Goal: Share content: Share content

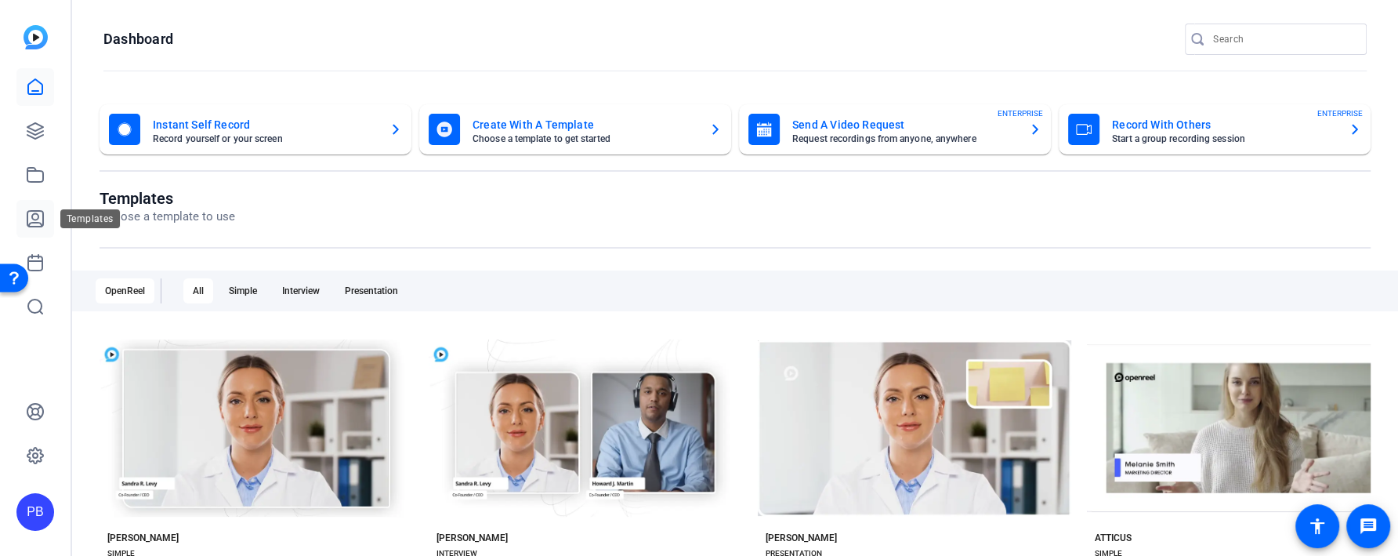
click at [36, 223] on icon at bounding box center [35, 218] width 19 height 19
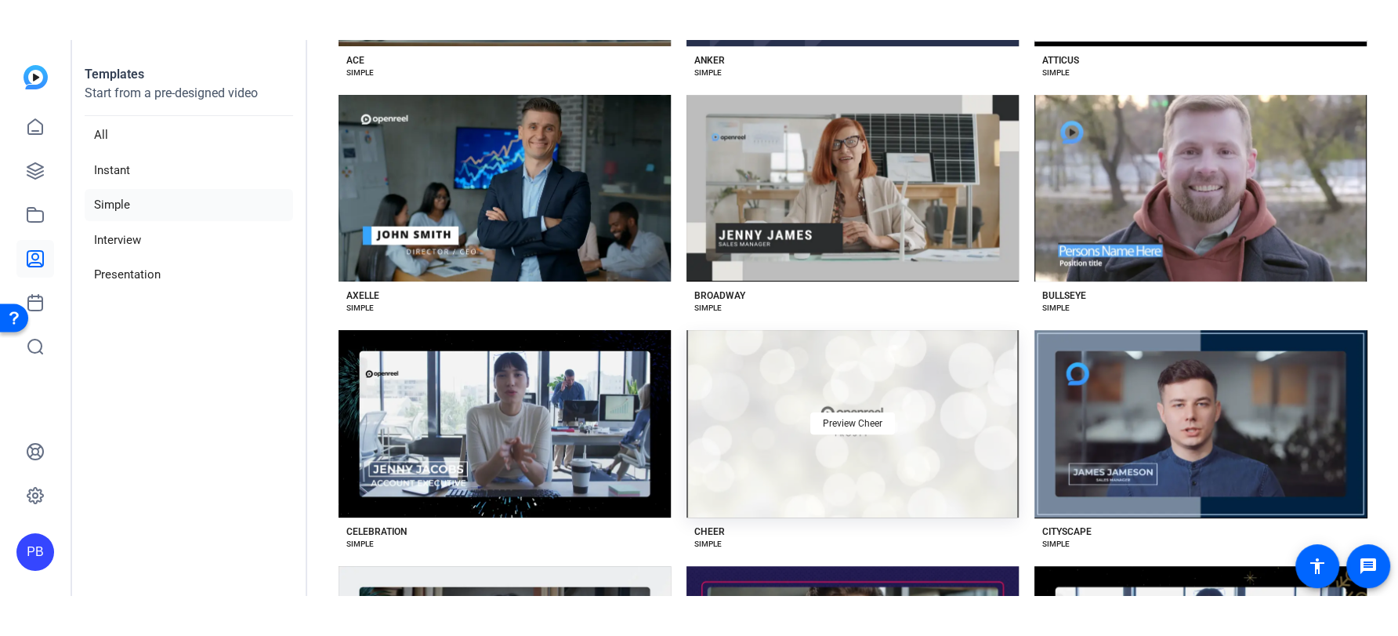
scroll to position [314, 0]
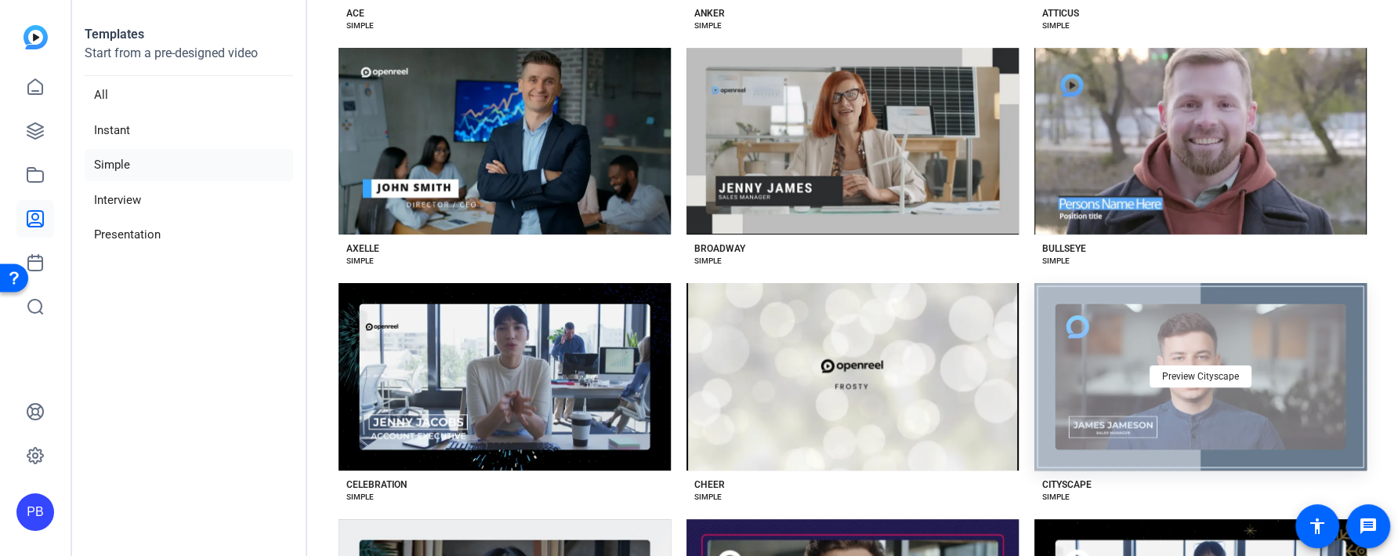
click at [1145, 401] on div "Preview Cityscape" at bounding box center [1201, 376] width 332 height 187
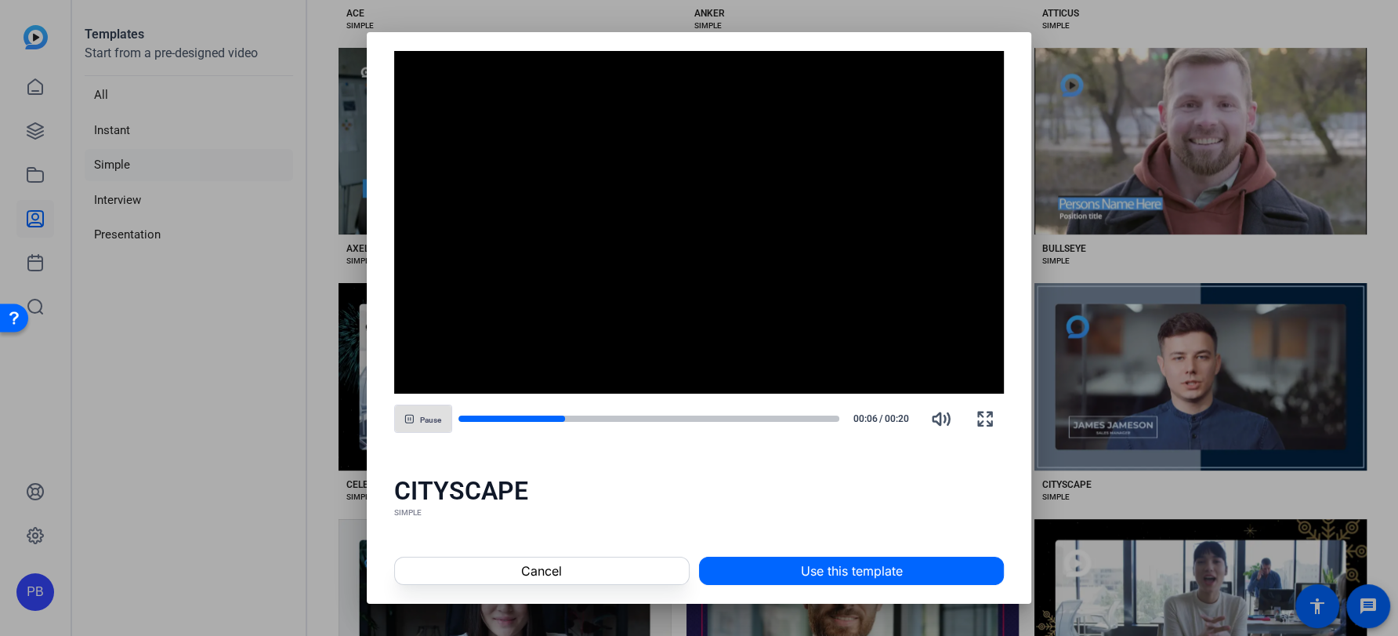
click at [837, 555] on span at bounding box center [851, 571] width 303 height 38
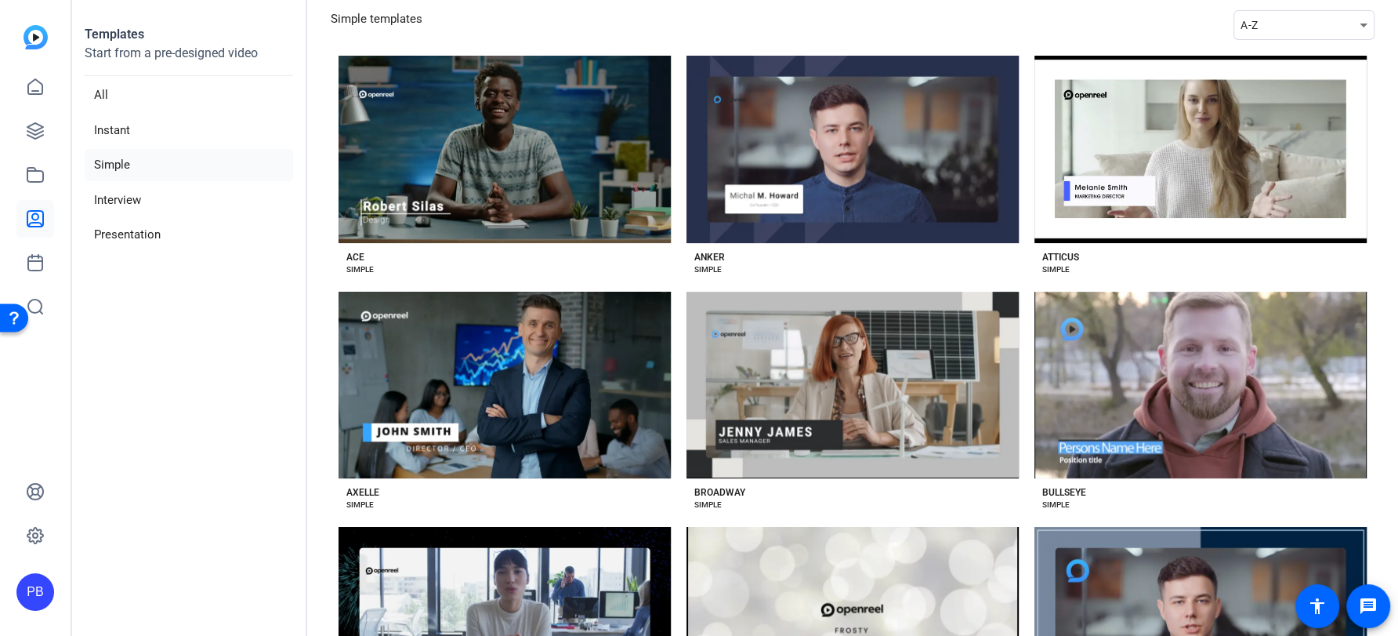
scroll to position [0, 0]
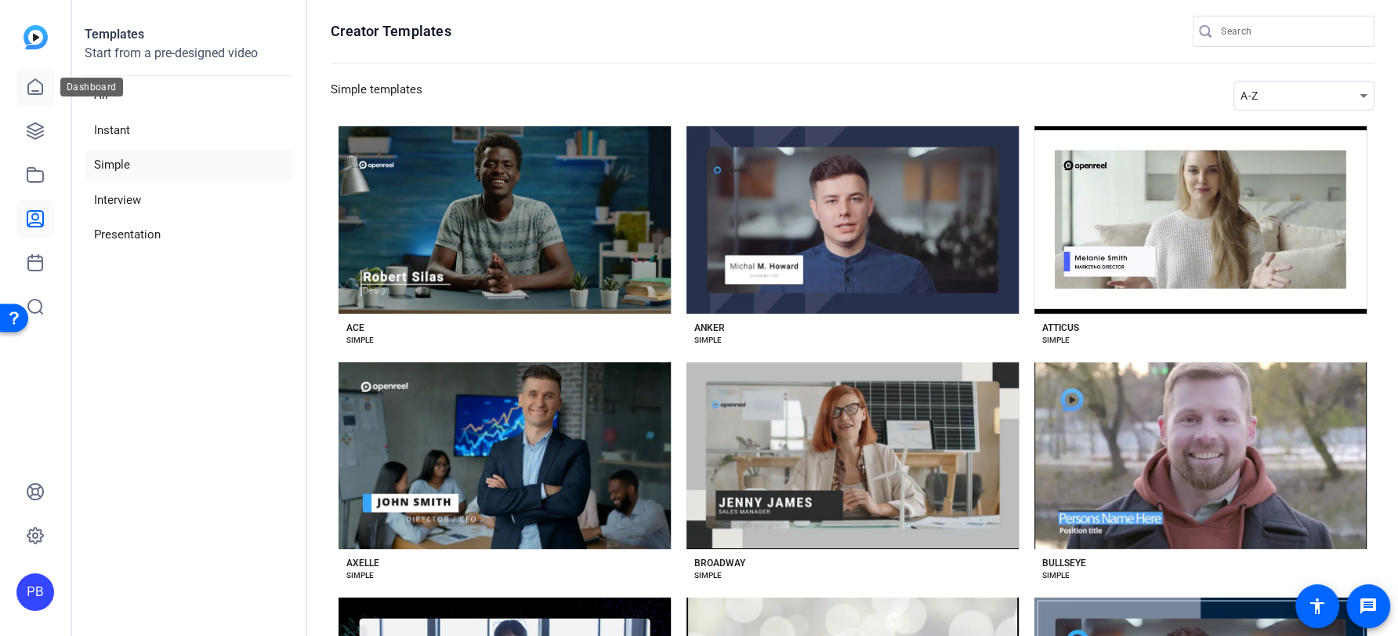
click at [49, 90] on link at bounding box center [35, 87] width 38 height 38
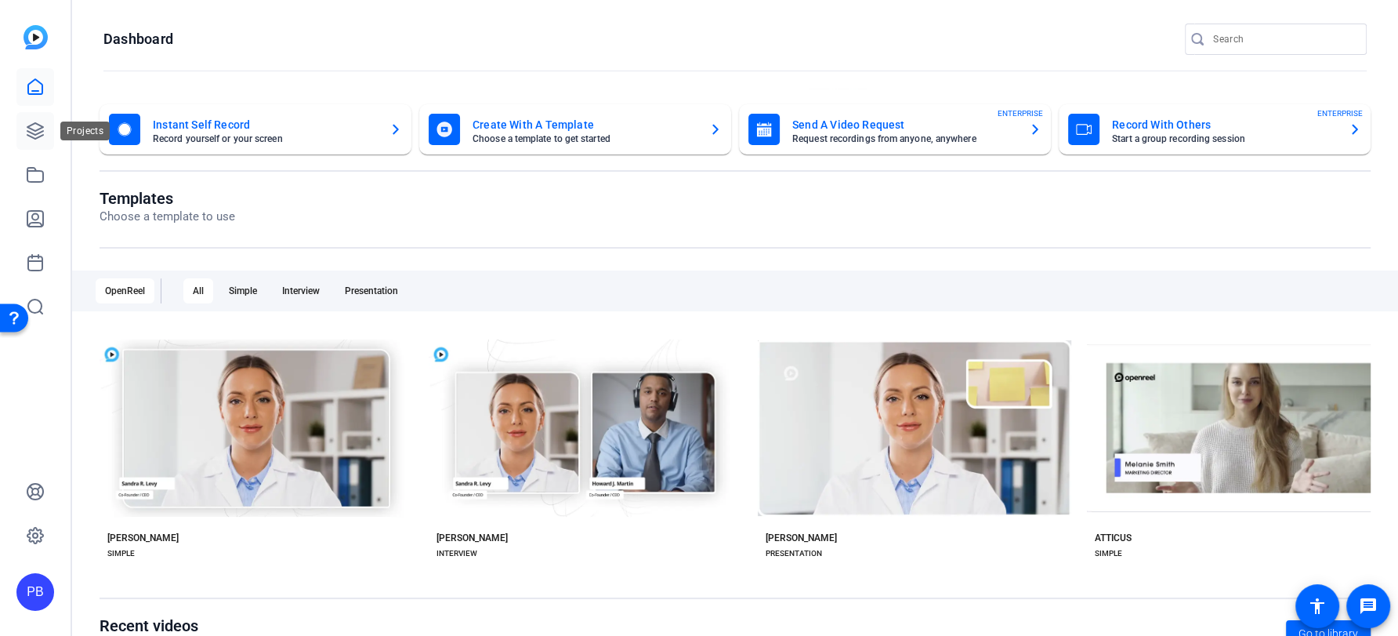
click at [28, 129] on icon at bounding box center [35, 130] width 19 height 19
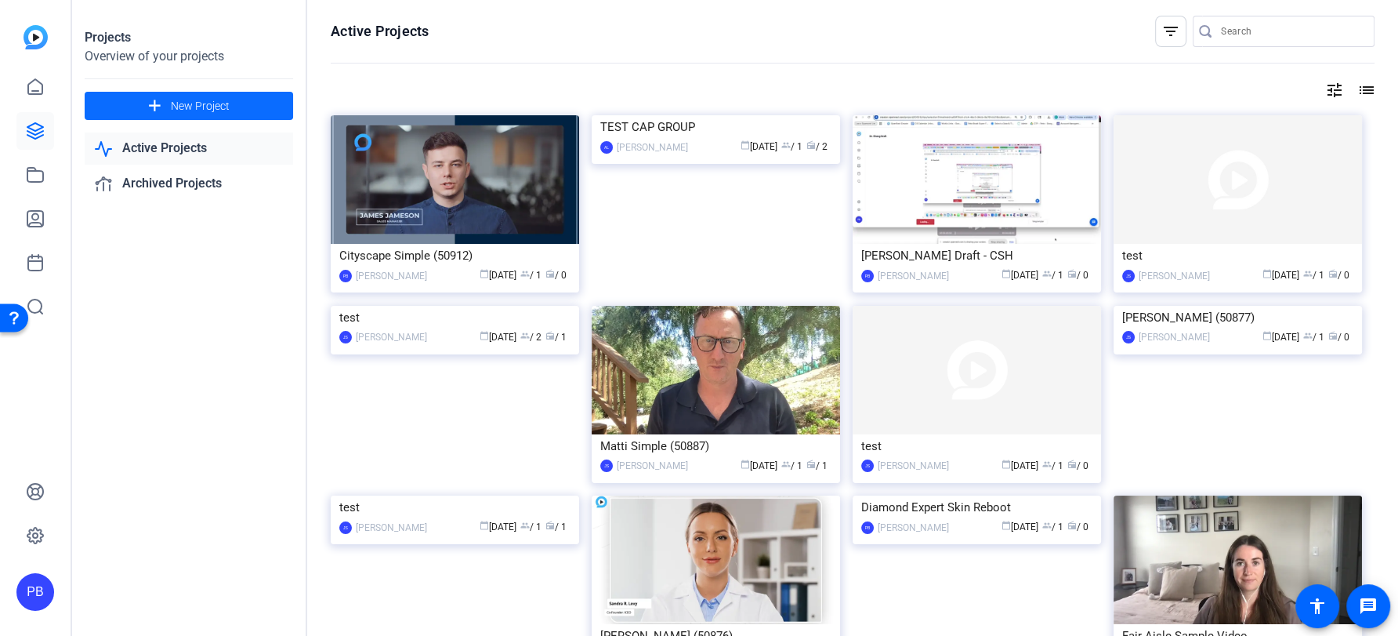
click at [198, 114] on span "New Project" at bounding box center [200, 106] width 59 height 16
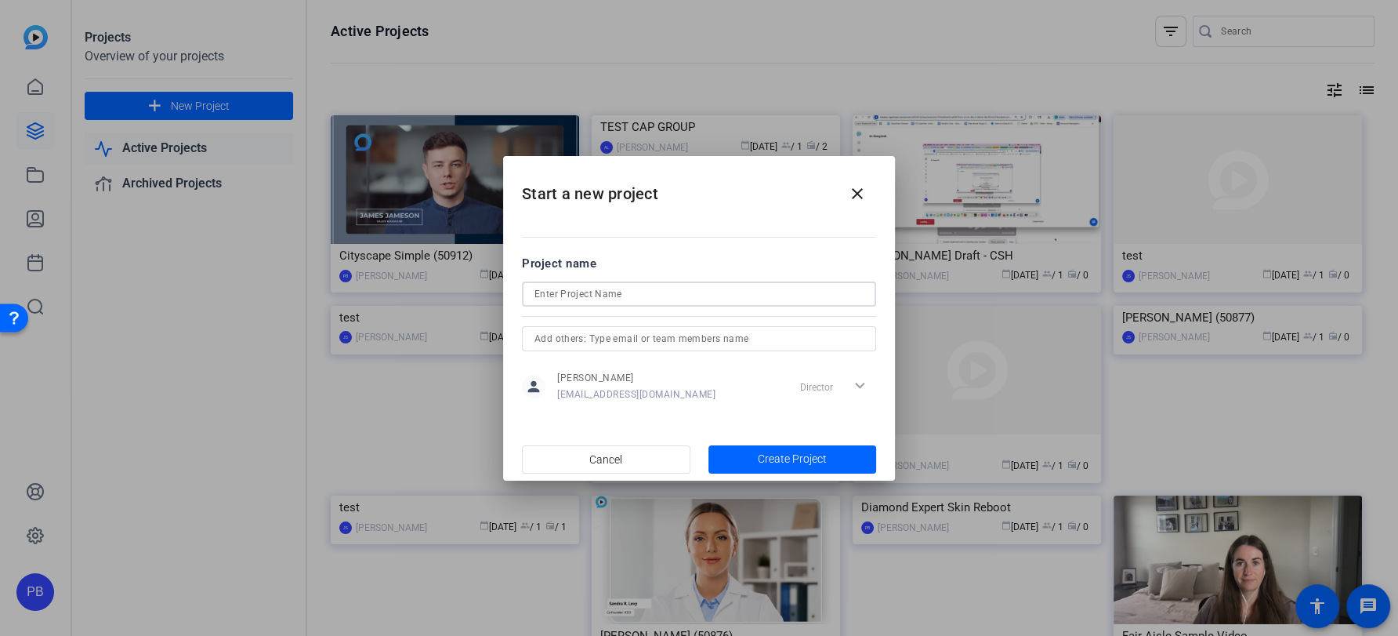
click at [637, 292] on input at bounding box center [699, 294] width 329 height 19
type input "PJ Interview"
click at [770, 469] on span "button" at bounding box center [793, 459] width 169 height 38
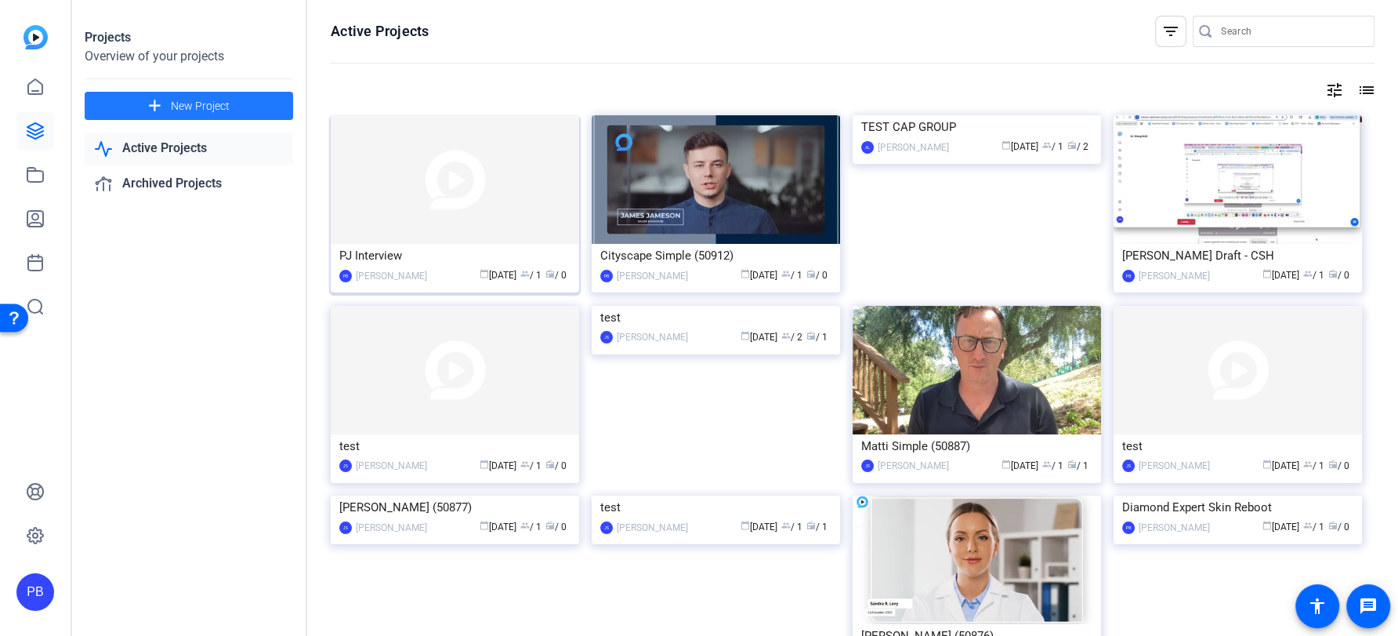
click at [468, 199] on img at bounding box center [455, 179] width 248 height 129
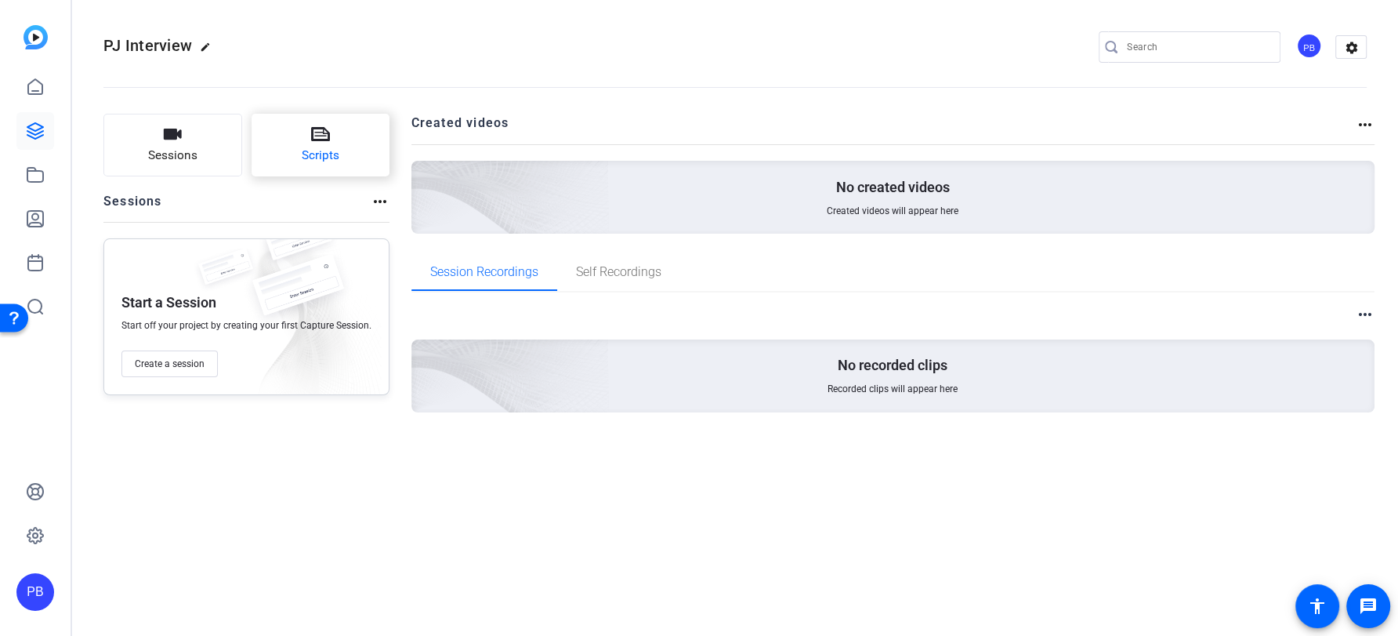
click at [356, 156] on button "Scripts" at bounding box center [321, 145] width 139 height 63
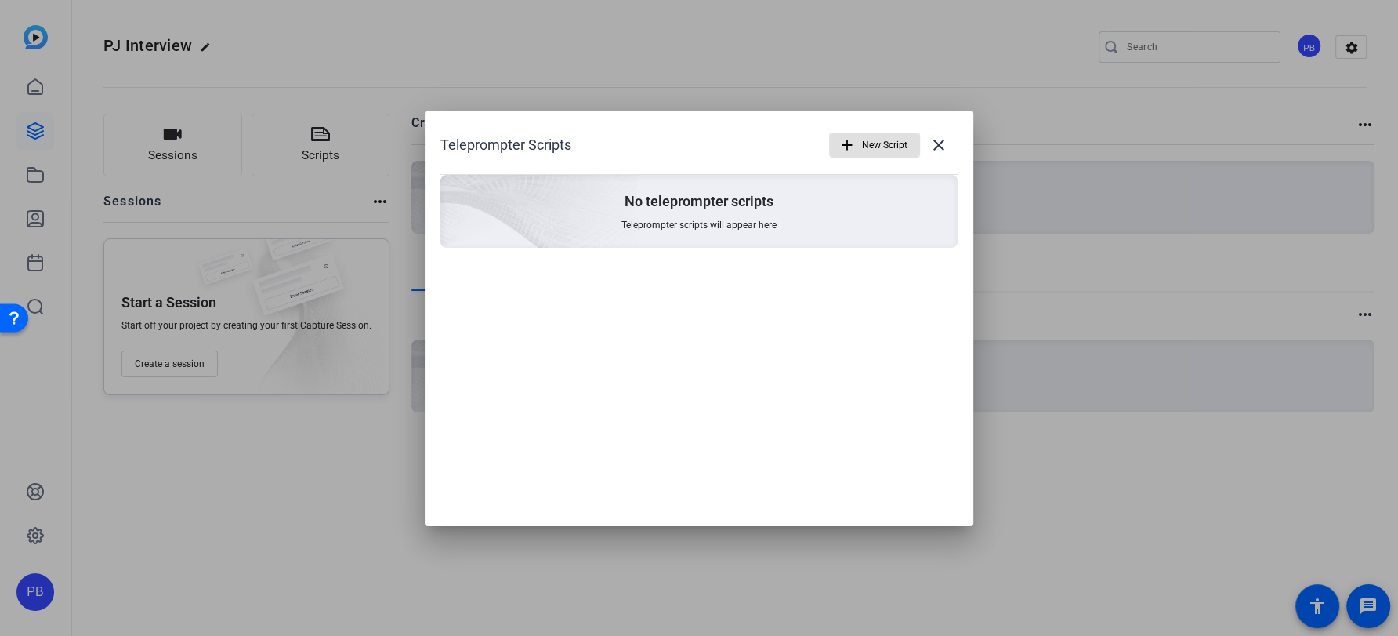
click at [849, 146] on mat-icon "add" at bounding box center [847, 144] width 17 height 17
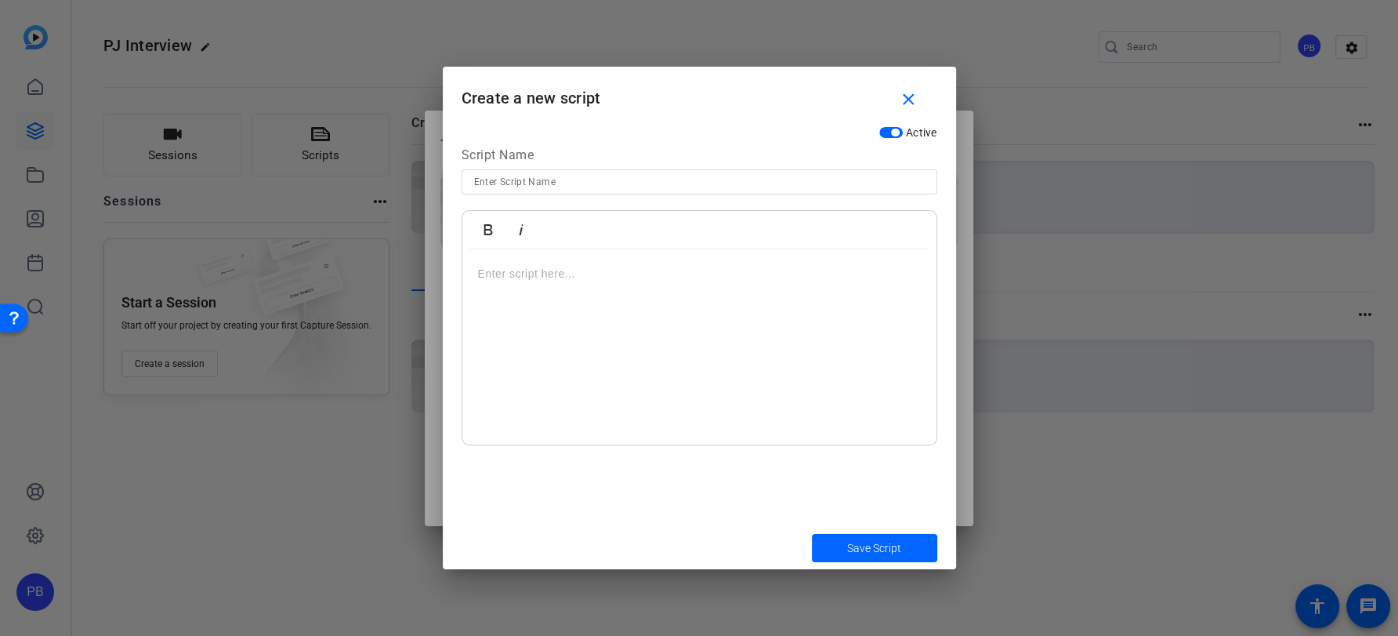
click at [703, 290] on div at bounding box center [699, 347] width 474 height 196
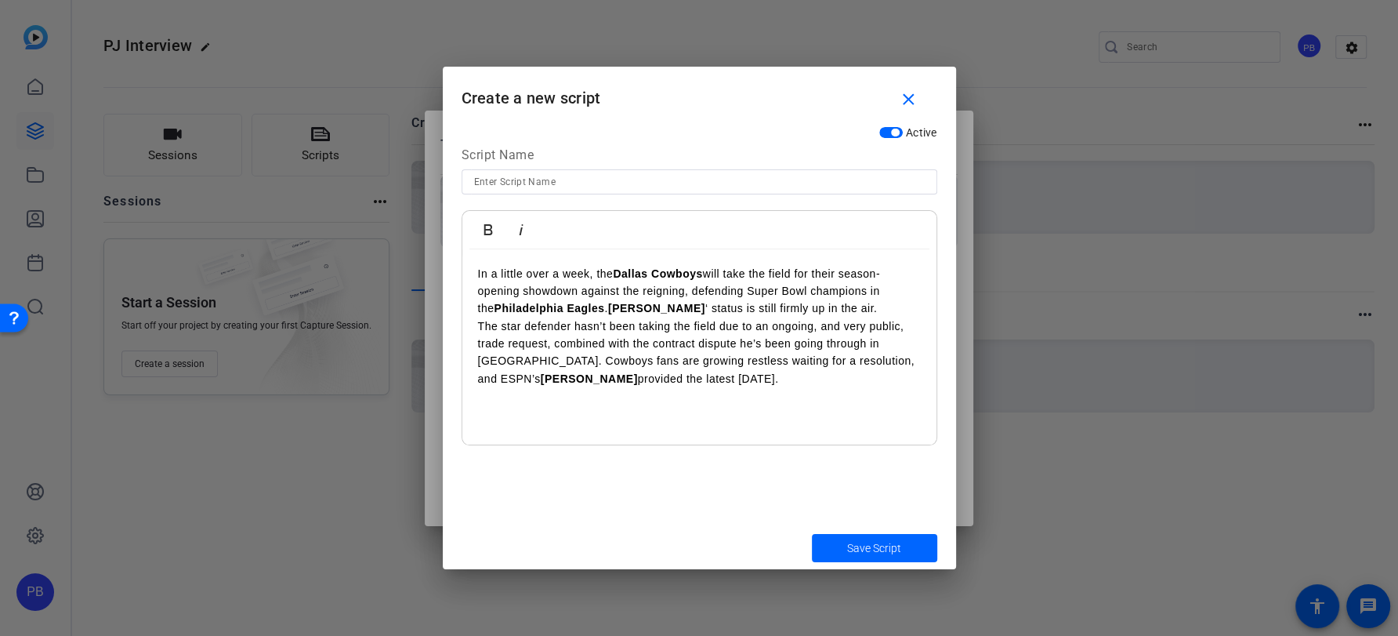
click at [671, 176] on input at bounding box center [699, 181] width 451 height 19
type input "Script"
click at [852, 548] on span "Save Script" at bounding box center [874, 548] width 54 height 16
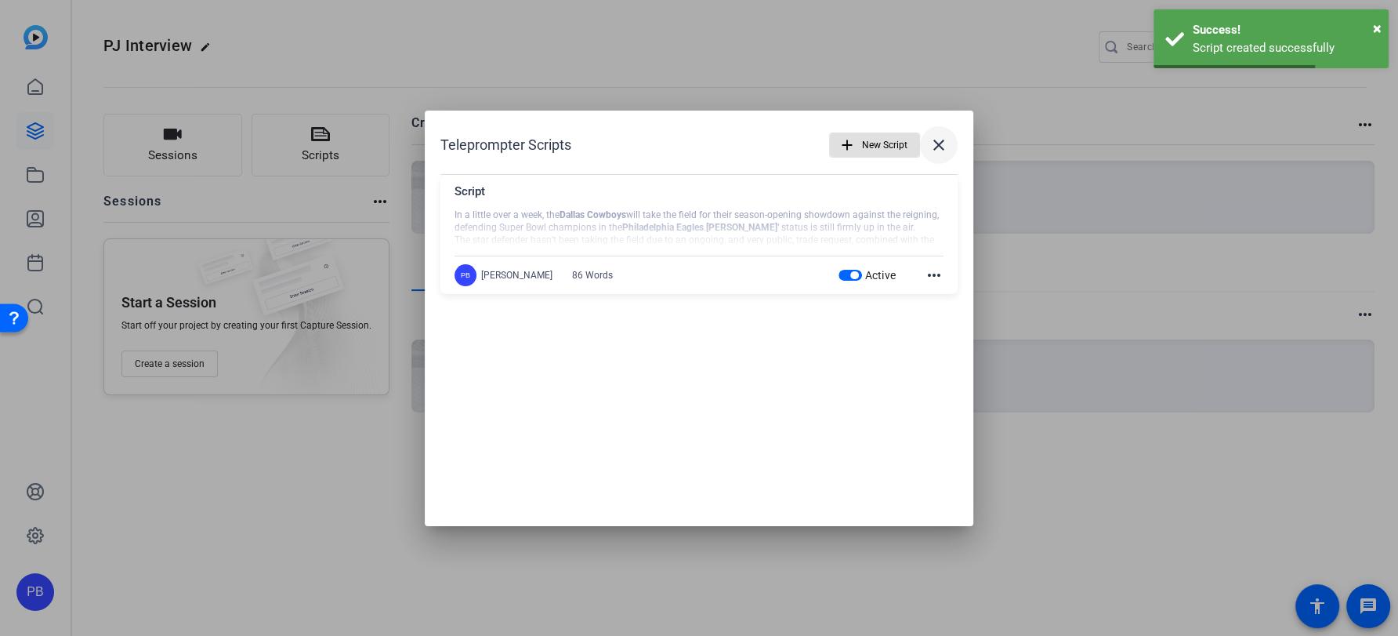
click at [936, 146] on mat-icon "close" at bounding box center [939, 145] width 19 height 19
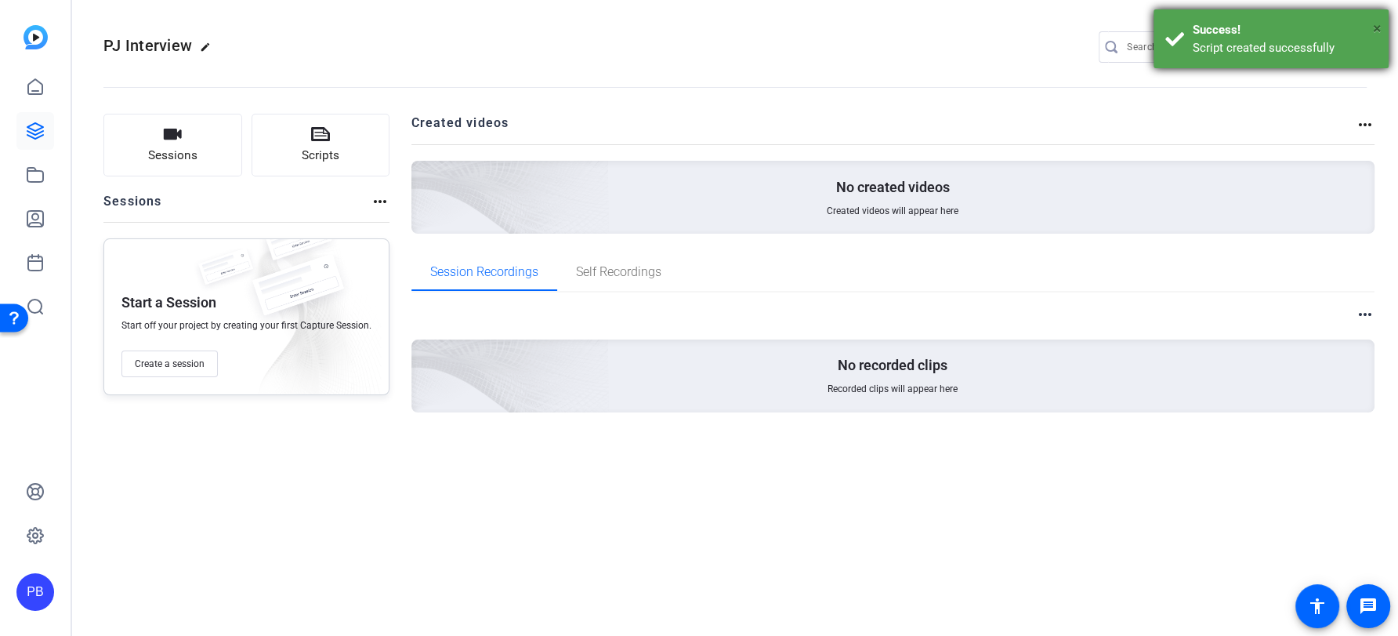
click at [1379, 26] on span "×" at bounding box center [1377, 28] width 9 height 19
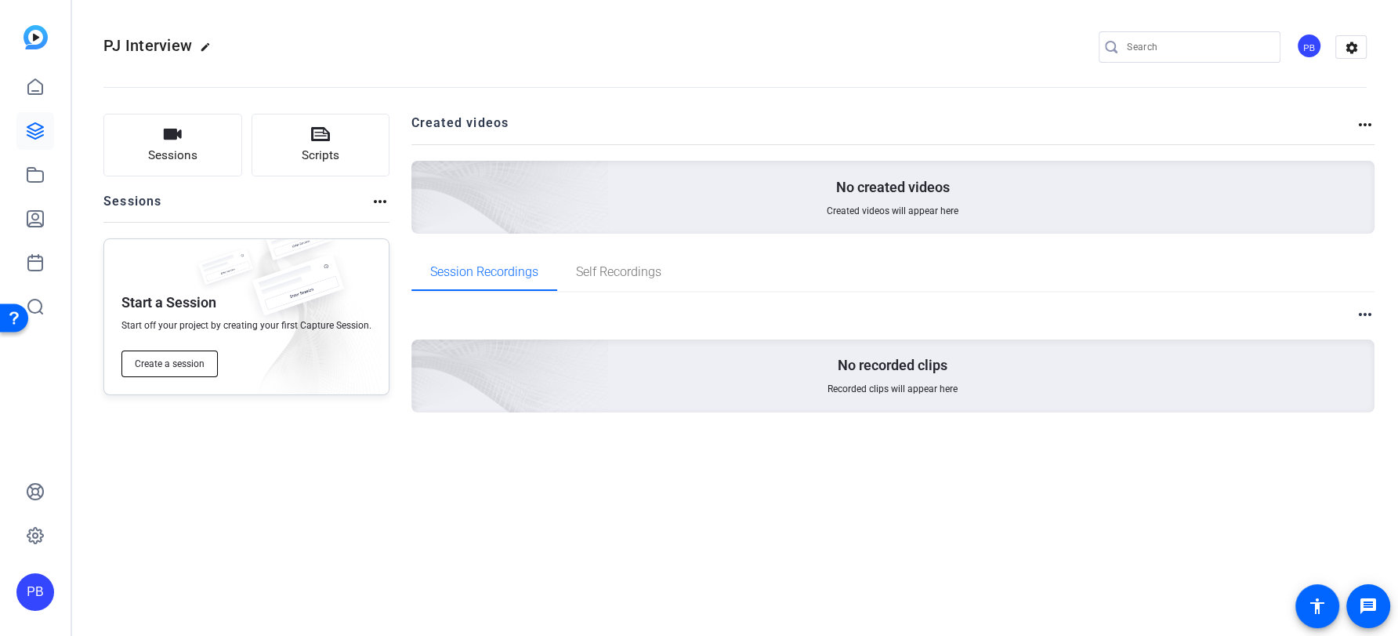
click at [193, 366] on span "Create a session" at bounding box center [170, 363] width 70 height 13
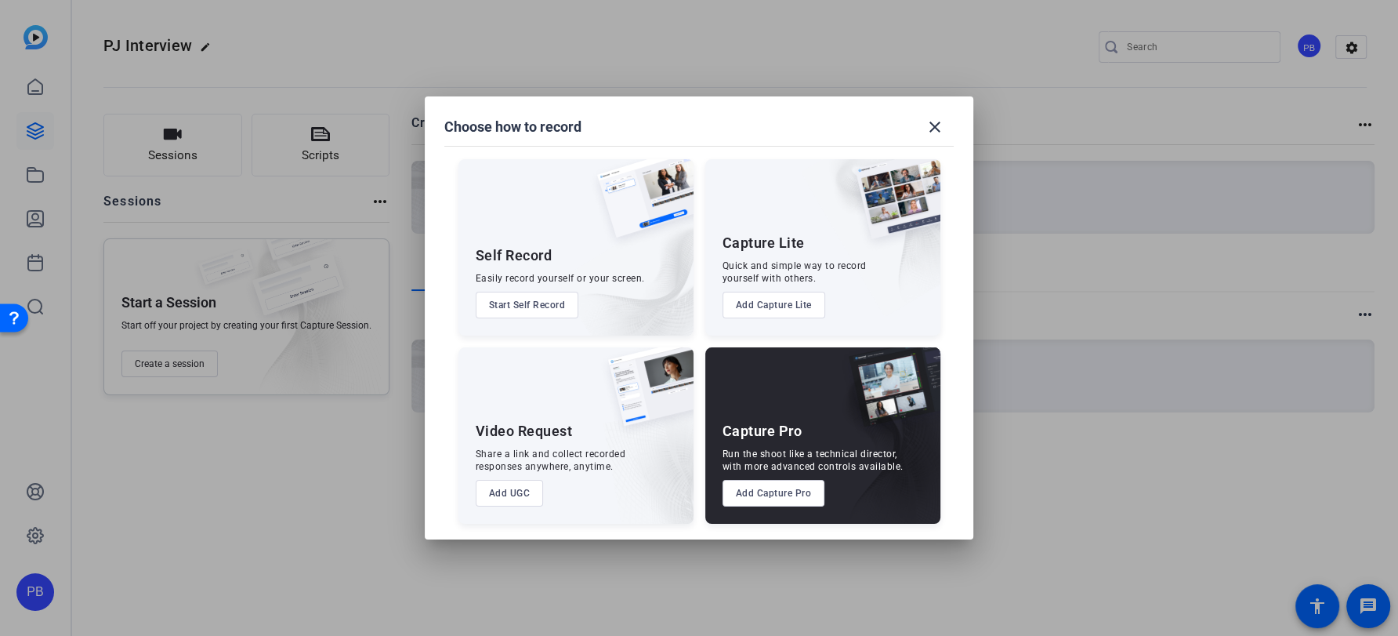
click at [813, 496] on button "Add Capture Pro" at bounding box center [774, 493] width 103 height 27
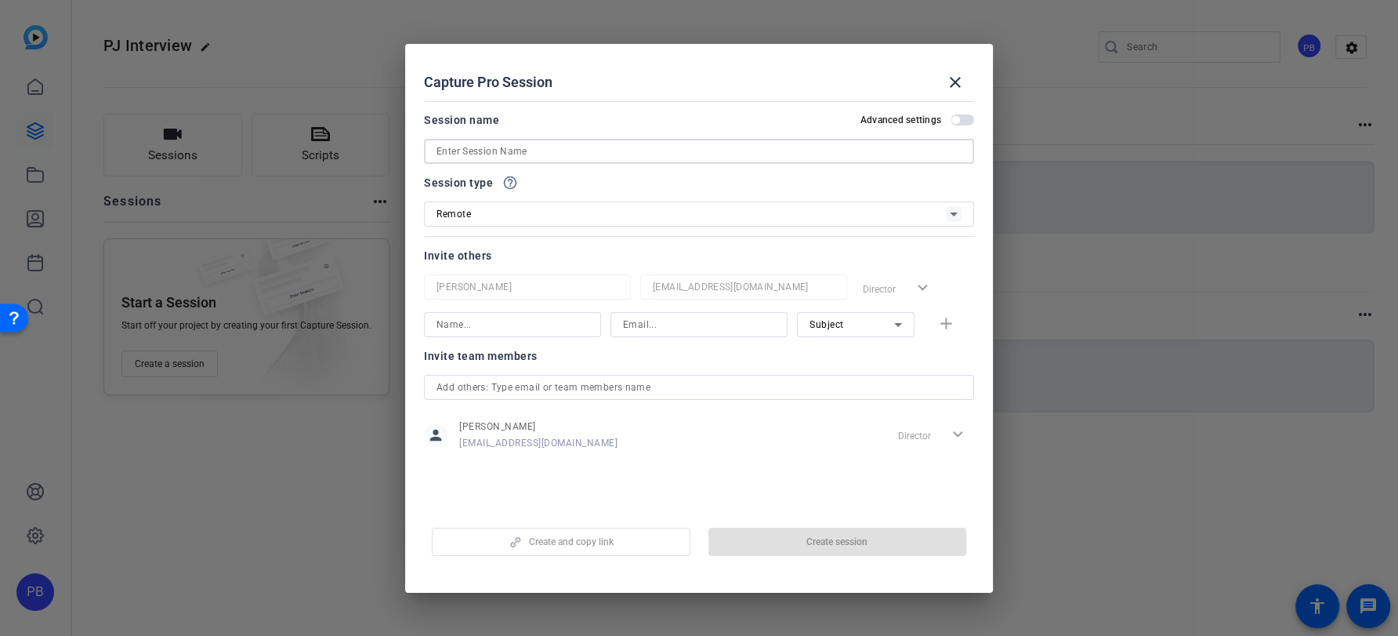
click at [671, 147] on input at bounding box center [699, 151] width 525 height 19
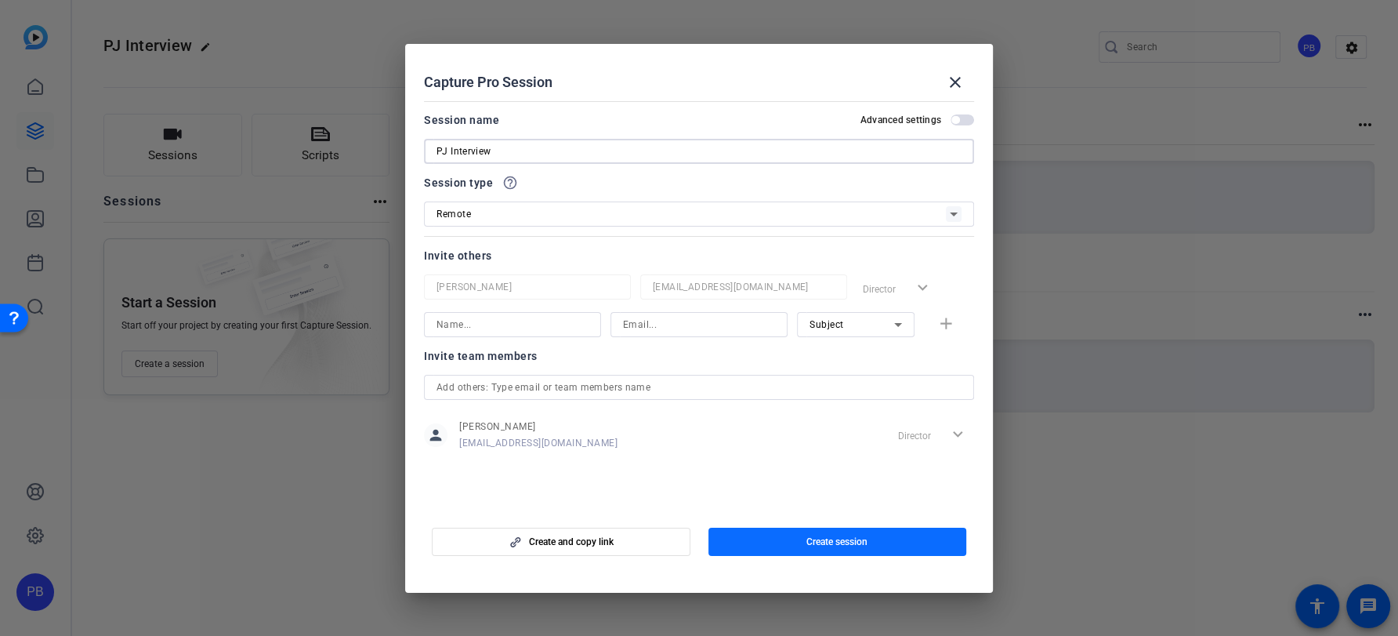
type input "PJ Interview"
click at [867, 554] on span "button" at bounding box center [838, 542] width 259 height 38
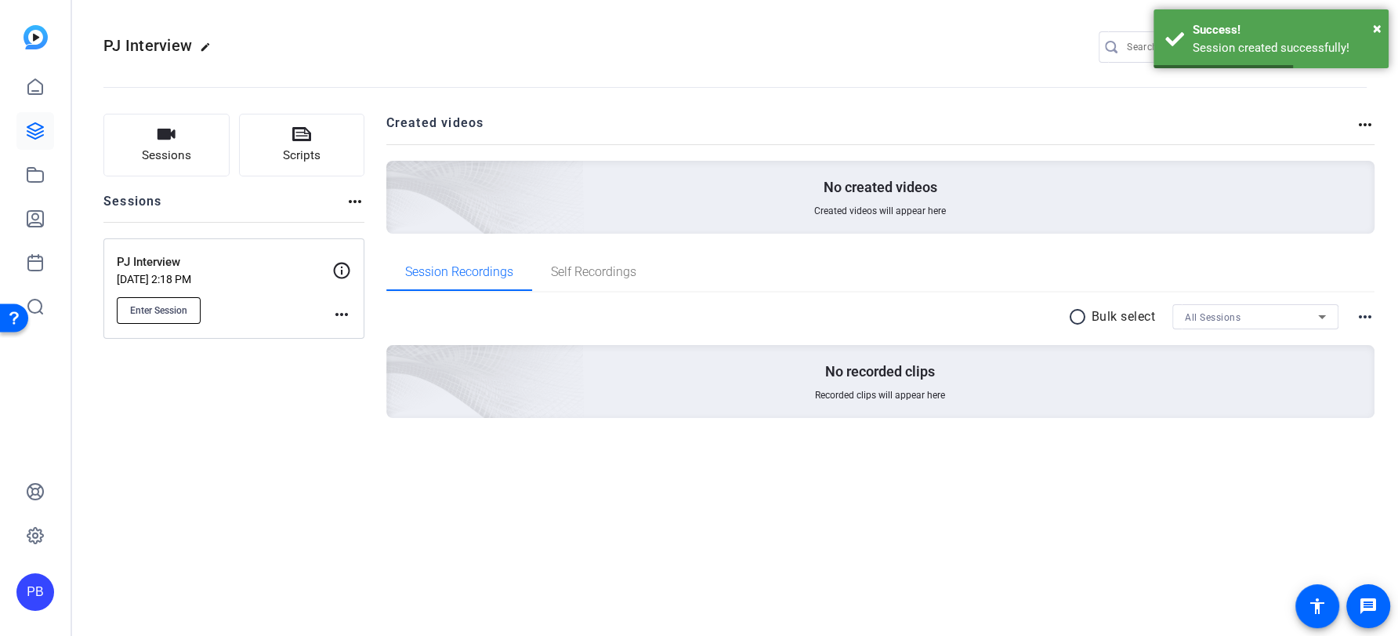
click at [165, 301] on button "Enter Session" at bounding box center [159, 310] width 84 height 27
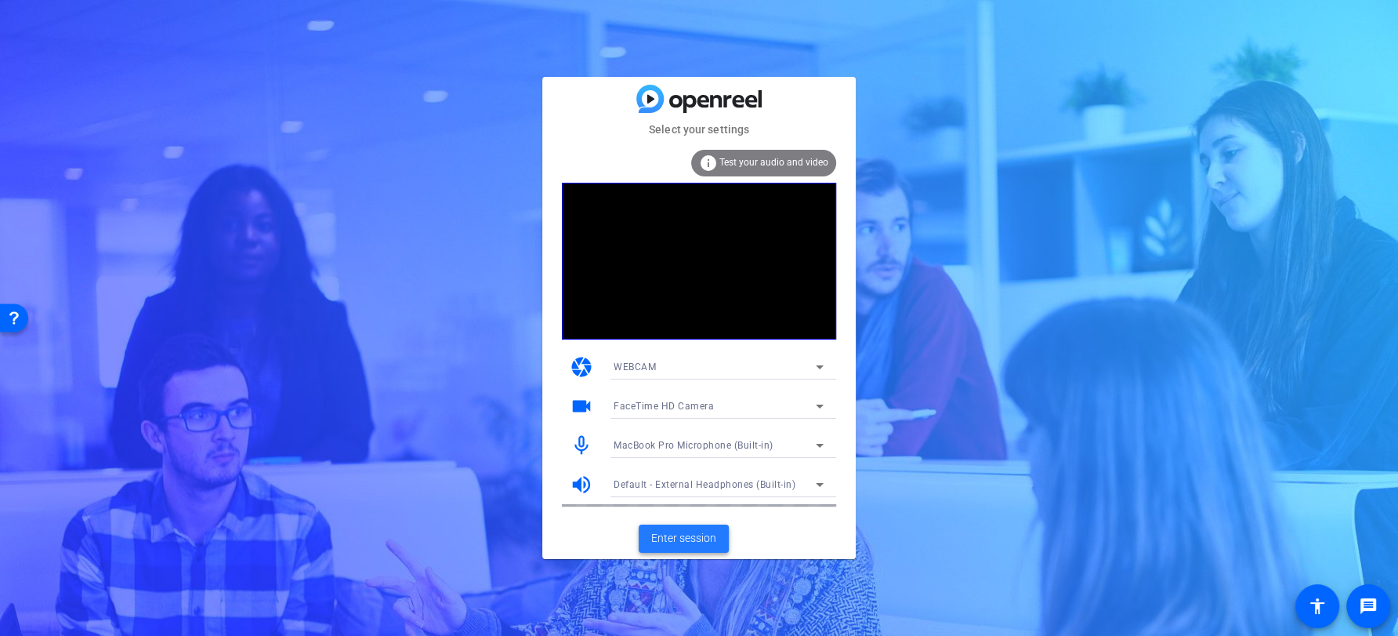
click at [691, 535] on span "Enter session" at bounding box center [683, 538] width 65 height 16
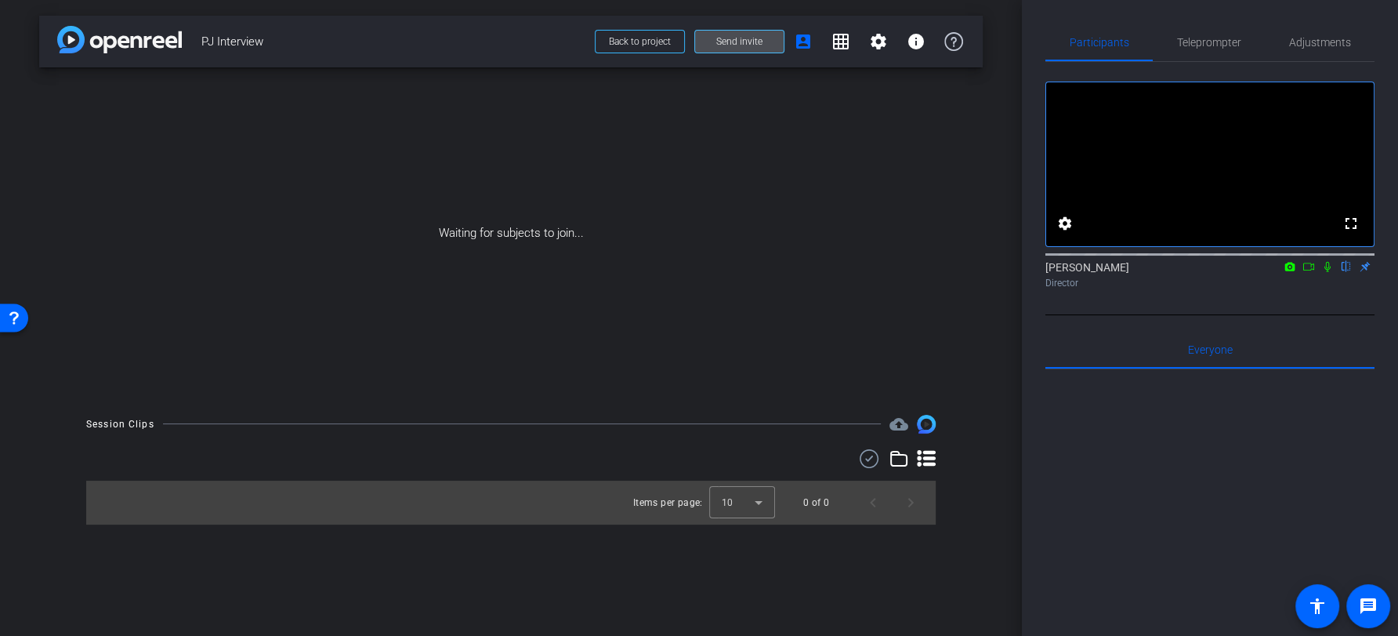
click at [763, 42] on span at bounding box center [739, 42] width 89 height 38
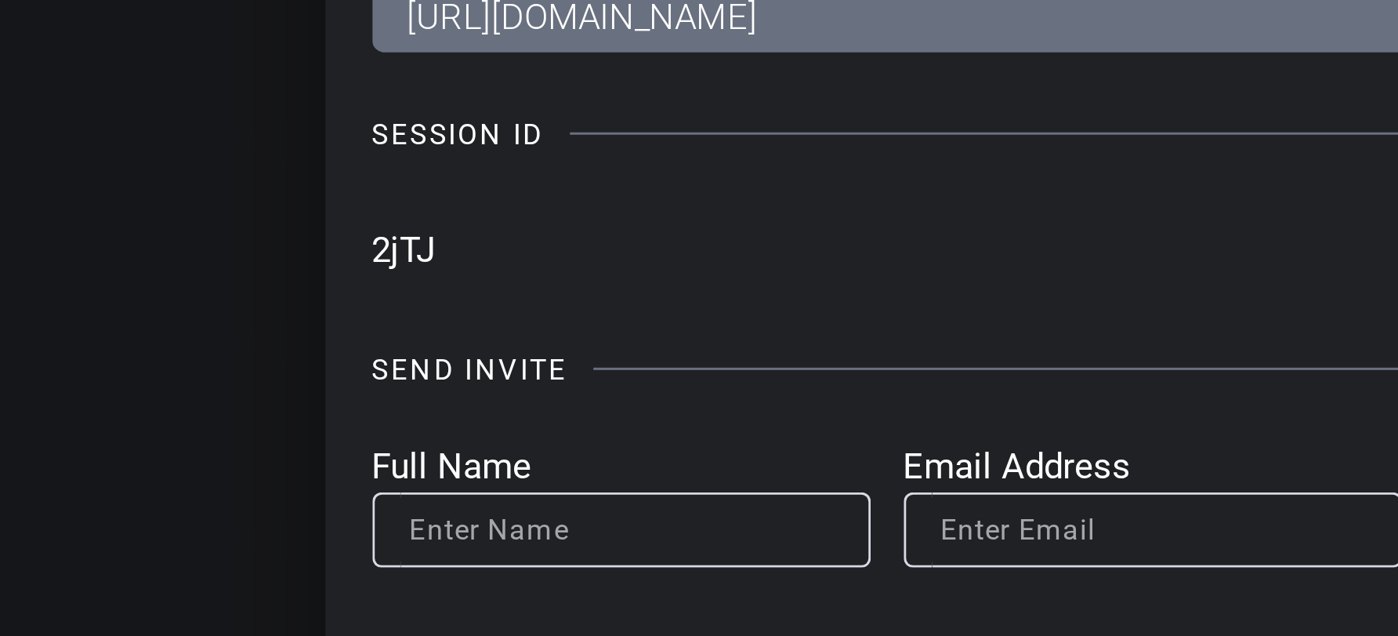
click at [0, 0] on input "2jTJ" at bounding box center [0, 0] width 0 height 0
drag, startPoint x: 397, startPoint y: 237, endPoint x: 407, endPoint y: 237, distance: 9.4
click at [0, 0] on input "2jTJ" at bounding box center [0, 0] width 0 height 0
drag, startPoint x: 415, startPoint y: 237, endPoint x: 392, endPoint y: 234, distance: 22.9
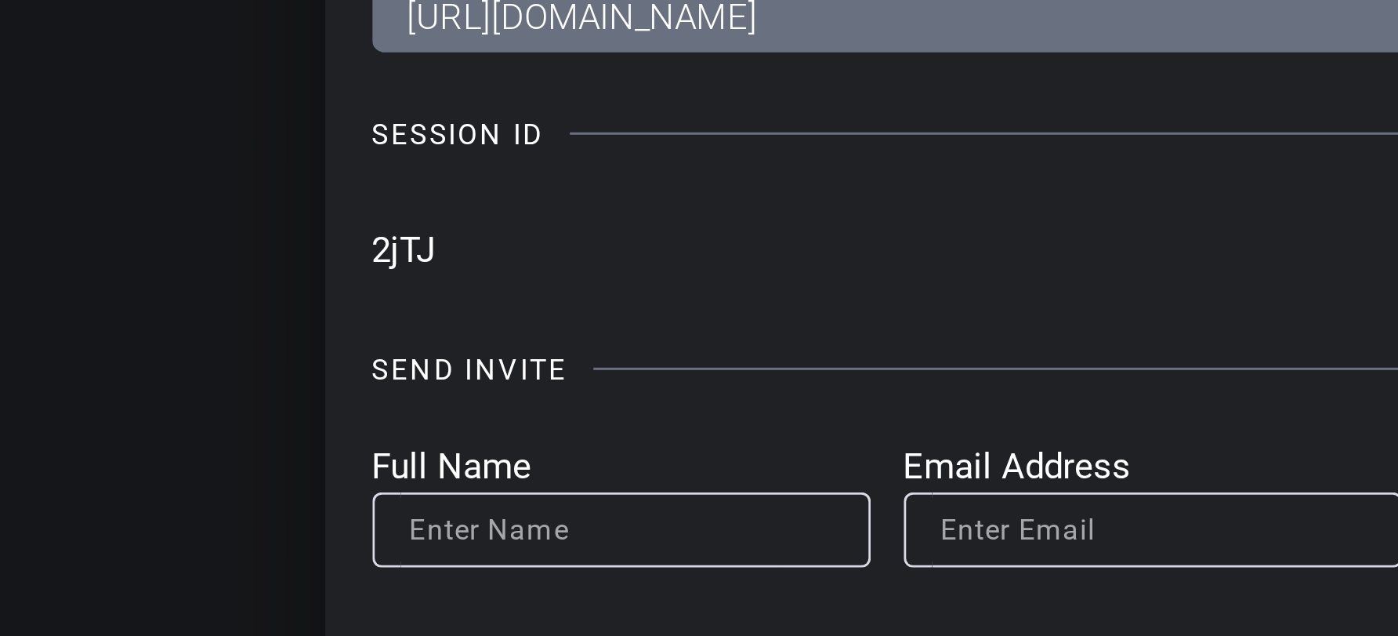
click at [393, 234] on div "Invite Status and Actions close SUBJECT ACCESS LINK https://capture.openreel.co…" at bounding box center [699, 284] width 640 height 480
click at [0, 0] on input "2jTJ" at bounding box center [0, 0] width 0 height 0
drag, startPoint x: 404, startPoint y: 237, endPoint x: 394, endPoint y: 237, distance: 10.2
click at [0, 0] on input "2jTJ" at bounding box center [0, 0] width 0 height 0
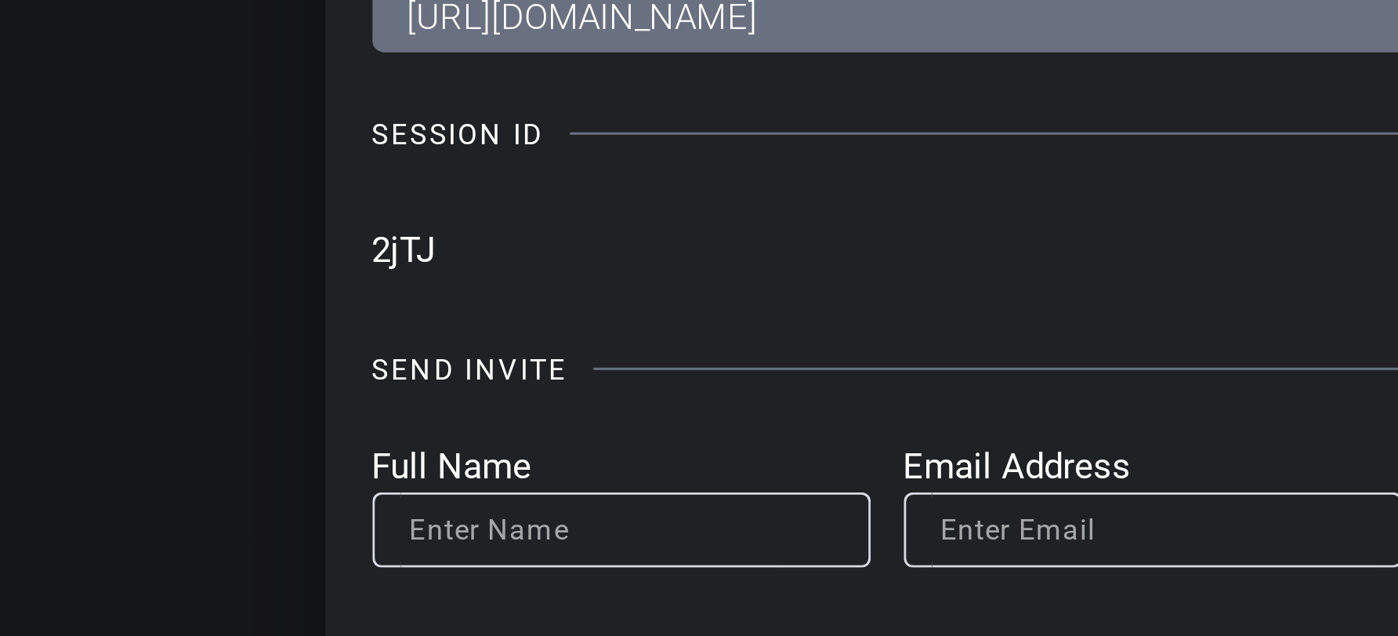
drag, startPoint x: 418, startPoint y: 237, endPoint x: 392, endPoint y: 236, distance: 25.9
click at [392, 236] on div "Invite Status and Actions close SUBJECT ACCESS LINK https://capture.openreel.co…" at bounding box center [699, 284] width 640 height 480
click at [0, 0] on input "2jTJ" at bounding box center [0, 0] width 0 height 0
drag, startPoint x: 412, startPoint y: 236, endPoint x: 386, endPoint y: 232, distance: 26.2
click at [387, 232] on div "Invite Status and Actions close SUBJECT ACCESS LINK https://capture.openreel.co…" at bounding box center [699, 284] width 640 height 480
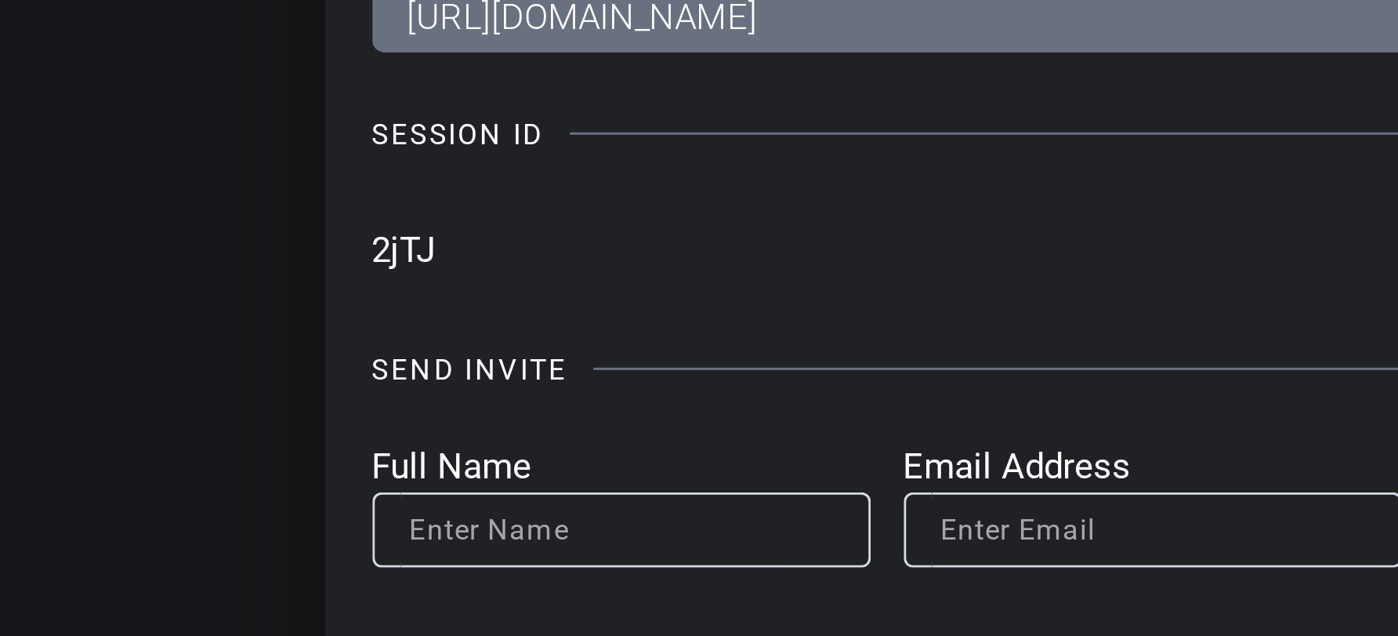
click at [0, 0] on input "2jTJ" at bounding box center [0, 0] width 0 height 0
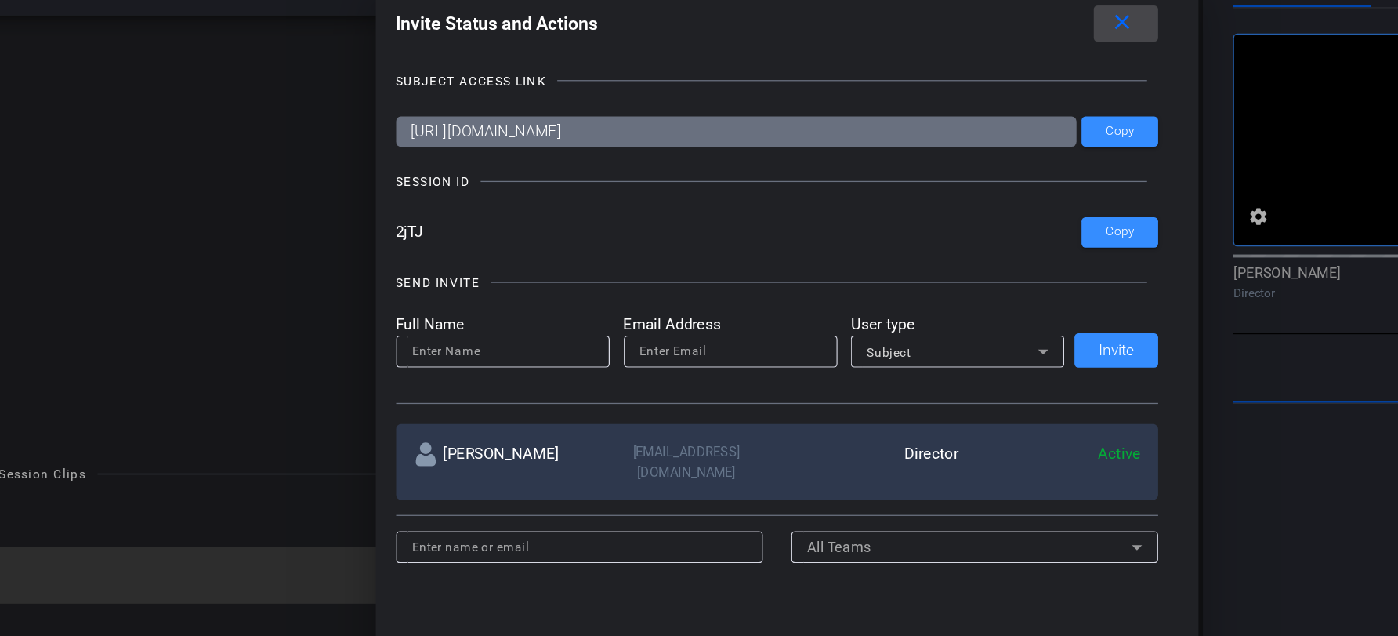
click at [0, 0] on mat-icon "close" at bounding box center [0, 0] width 0 height 0
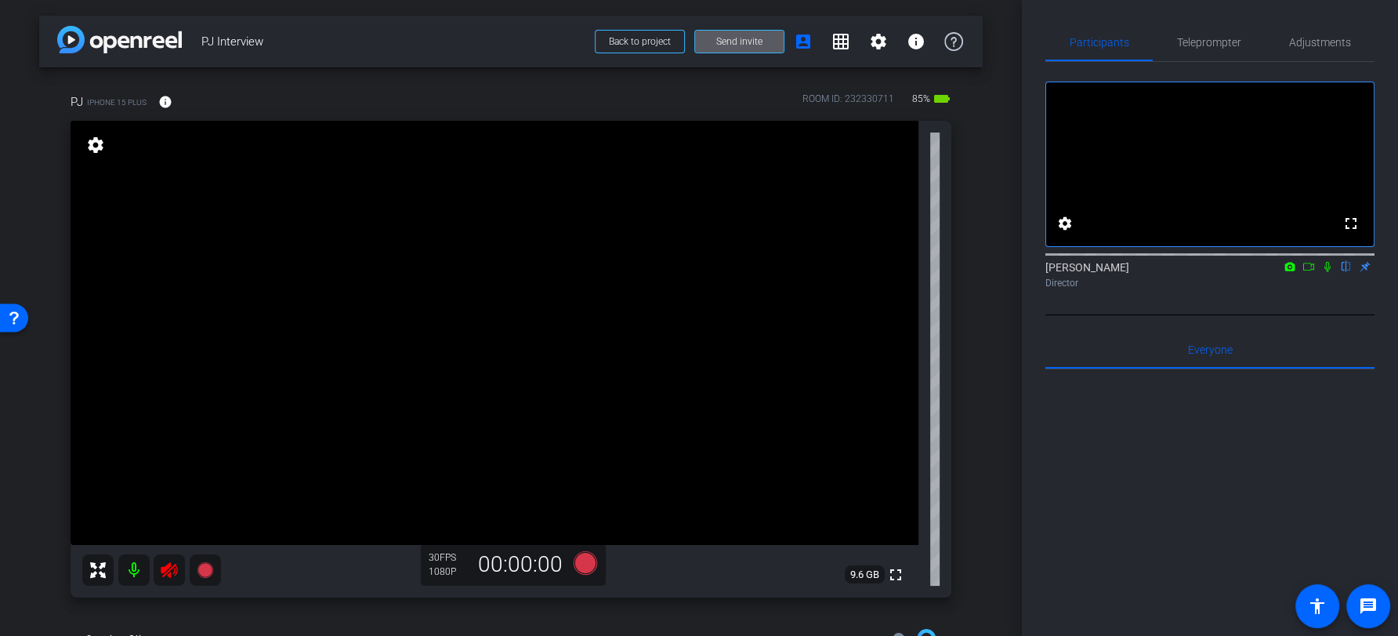
click at [139, 580] on mat-icon at bounding box center [133, 569] width 31 height 31
click at [874, 48] on mat-icon "settings" at bounding box center [878, 41] width 19 height 19
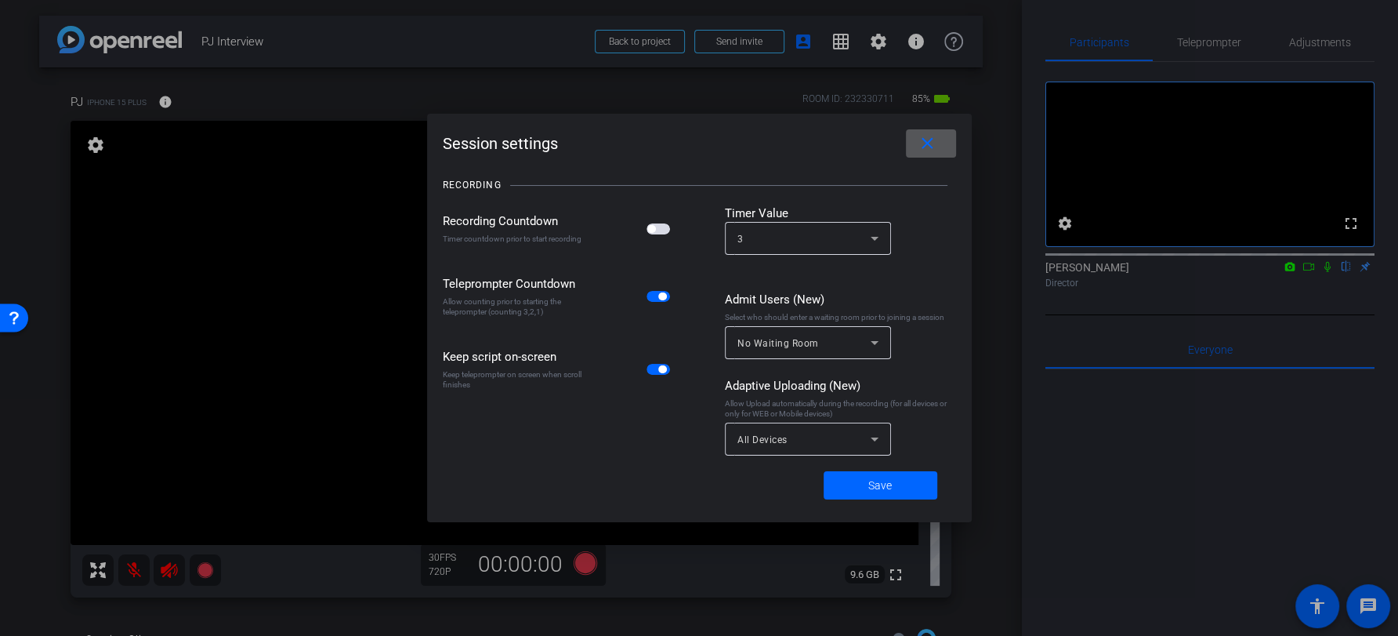
click at [811, 443] on div "All Devices" at bounding box center [804, 440] width 133 height 20
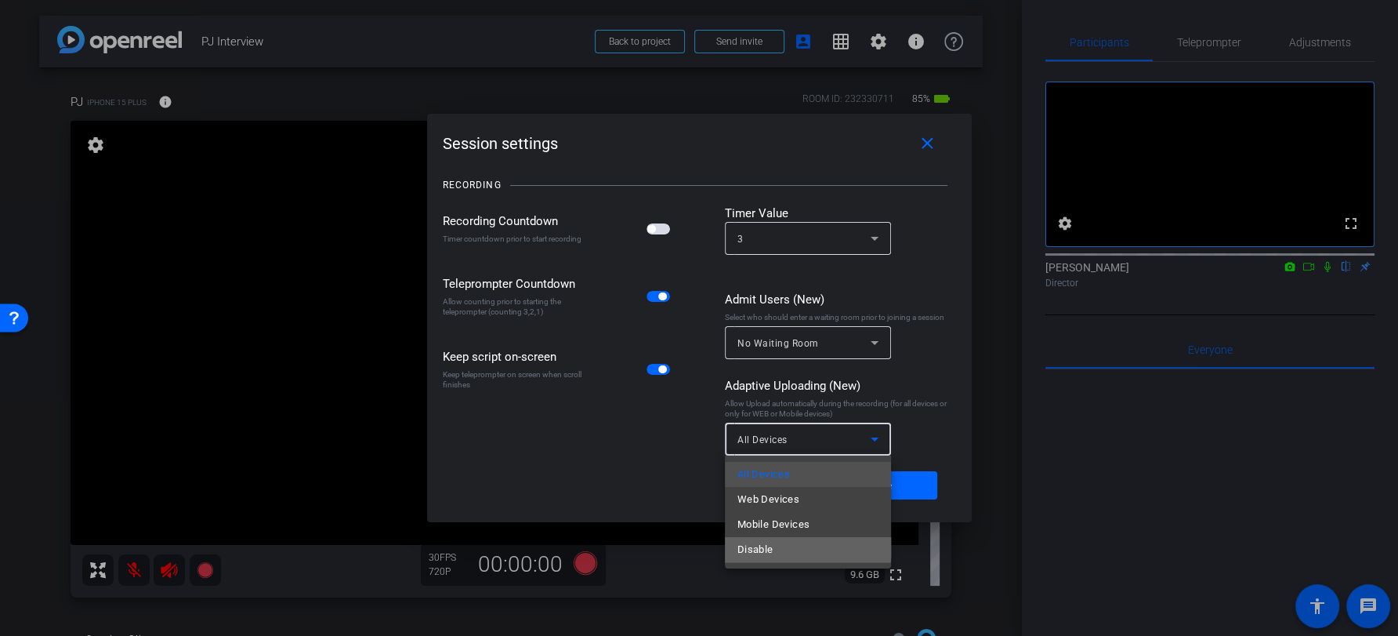
click at [796, 543] on mat-option "Disable" at bounding box center [808, 549] width 166 height 25
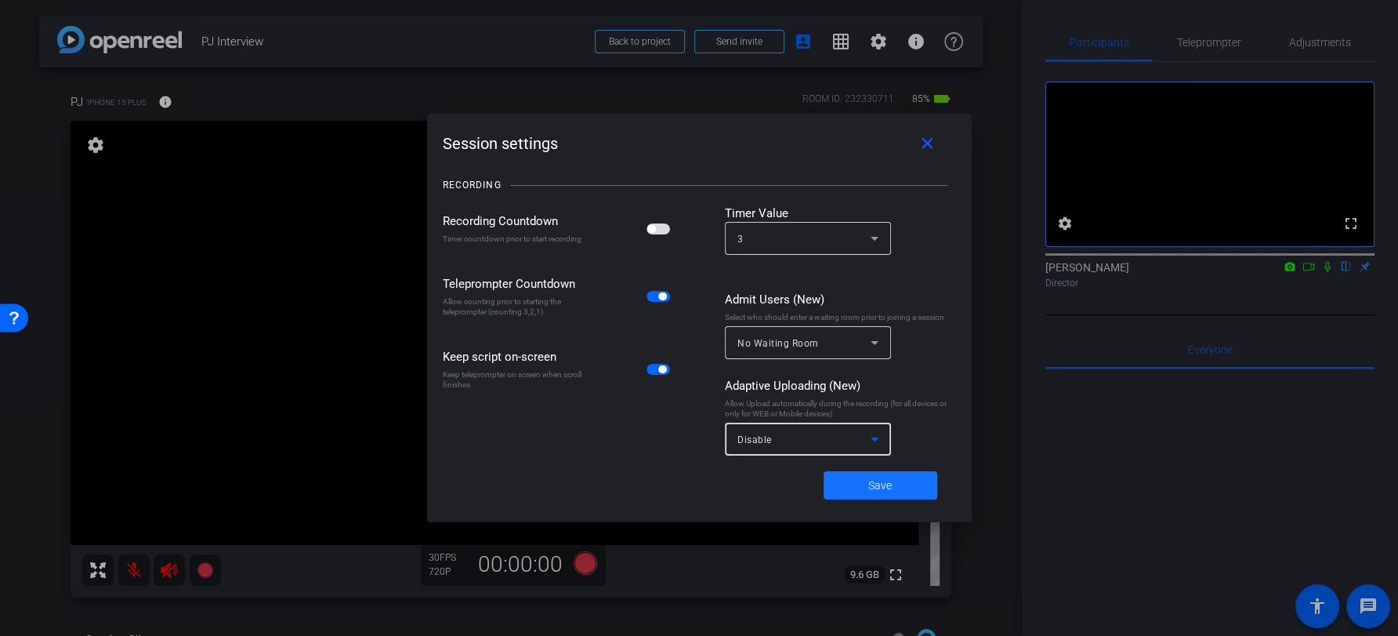
click at [847, 487] on span at bounding box center [881, 485] width 114 height 38
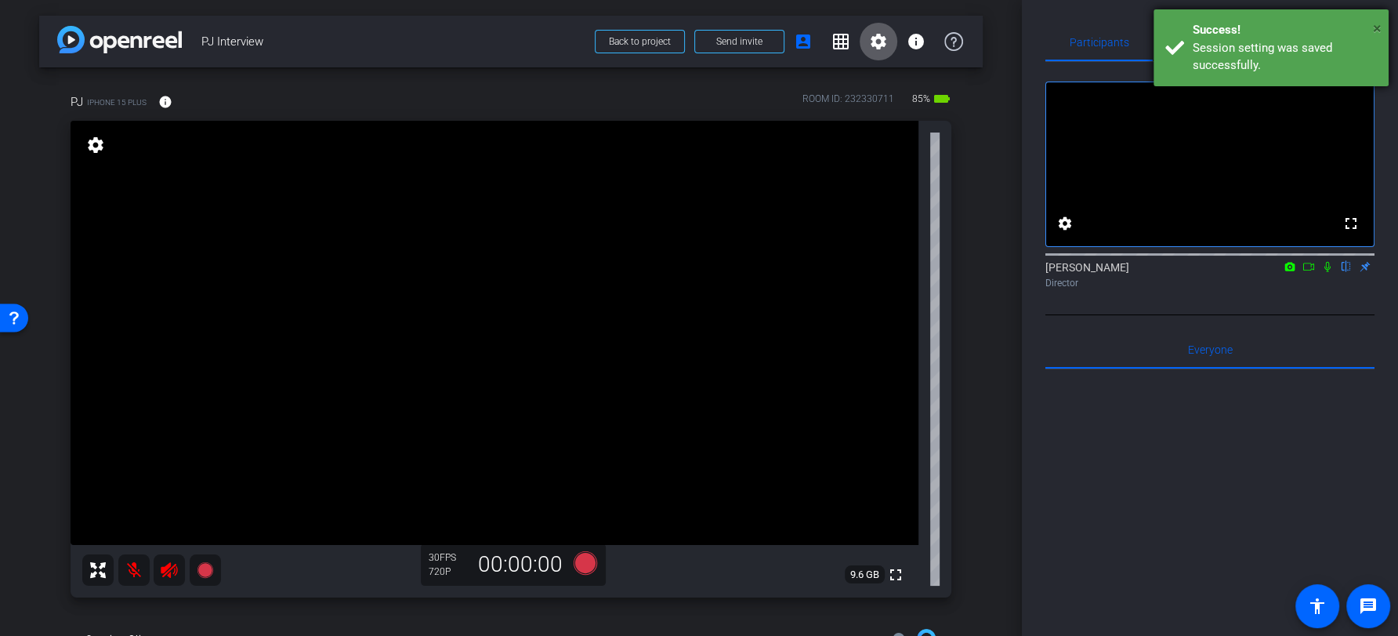
click at [1376, 30] on span "×" at bounding box center [1377, 28] width 9 height 19
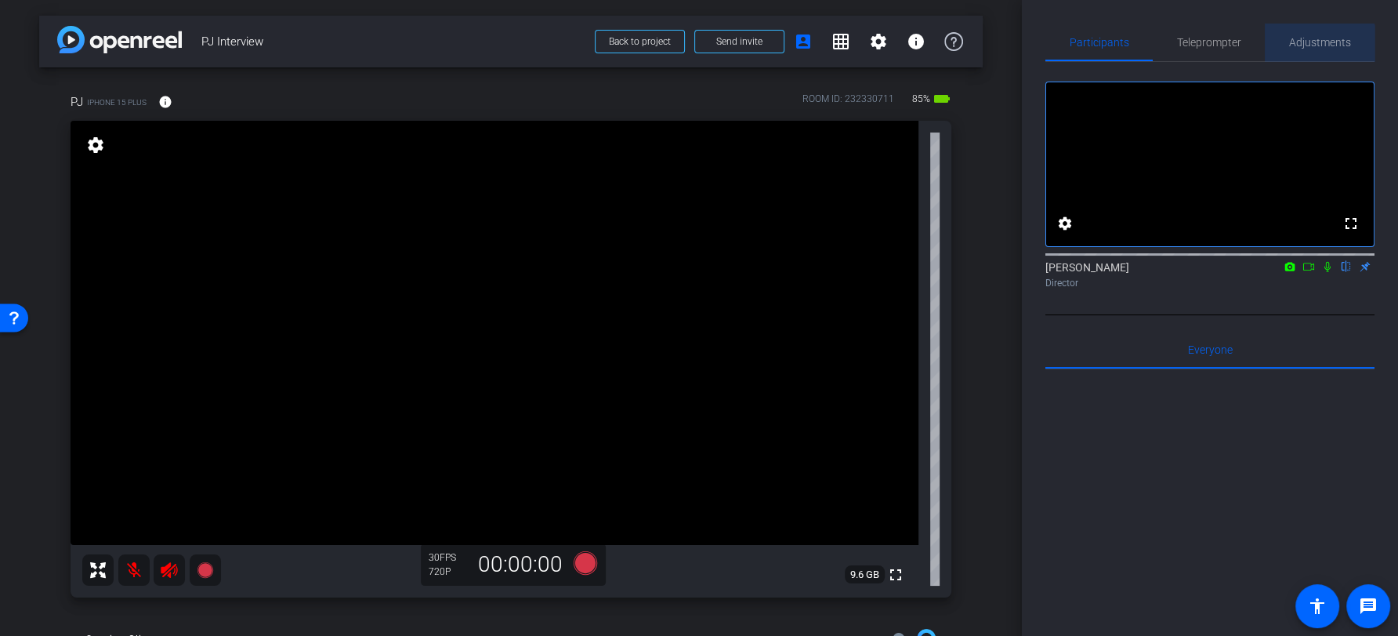
click at [1314, 50] on span "Adjustments" at bounding box center [1320, 43] width 62 height 38
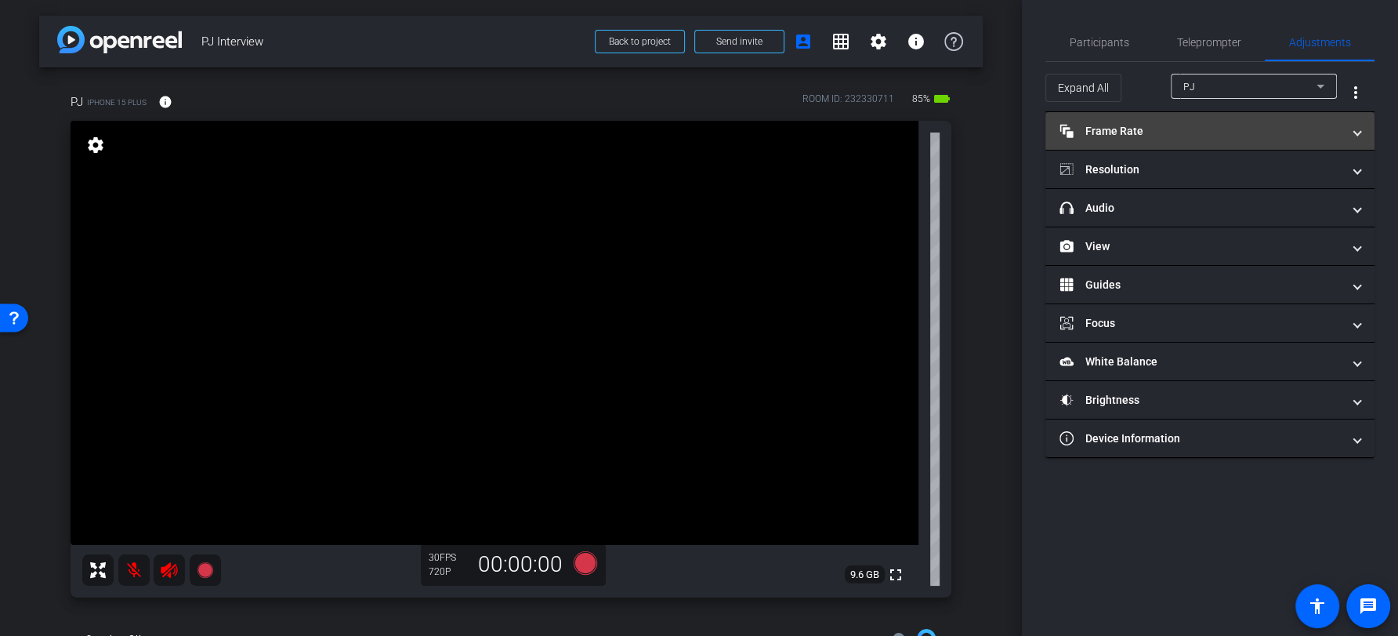
click at [1214, 136] on mat-panel-title "Frame Rate Frame Rate" at bounding box center [1201, 131] width 282 height 16
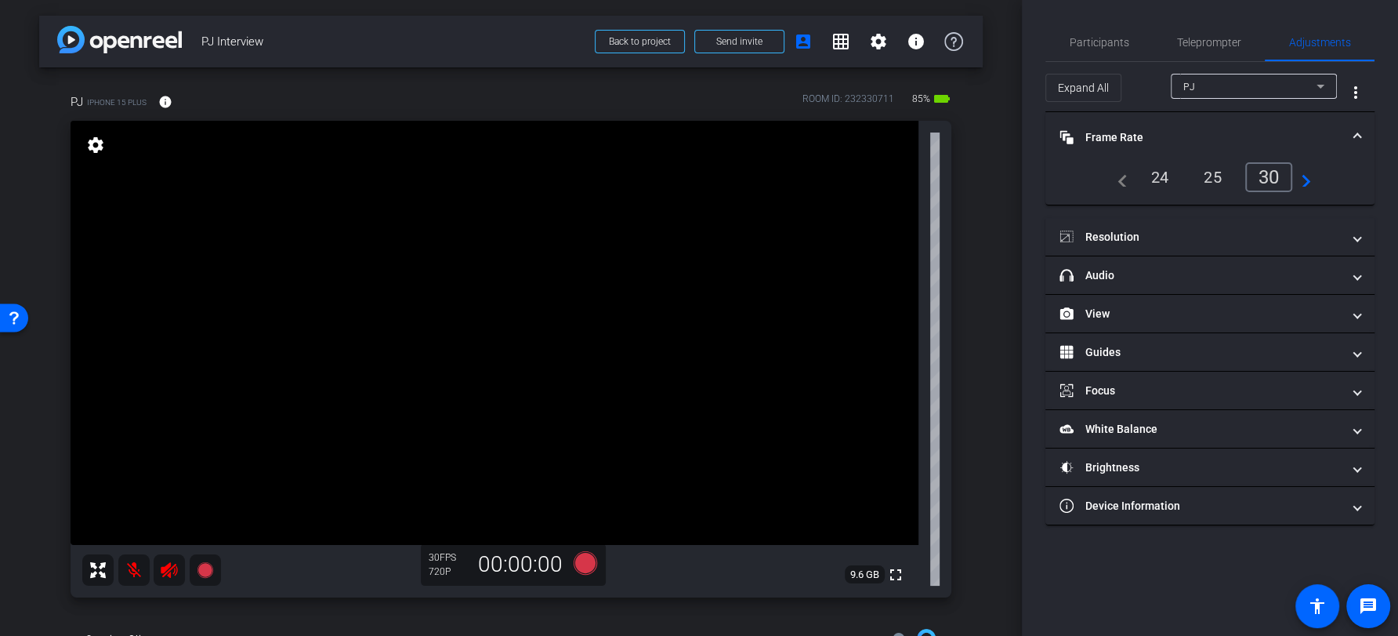
click at [1164, 183] on div "24" at bounding box center [1161, 177] width 42 height 27
click at [1273, 176] on div "30" at bounding box center [1273, 177] width 42 height 27
click at [1215, 177] on div "25" at bounding box center [1213, 177] width 42 height 27
click at [1163, 176] on div "24" at bounding box center [1161, 177] width 42 height 27
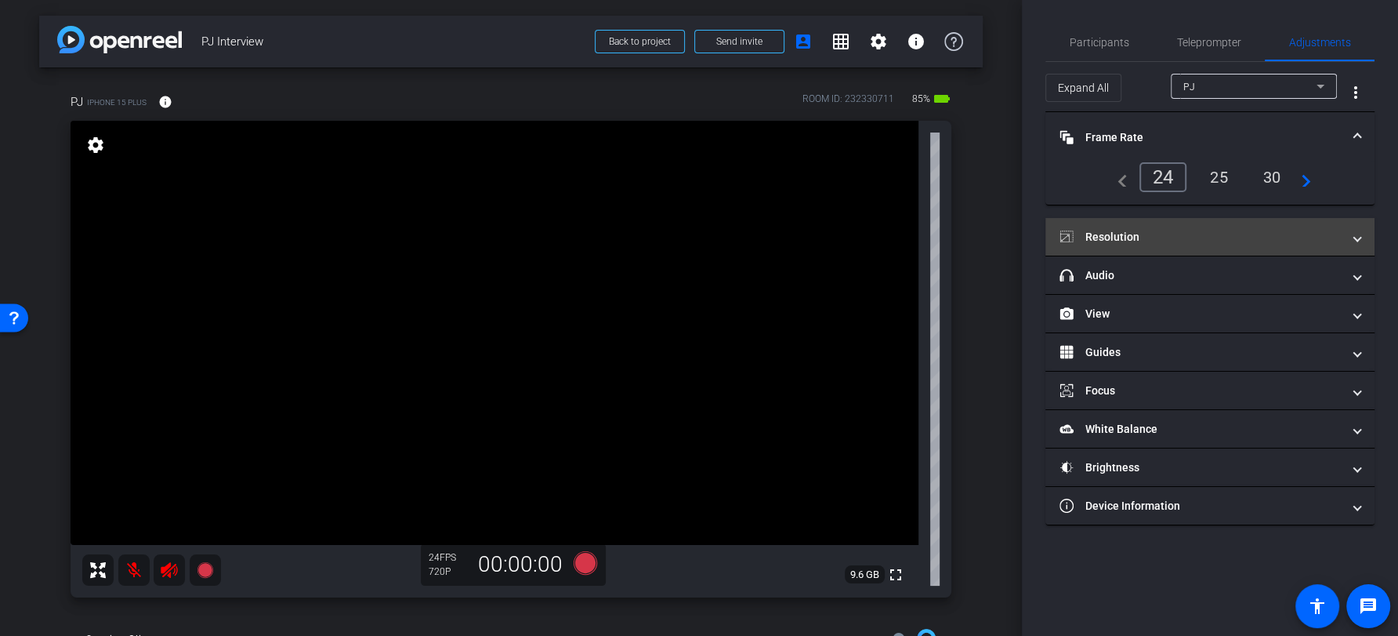
click at [1177, 224] on mat-expansion-panel-header "Resolution" at bounding box center [1210, 237] width 329 height 38
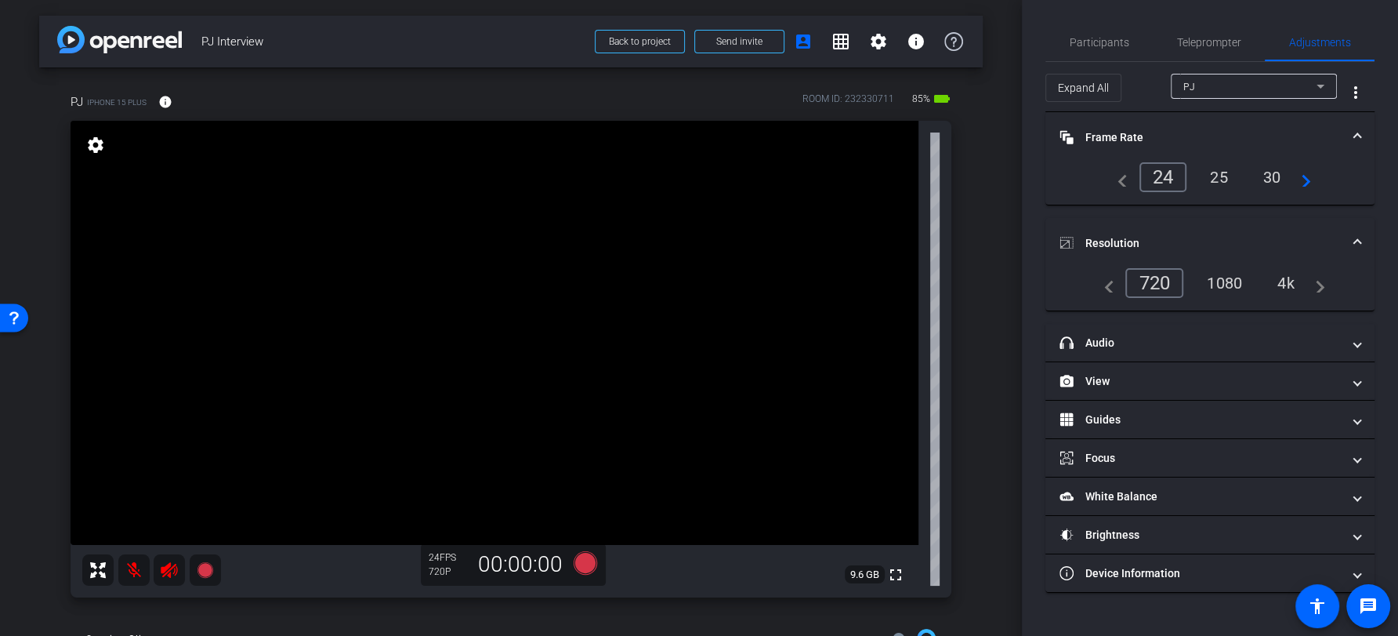
click at [1221, 275] on div "1080" at bounding box center [1224, 283] width 59 height 27
click at [1291, 288] on div "4k" at bounding box center [1287, 283] width 41 height 27
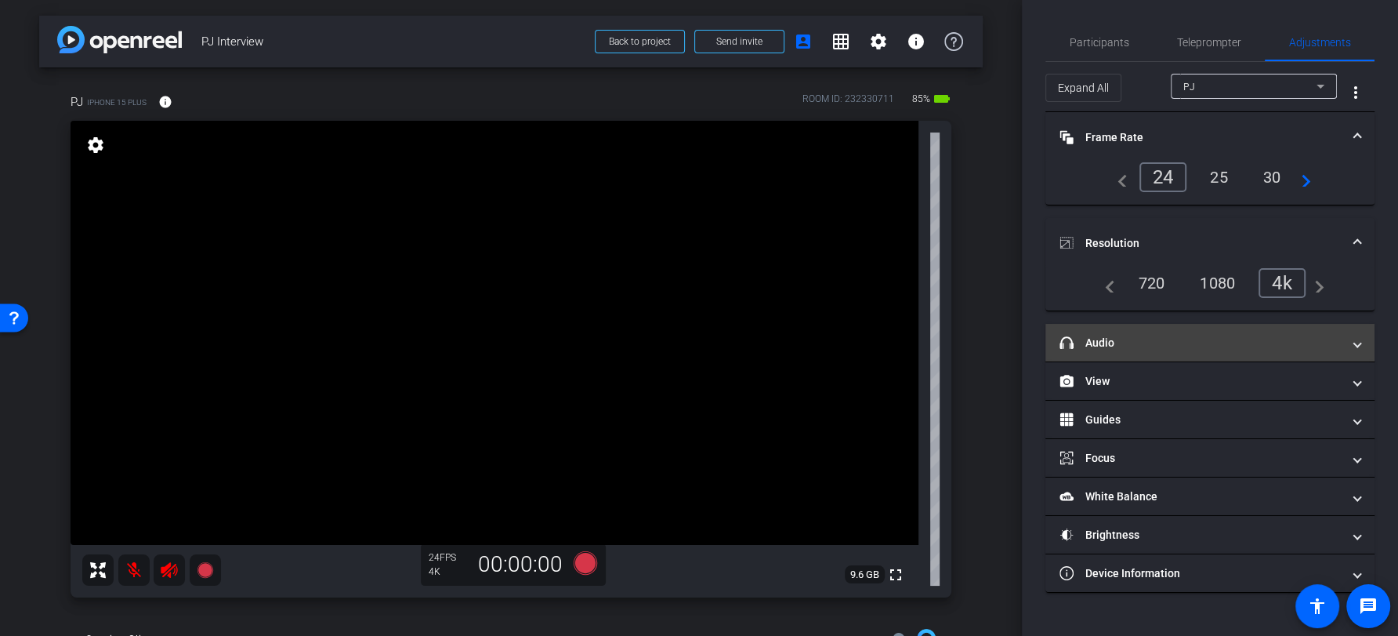
click at [1260, 337] on mat-panel-title "headphone icon Audio" at bounding box center [1201, 343] width 282 height 16
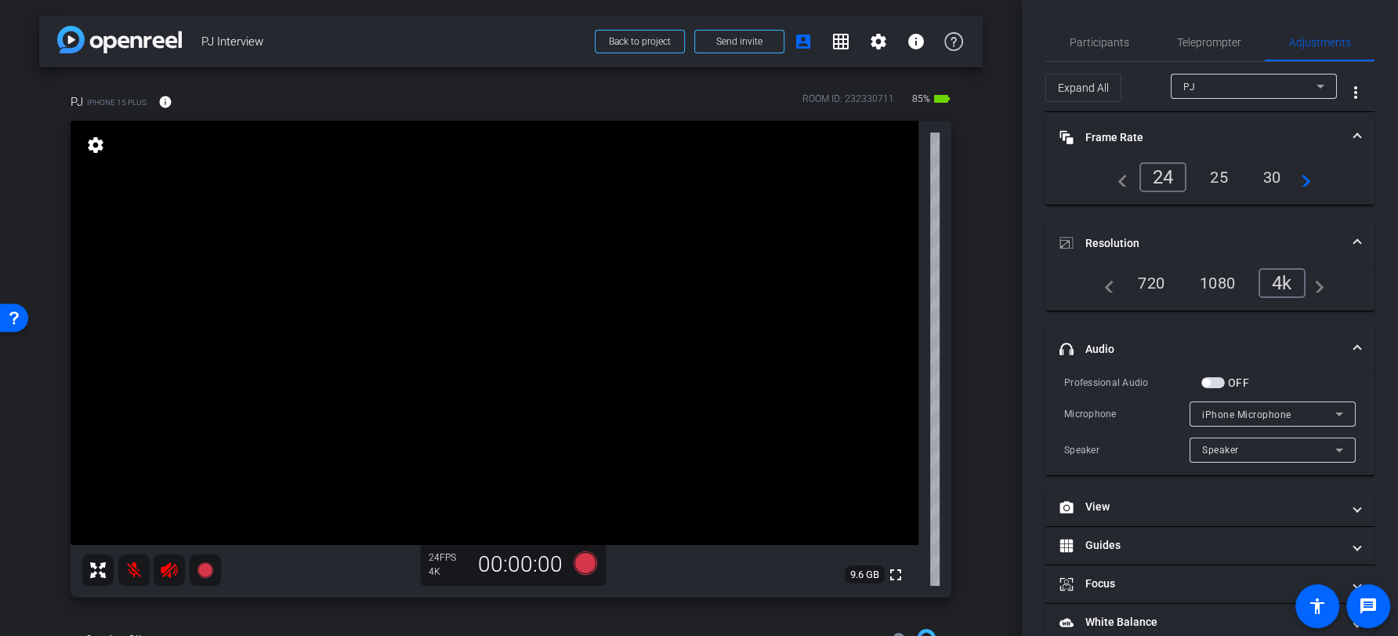
scroll to position [18, 0]
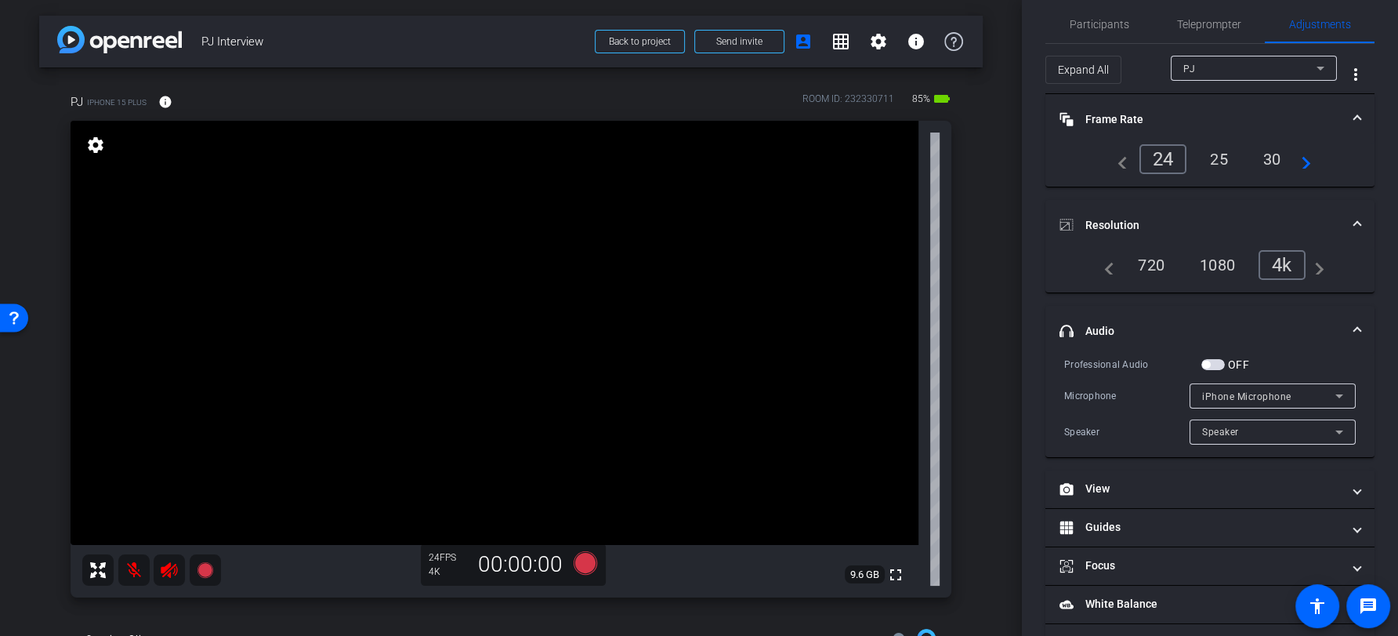
click at [1225, 364] on label "OFF" at bounding box center [1237, 365] width 24 height 16
click at [1225, 364] on button "OFF" at bounding box center [1214, 364] width 24 height 11
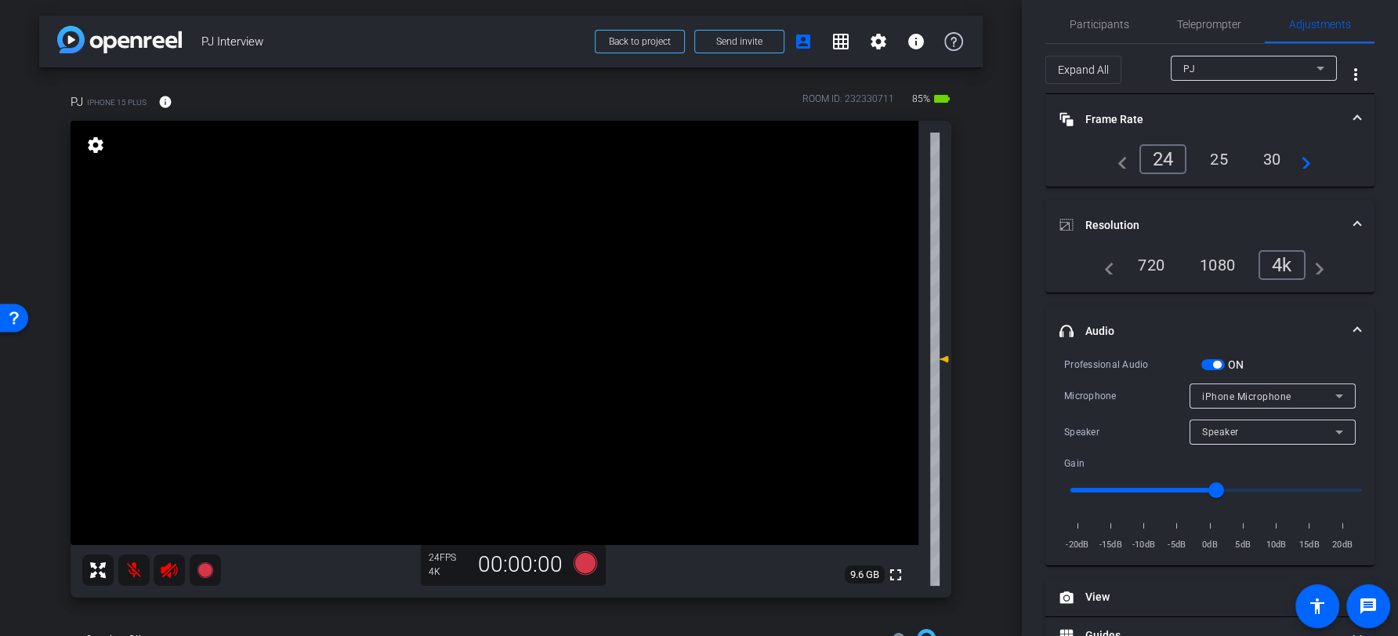
click at [1225, 361] on label "ON" at bounding box center [1235, 365] width 20 height 16
click at [1224, 361] on button "ON" at bounding box center [1214, 364] width 24 height 11
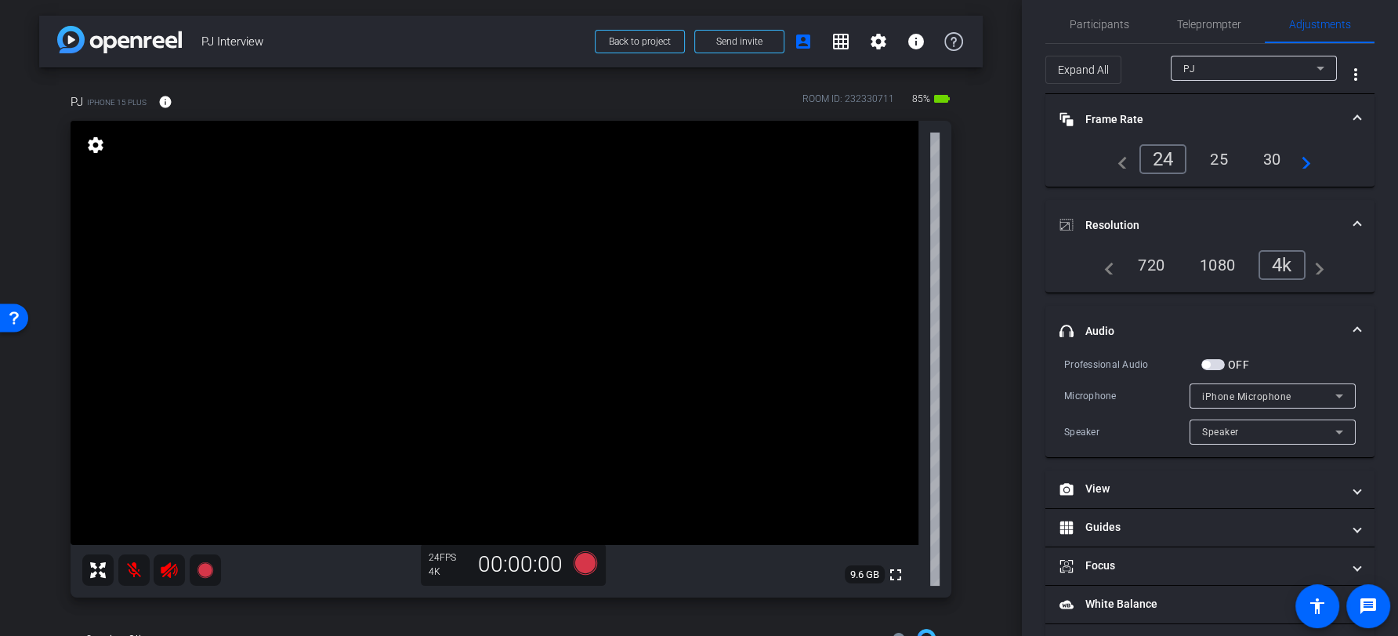
scroll to position [102, 0]
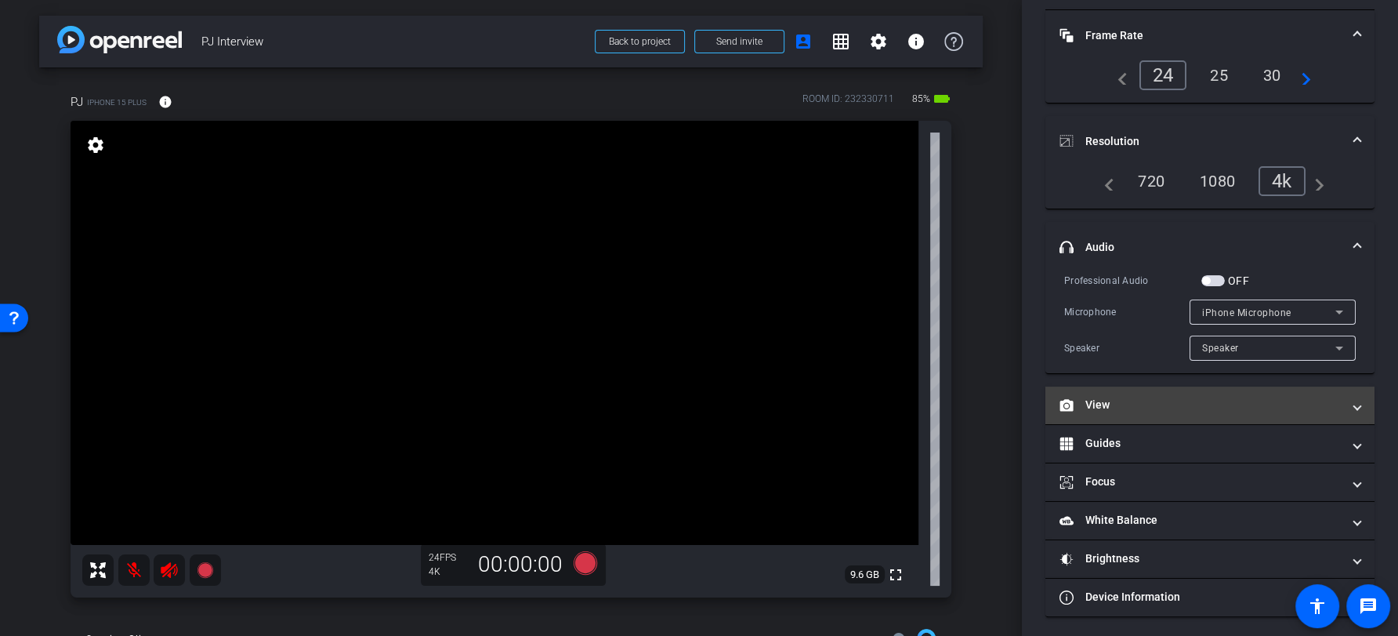
click at [1195, 404] on mat-panel-title "View" at bounding box center [1201, 405] width 282 height 16
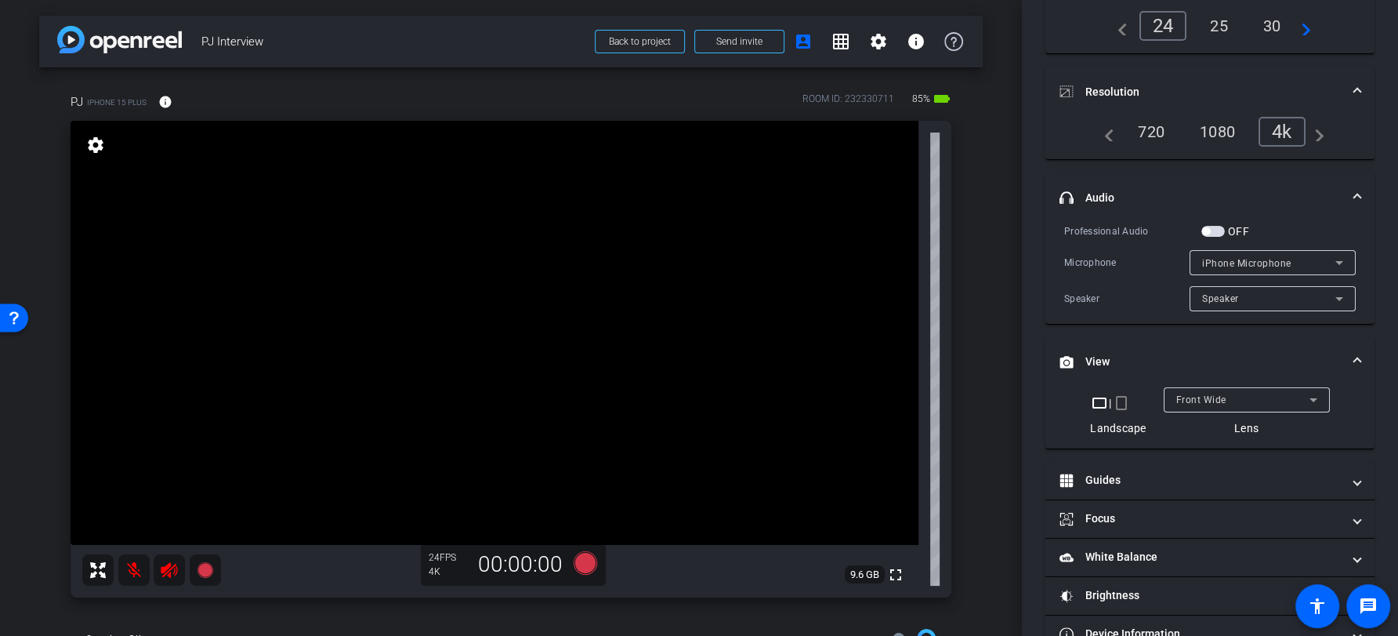
scroll to position [188, 0]
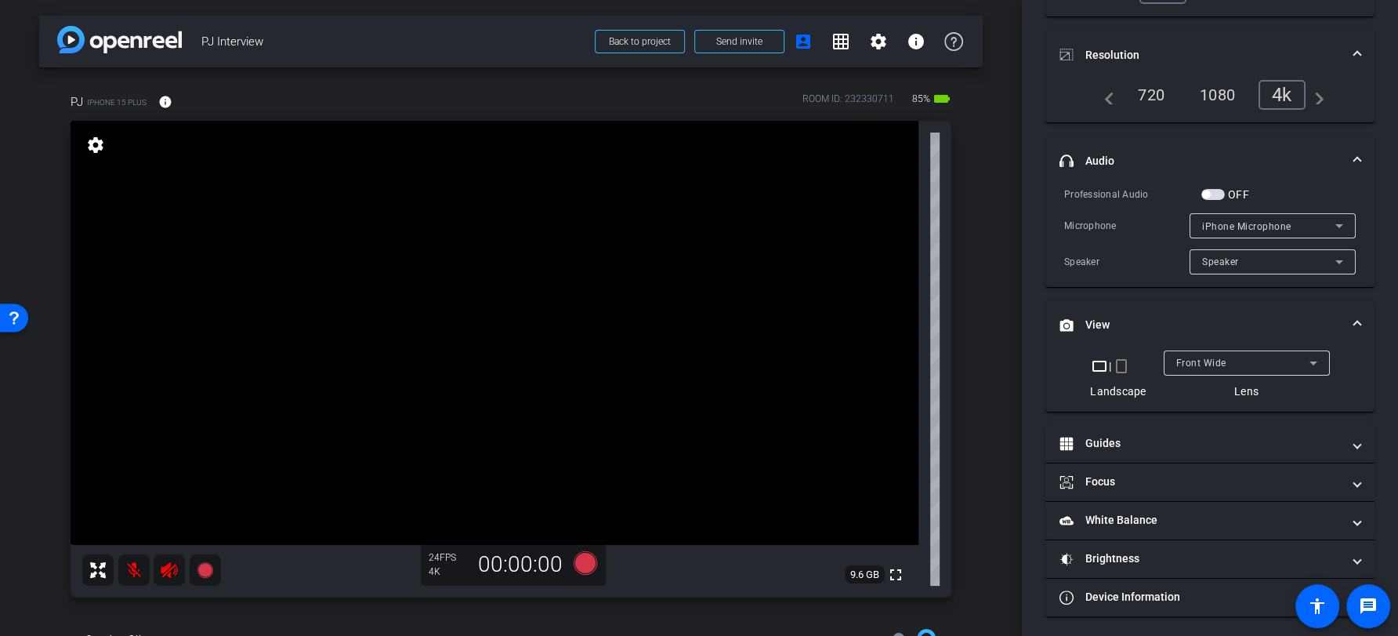
click at [1217, 353] on div "Front Wide" at bounding box center [1242, 363] width 133 height 20
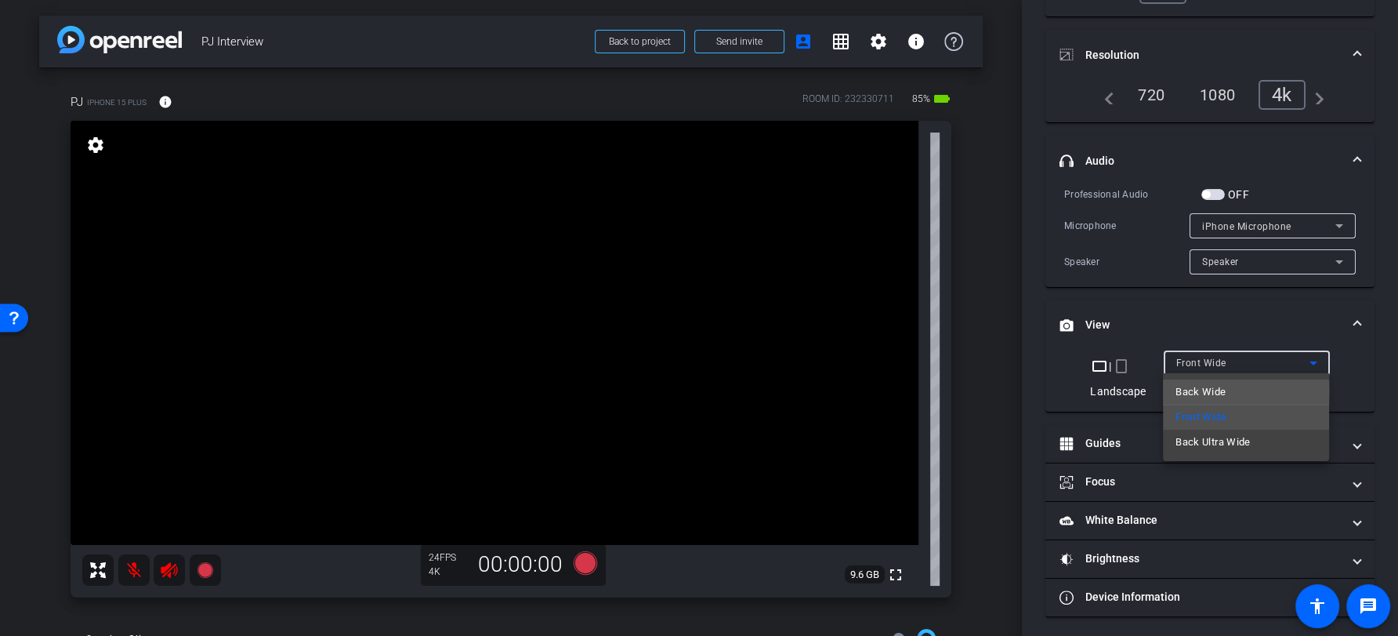
click at [1213, 391] on span "Back Wide" at bounding box center [1201, 391] width 50 height 19
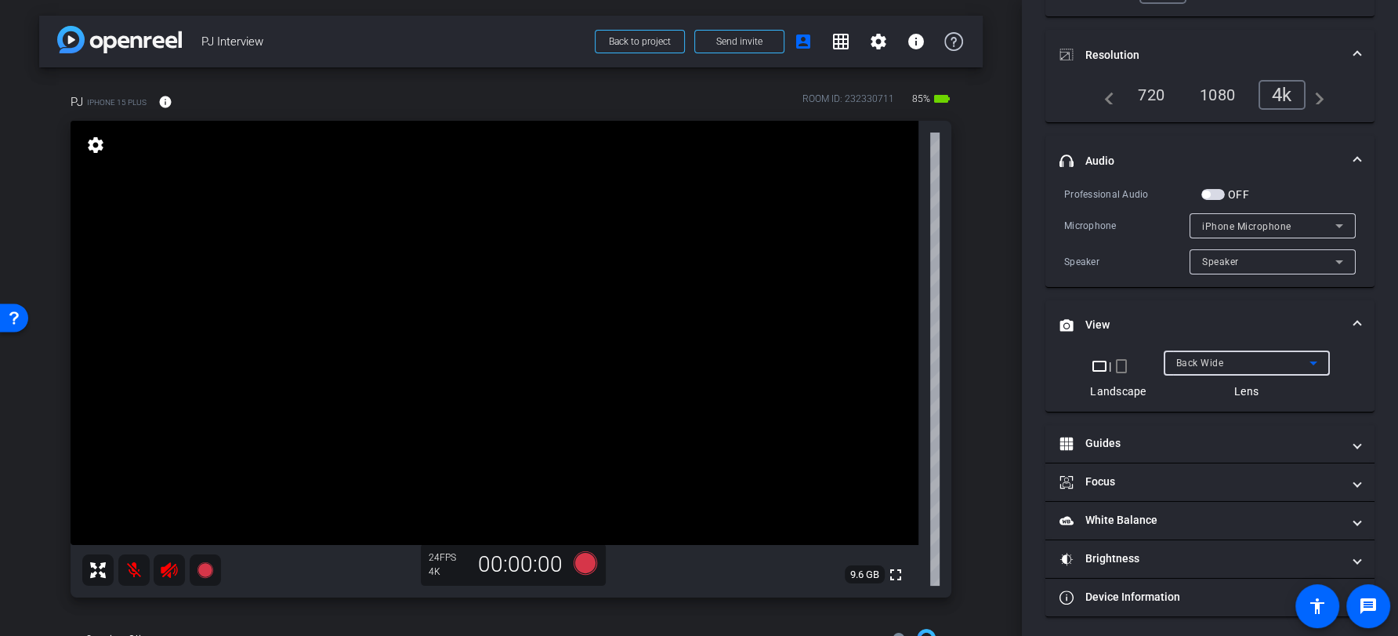
click at [1202, 353] on div "Back Wide" at bounding box center [1242, 363] width 133 height 20
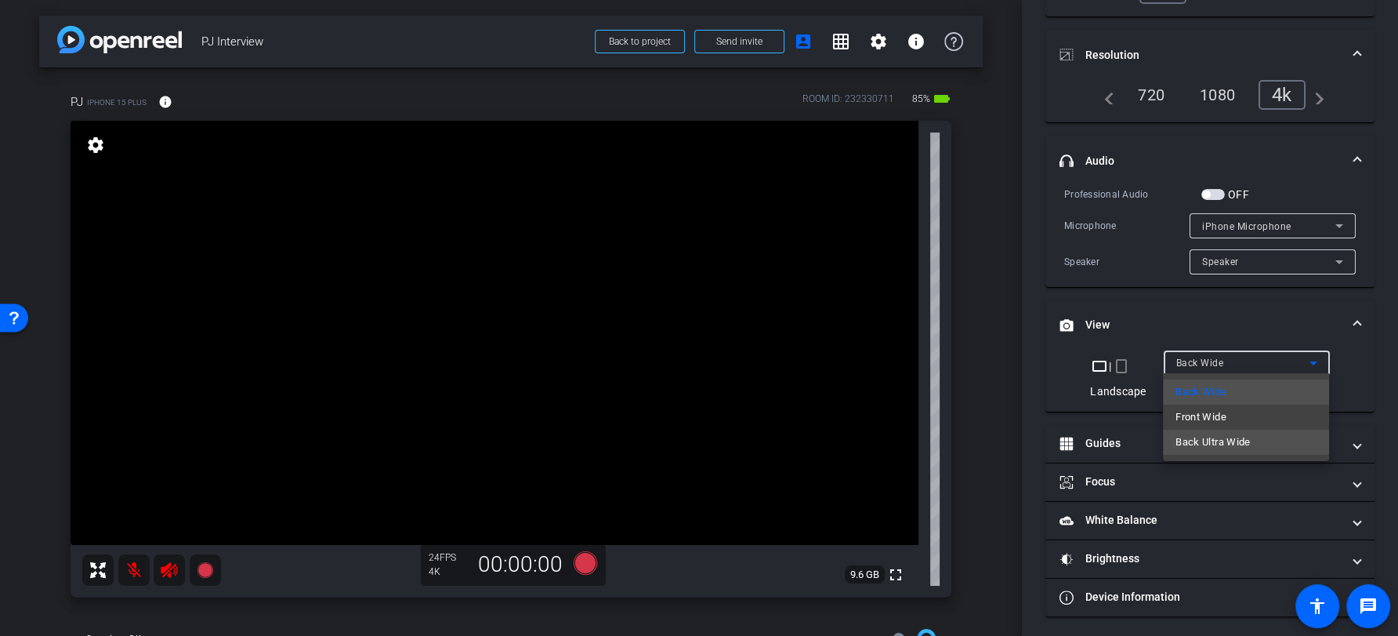
click at [1220, 444] on span "Back Ultra Wide" at bounding box center [1213, 442] width 75 height 19
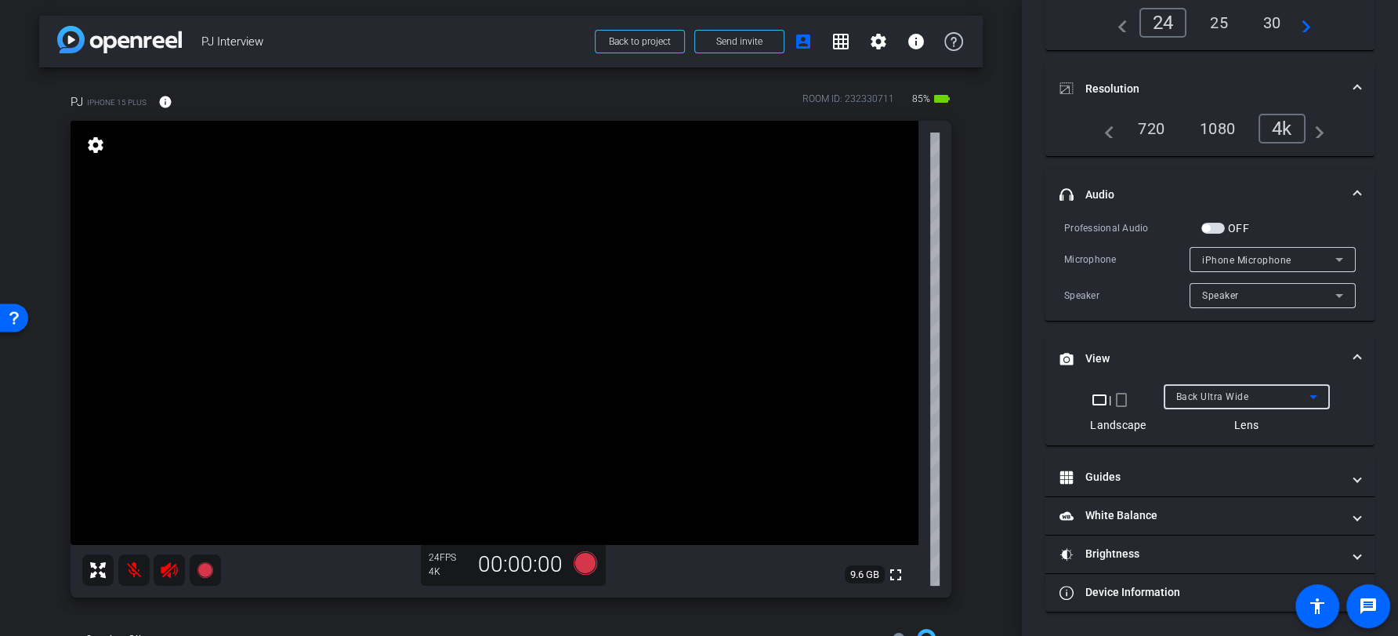
scroll to position [150, 0]
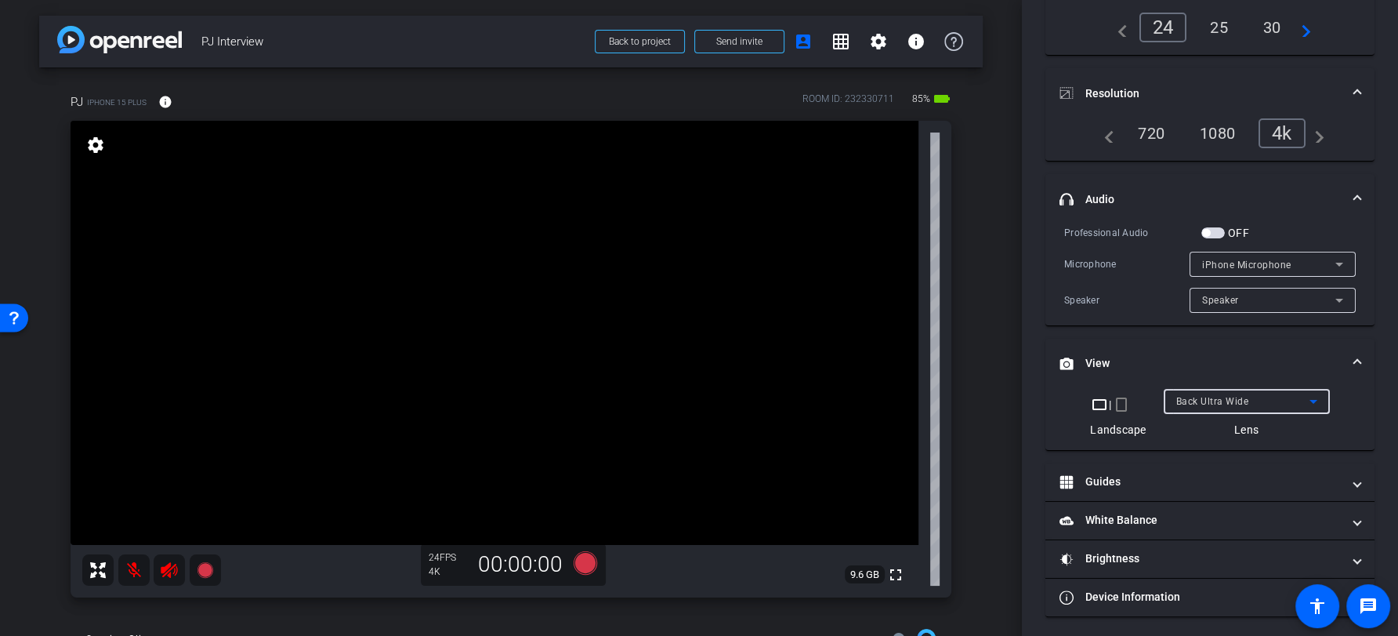
click at [1210, 399] on span "Back Ultra Wide" at bounding box center [1212, 401] width 73 height 11
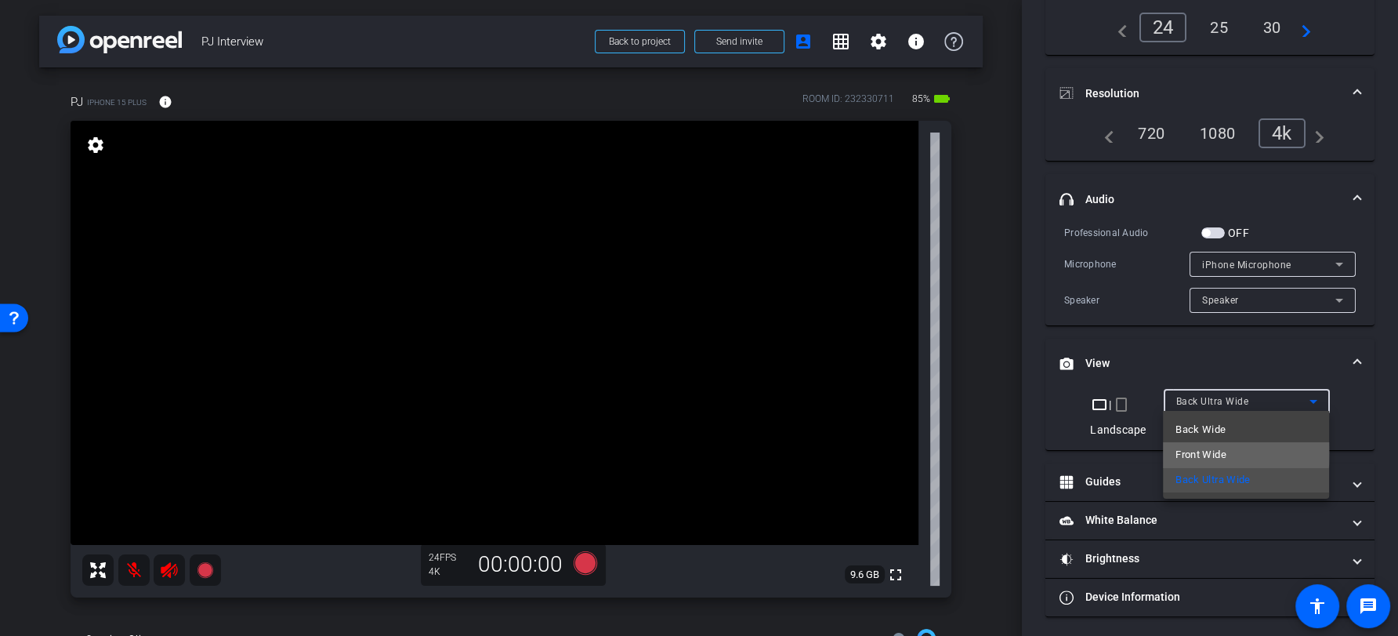
click at [1210, 452] on span "Front Wide" at bounding box center [1201, 454] width 51 height 19
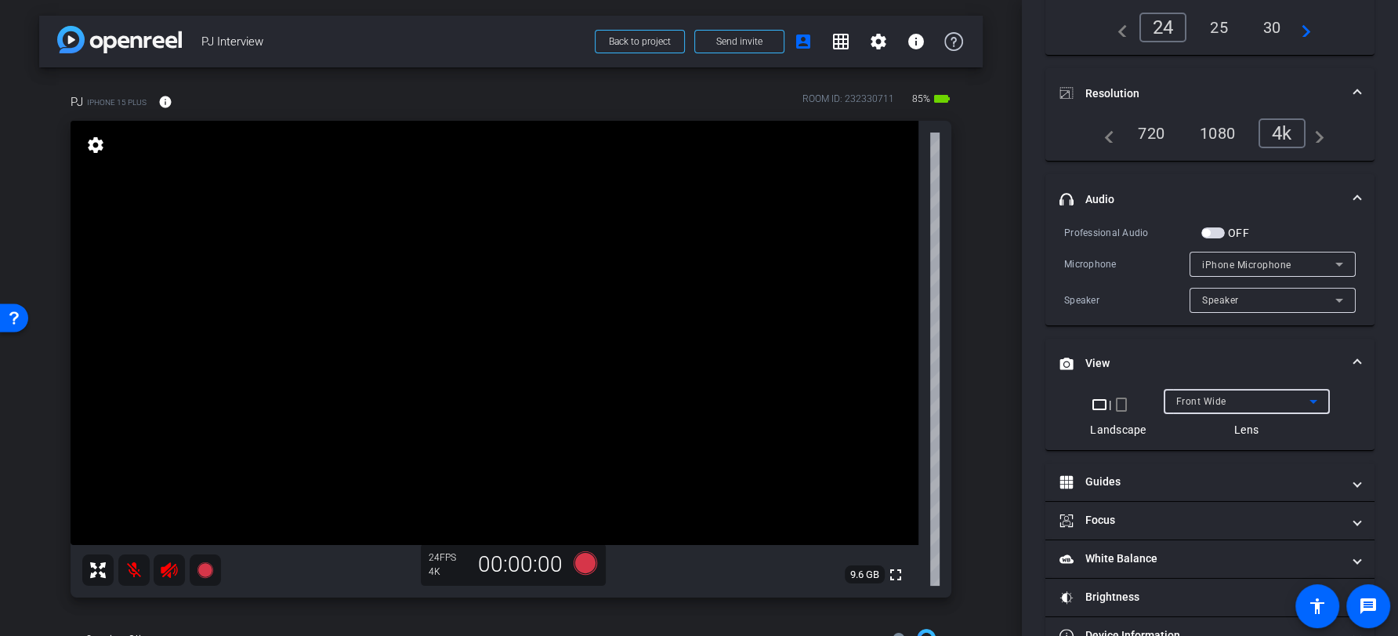
click at [1214, 402] on span "Front Wide" at bounding box center [1201, 401] width 50 height 11
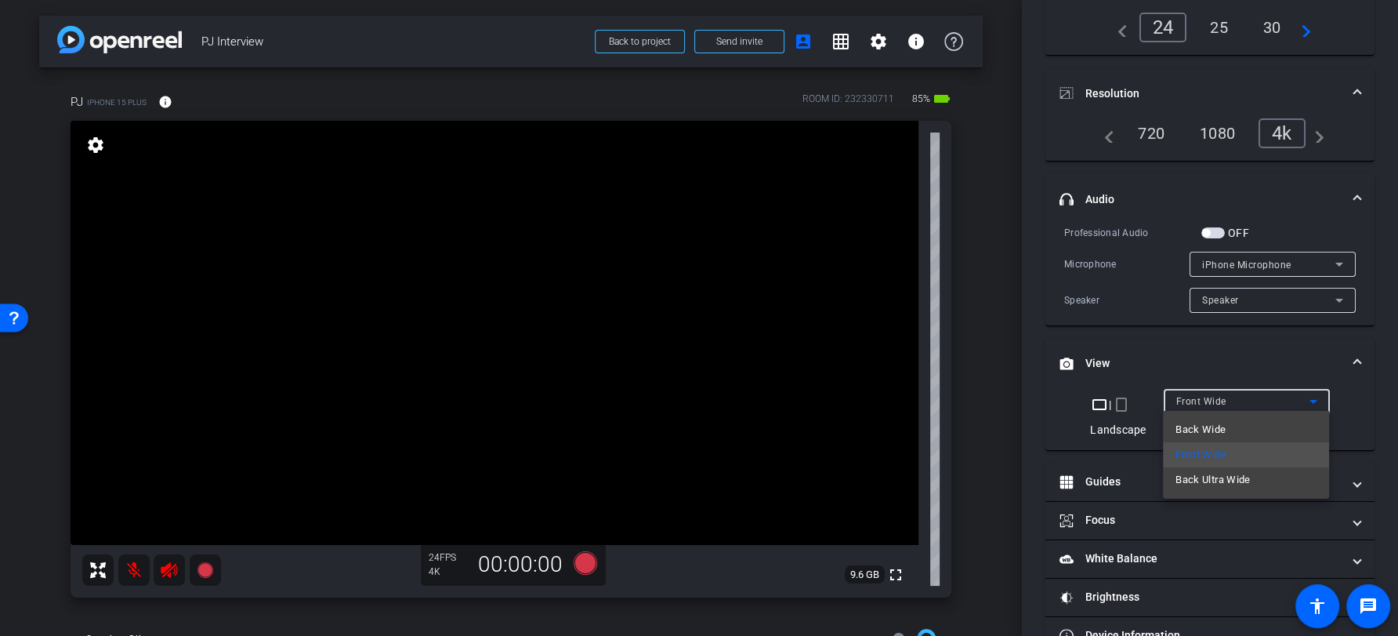
click at [1214, 430] on span "Back Wide" at bounding box center [1201, 429] width 50 height 19
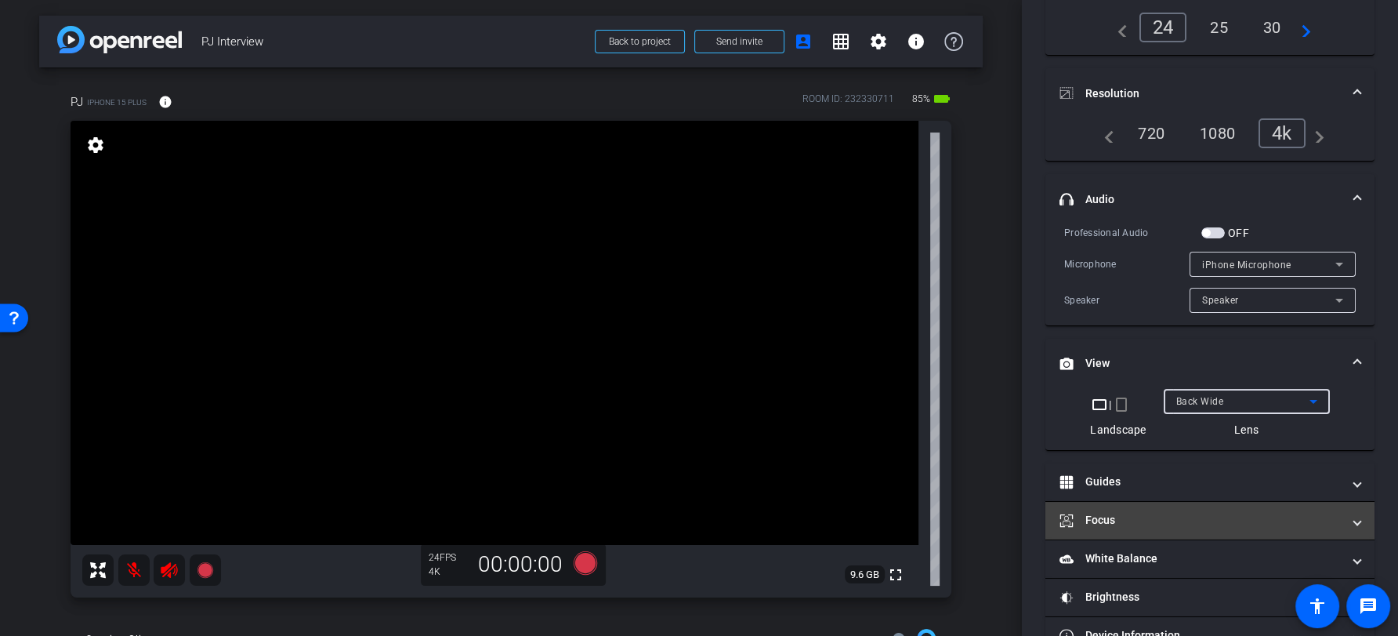
click at [1193, 522] on mat-panel-title "Focus" at bounding box center [1201, 520] width 282 height 16
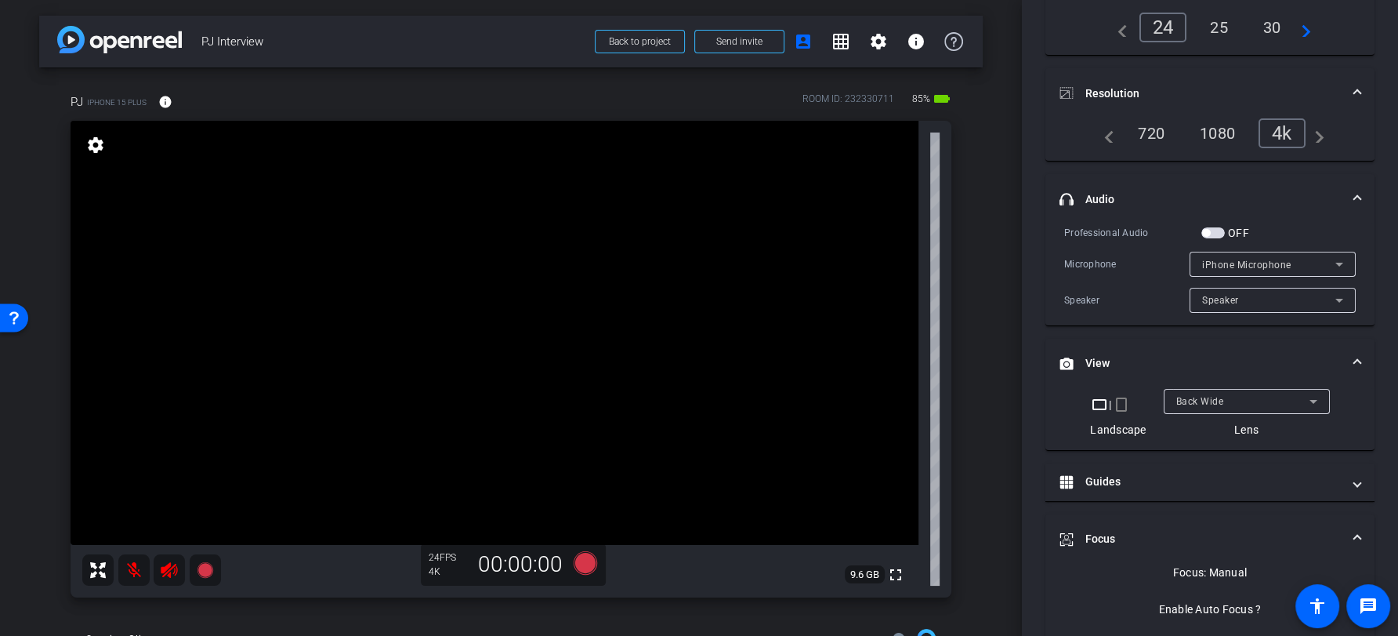
scroll to position [234, 0]
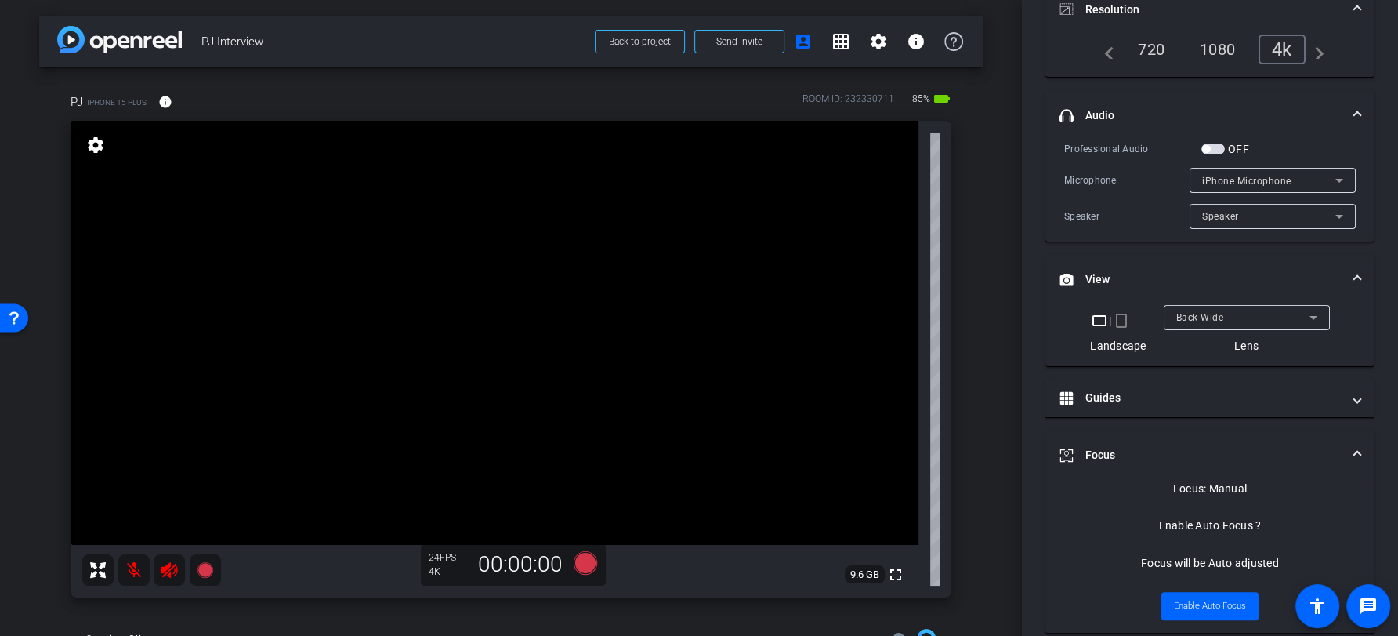
click at [1243, 317] on div "Back Wide" at bounding box center [1242, 317] width 133 height 20
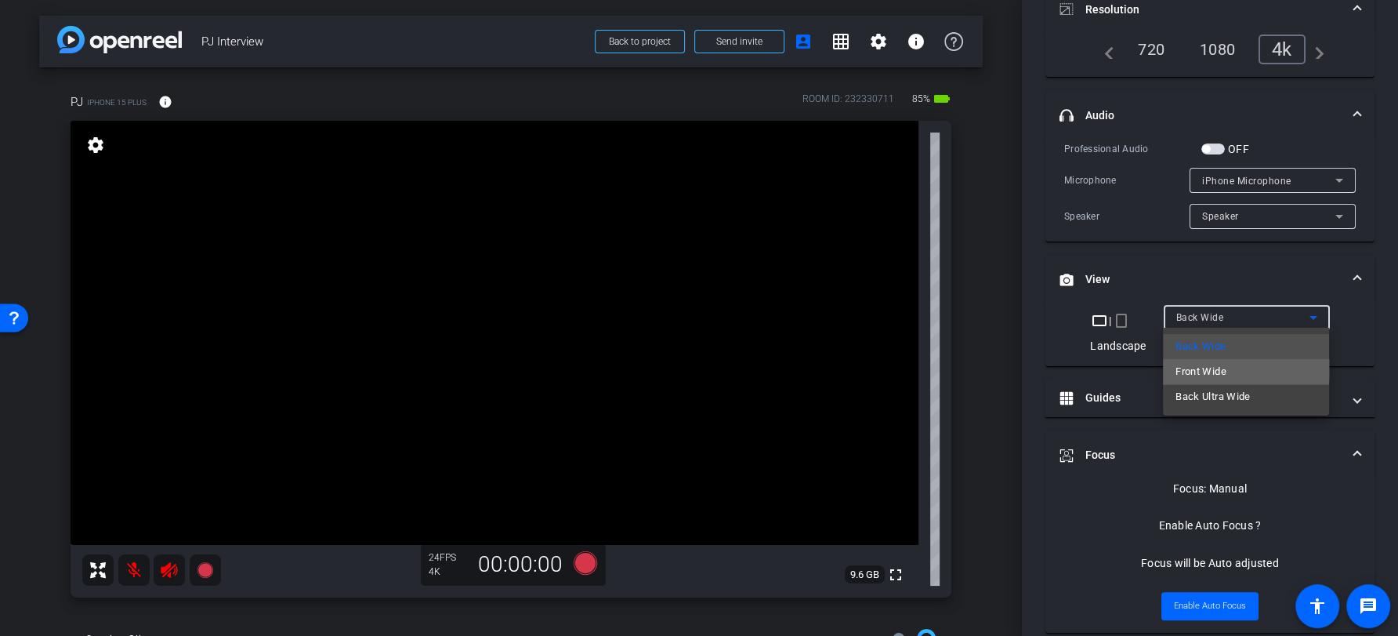
click at [1238, 365] on mat-option "Front Wide" at bounding box center [1246, 371] width 166 height 25
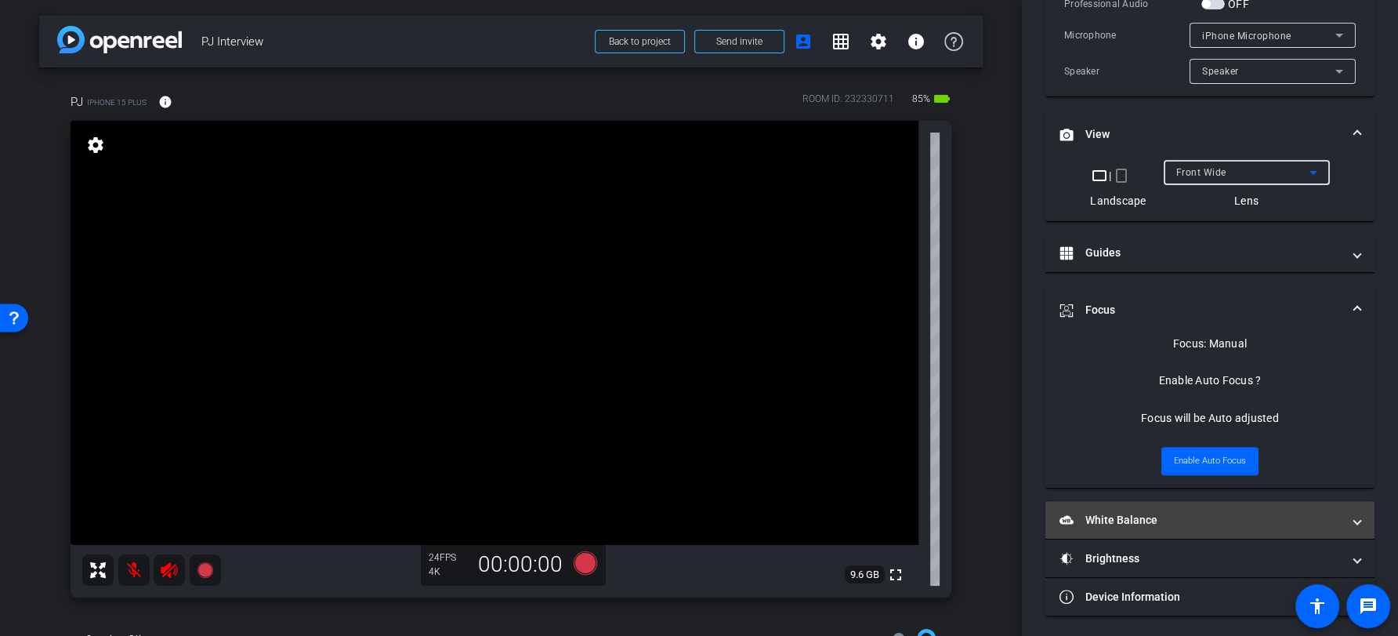
click at [1205, 523] on mat-panel-title "White Balance White Balance" at bounding box center [1201, 520] width 282 height 16
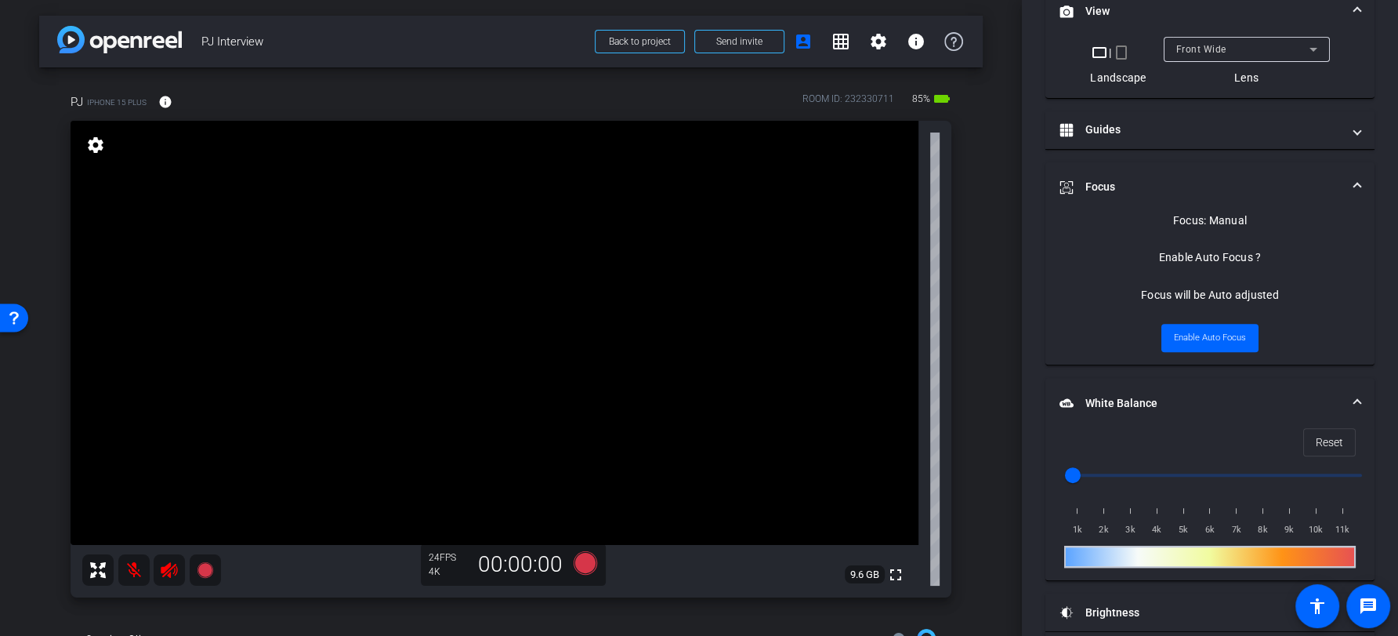
scroll to position [516, 0]
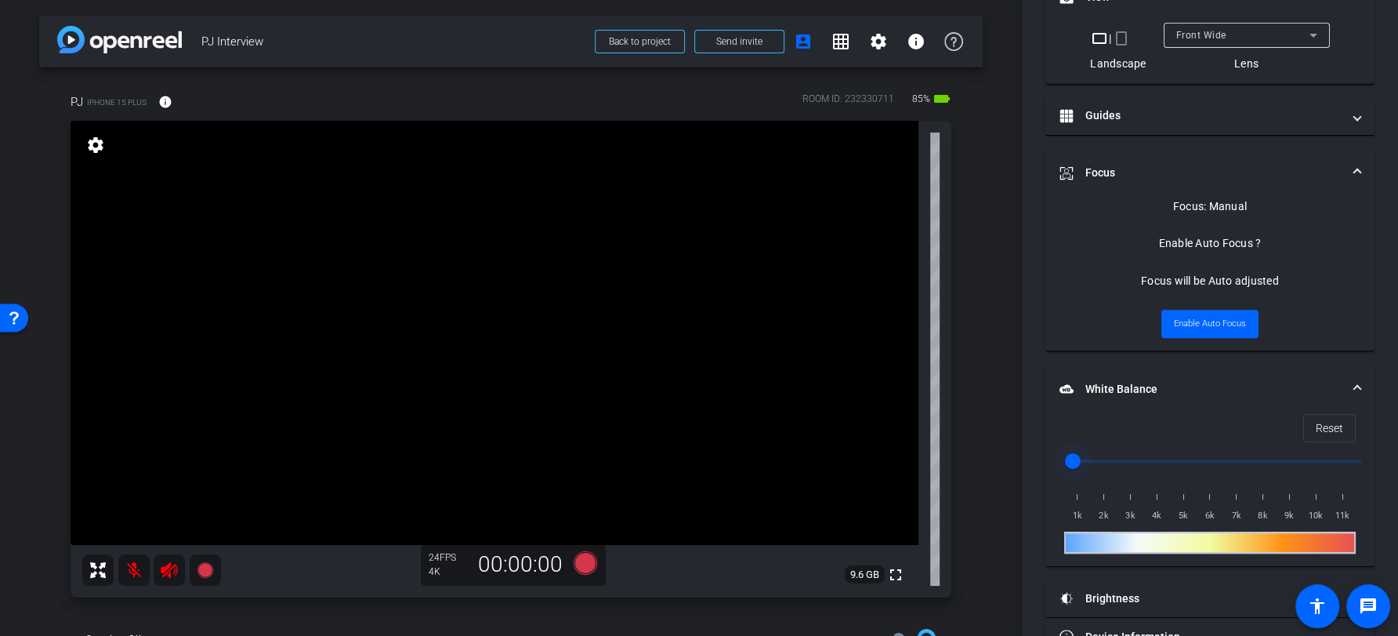
click at [1082, 455] on input "range" at bounding box center [1216, 461] width 324 height 34
drag, startPoint x: 1091, startPoint y: 455, endPoint x: 1117, endPoint y: 455, distance: 25.9
click at [1117, 455] on input "range" at bounding box center [1216, 461] width 324 height 34
drag, startPoint x: 1118, startPoint y: 455, endPoint x: 1260, endPoint y: 458, distance: 142.7
click at [1260, 458] on input "range" at bounding box center [1216, 461] width 324 height 34
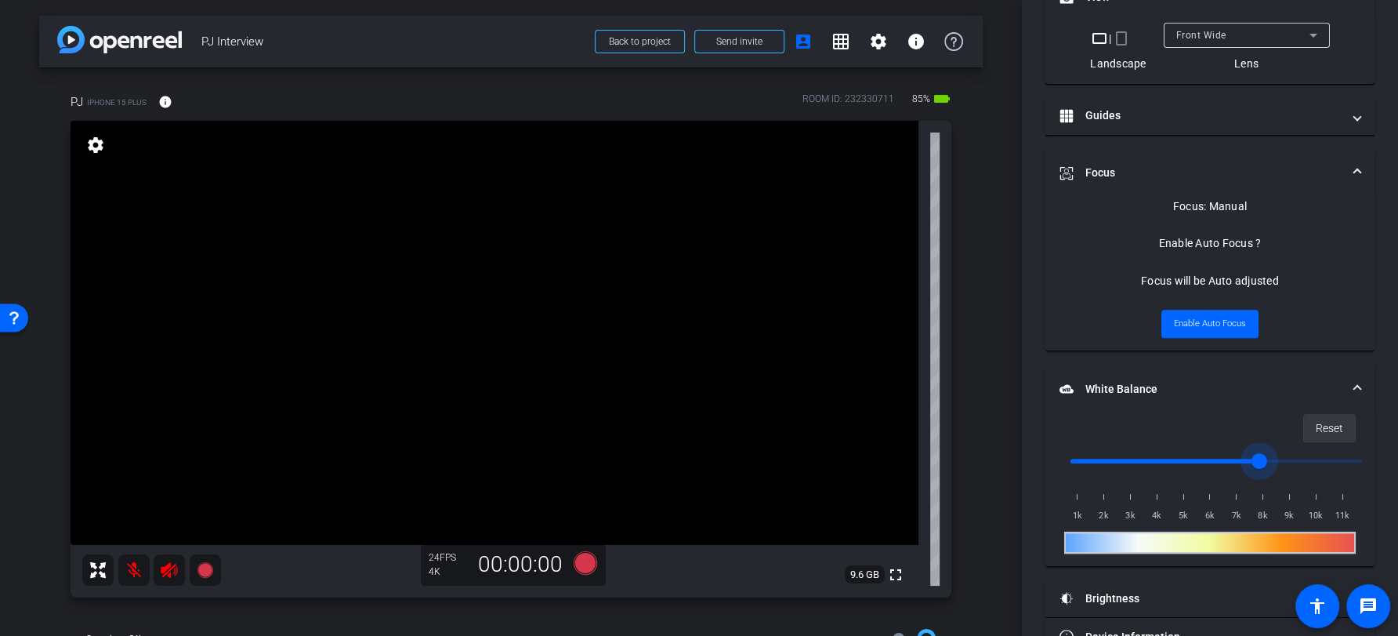
click at [1323, 433] on span "Reset" at bounding box center [1329, 428] width 27 height 30
type input "1000"
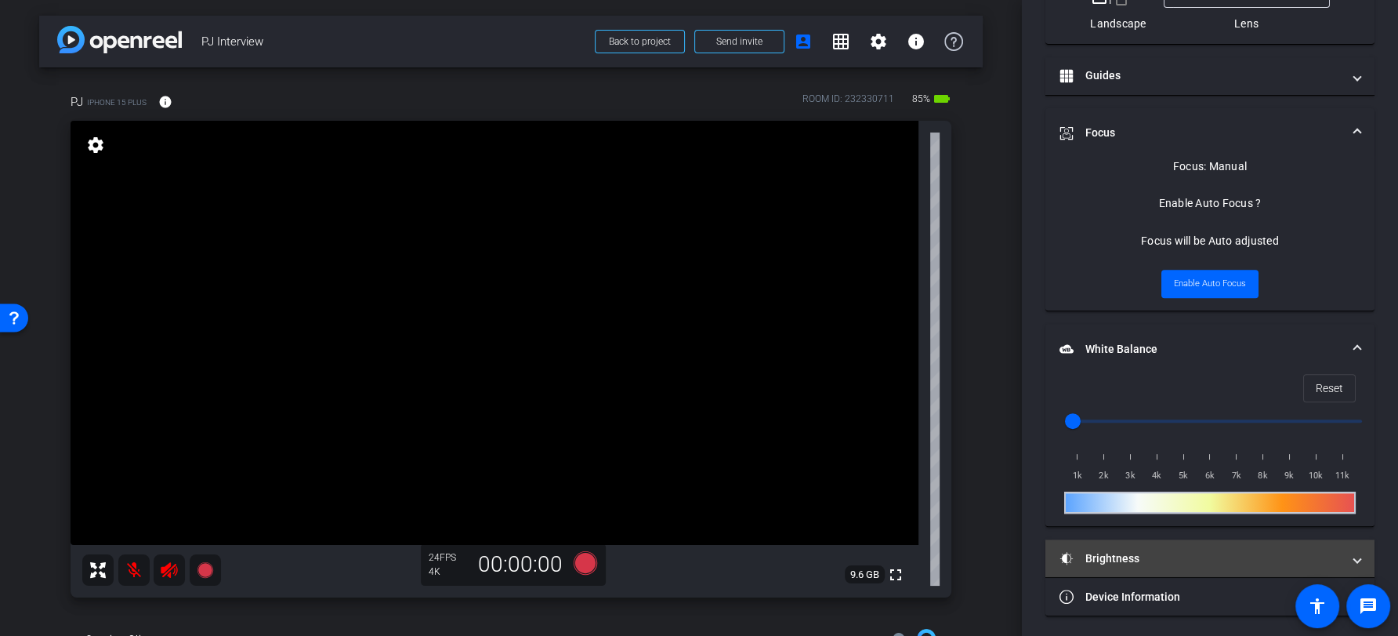
click at [1175, 543] on mat-expansion-panel-header "Brightness" at bounding box center [1210, 558] width 329 height 38
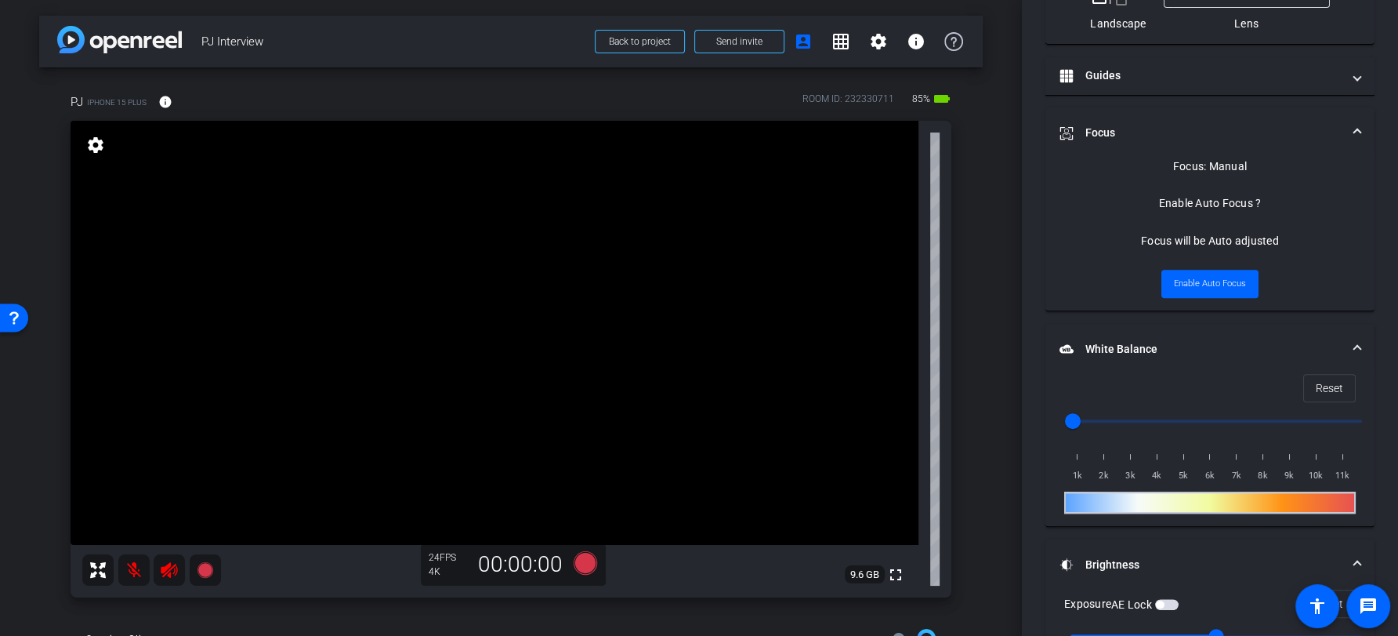
scroll to position [702, 0]
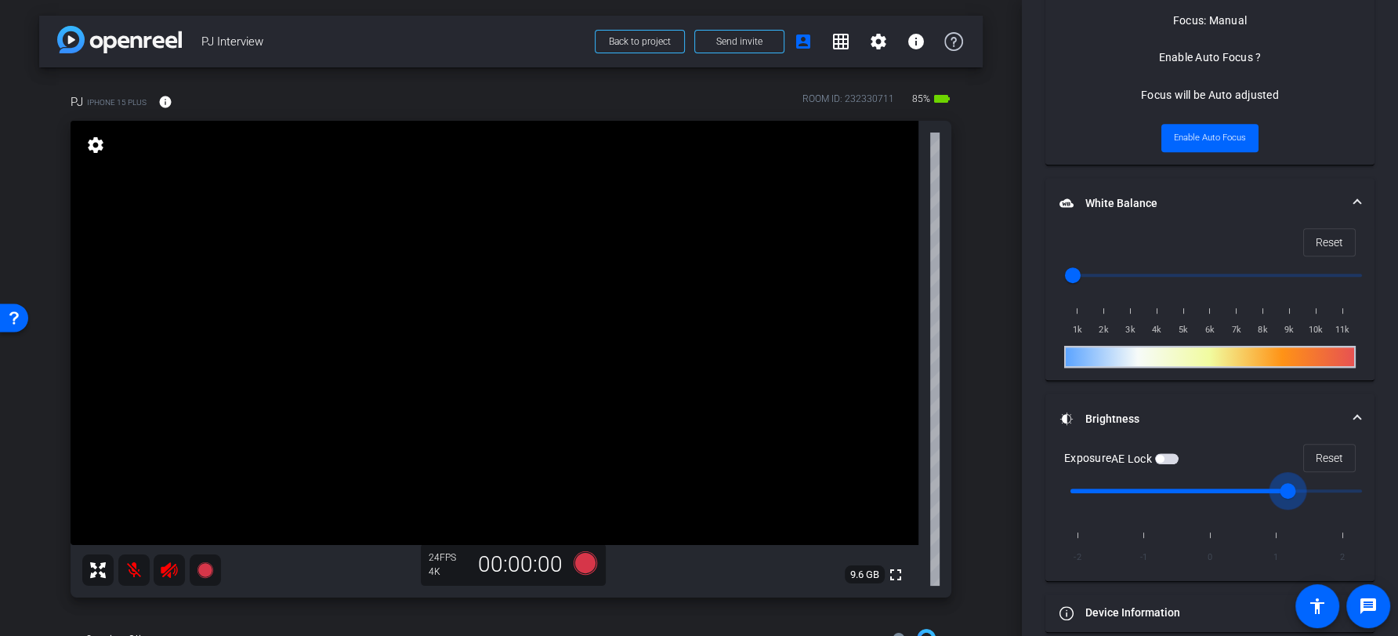
drag, startPoint x: 1214, startPoint y: 485, endPoint x: 1265, endPoint y: 485, distance: 50.9
click at [1265, 485] on input "range" at bounding box center [1216, 490] width 324 height 34
drag, startPoint x: 1284, startPoint y: 485, endPoint x: 1338, endPoint y: 483, distance: 54.1
click at [1336, 484] on input "range" at bounding box center [1216, 490] width 324 height 34
click at [1340, 458] on span "Reset" at bounding box center [1329, 458] width 27 height 30
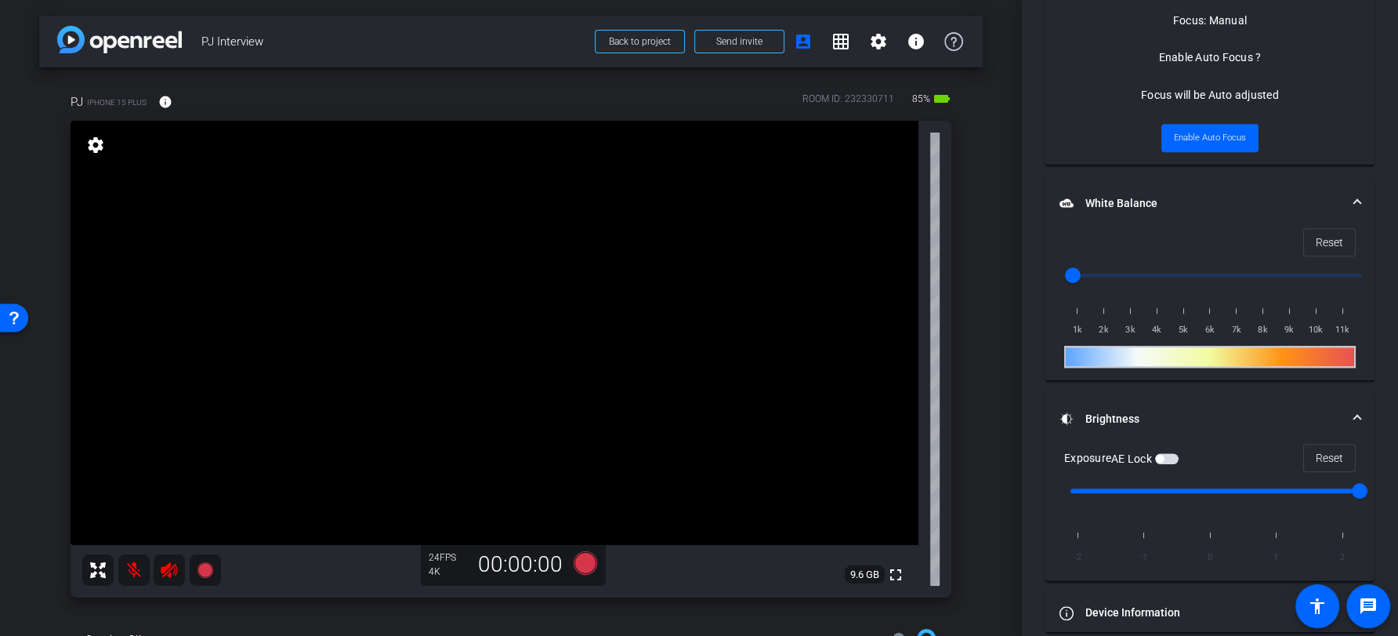
type input "0"
click at [1174, 453] on span "button" at bounding box center [1167, 458] width 24 height 11
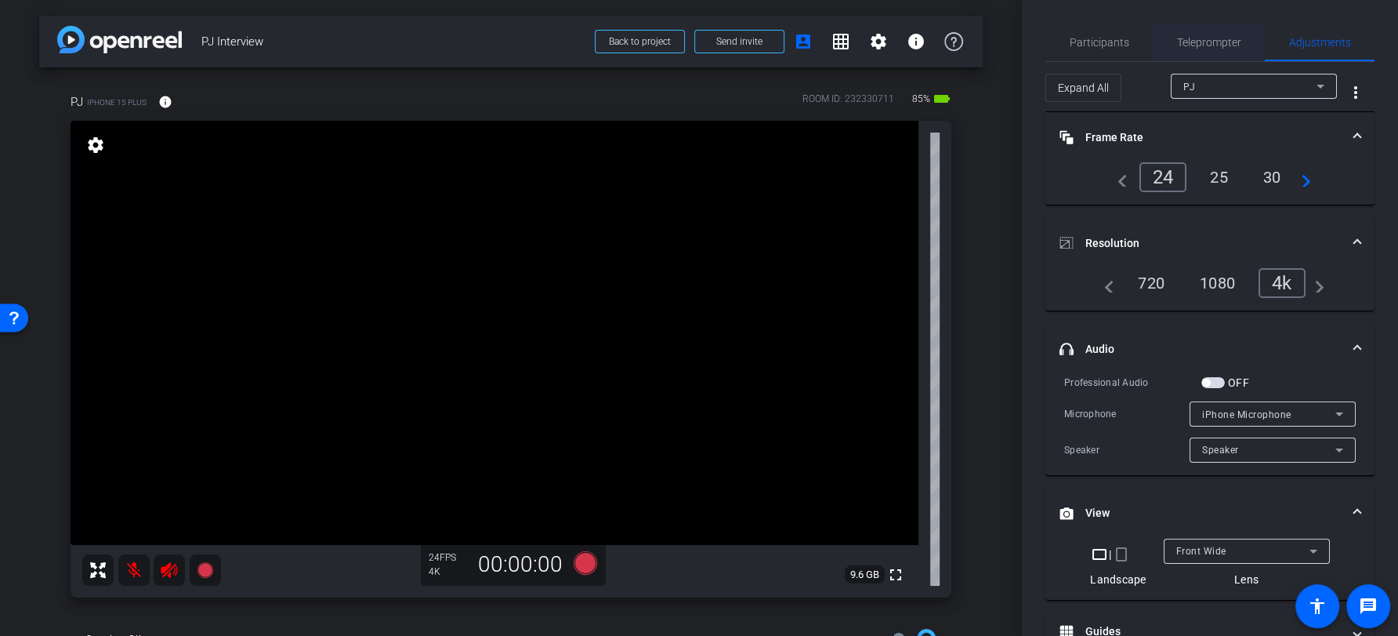
click at [1217, 34] on span "Teleprompter" at bounding box center [1209, 43] width 64 height 38
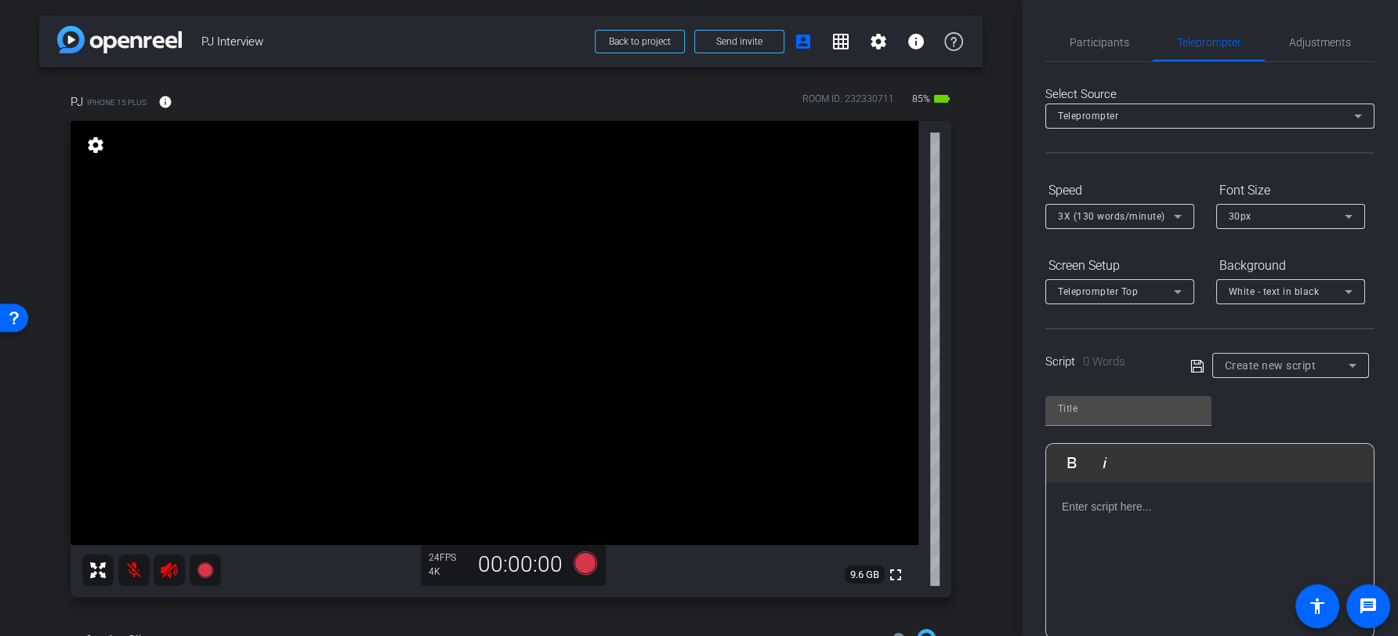
click at [1291, 371] on div "Create new script" at bounding box center [1287, 365] width 124 height 19
click at [1276, 415] on mat-option "Script" at bounding box center [1290, 420] width 157 height 25
type input "Script"
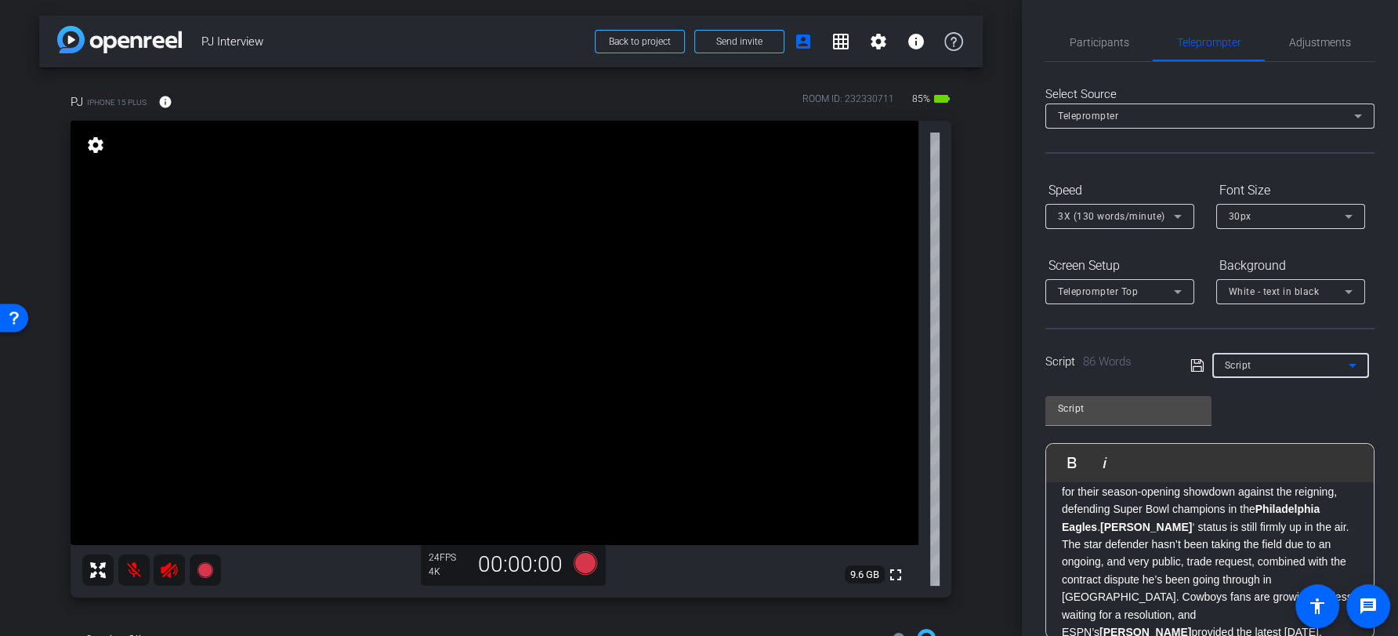
scroll to position [219, 0]
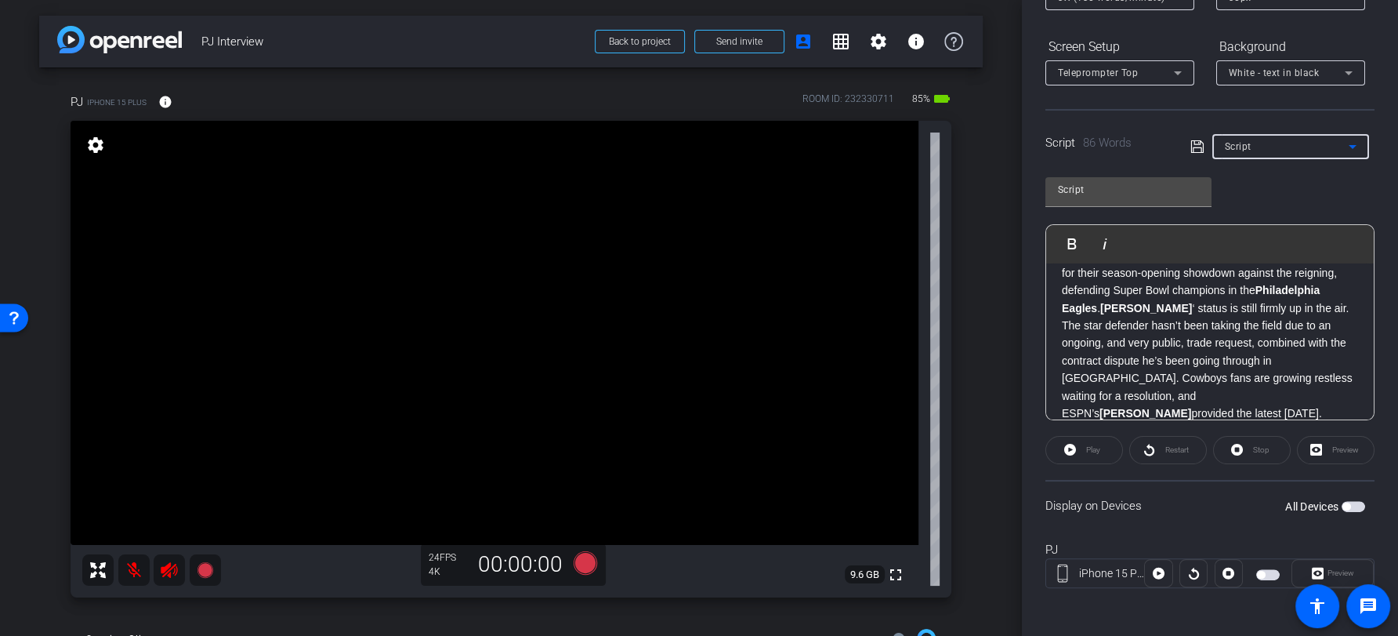
click at [1357, 505] on span "button" at bounding box center [1354, 506] width 24 height 11
click at [584, 563] on icon at bounding box center [586, 563] width 24 height 24
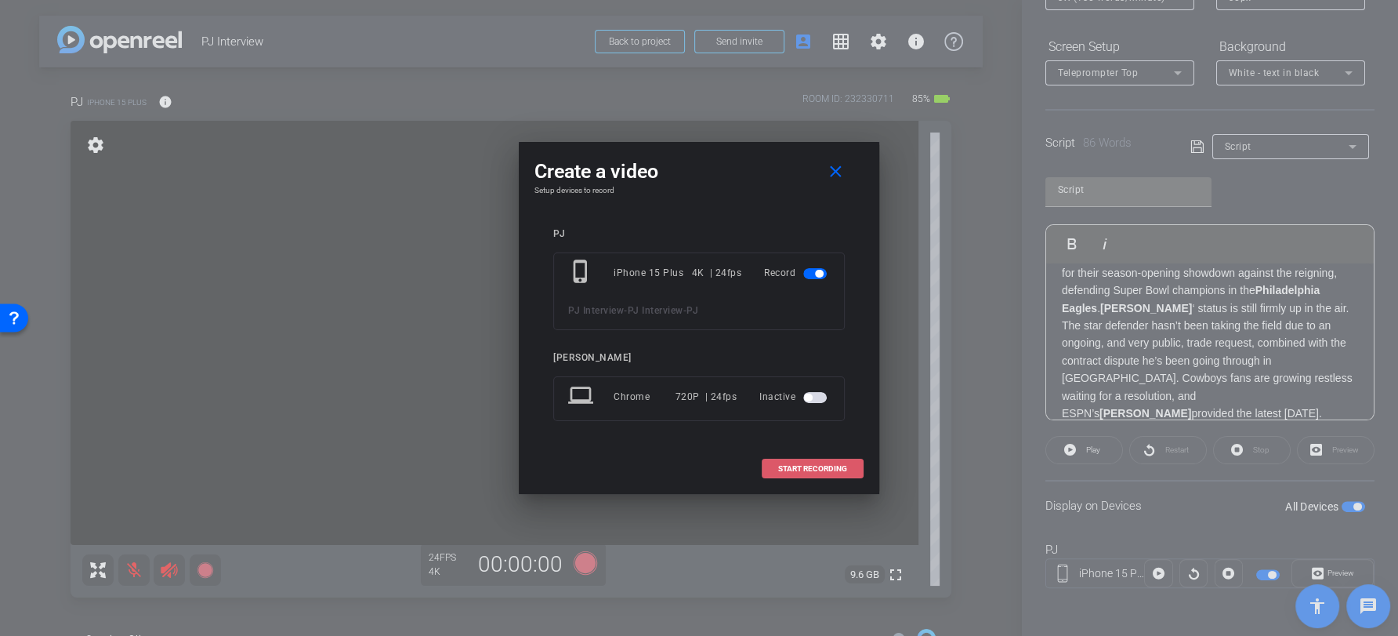
click at [809, 471] on span "START RECORDING" at bounding box center [812, 469] width 69 height 8
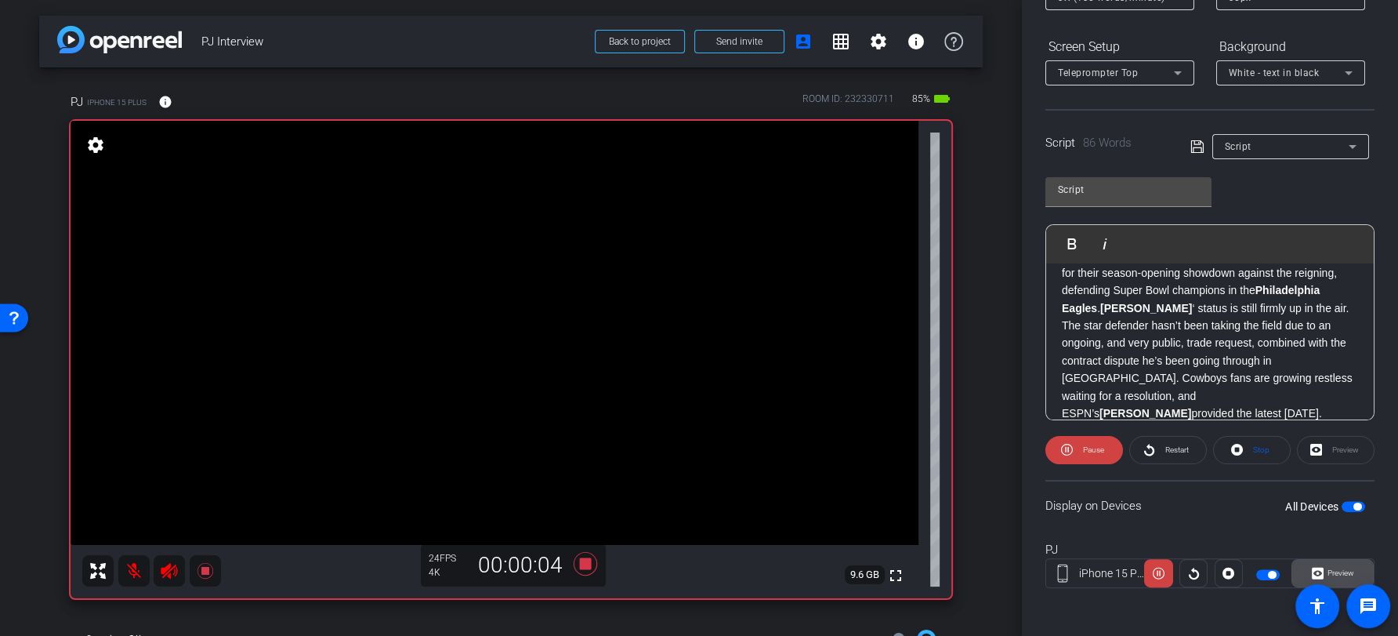
click at [1307, 566] on span at bounding box center [1332, 573] width 81 height 38
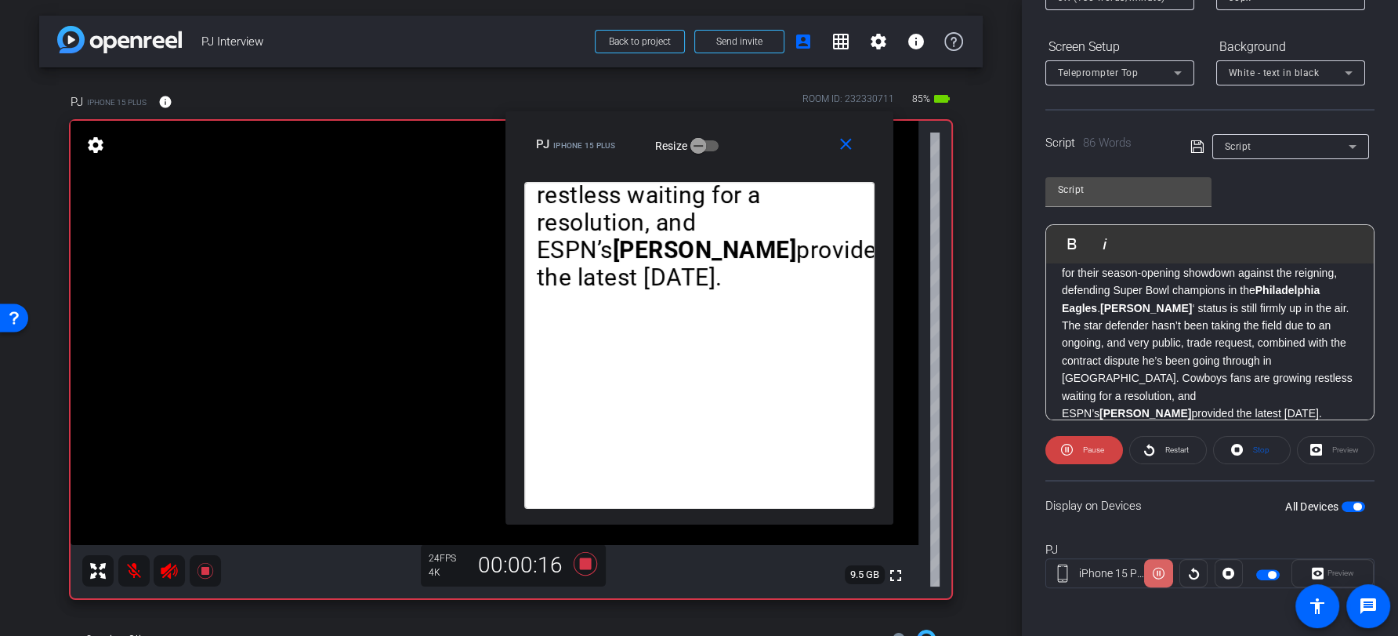
click at [1163, 564] on icon at bounding box center [1159, 573] width 12 height 24
click at [1266, 574] on span "button" at bounding box center [1268, 574] width 24 height 11
click at [836, 147] on mat-icon "close" at bounding box center [846, 145] width 20 height 20
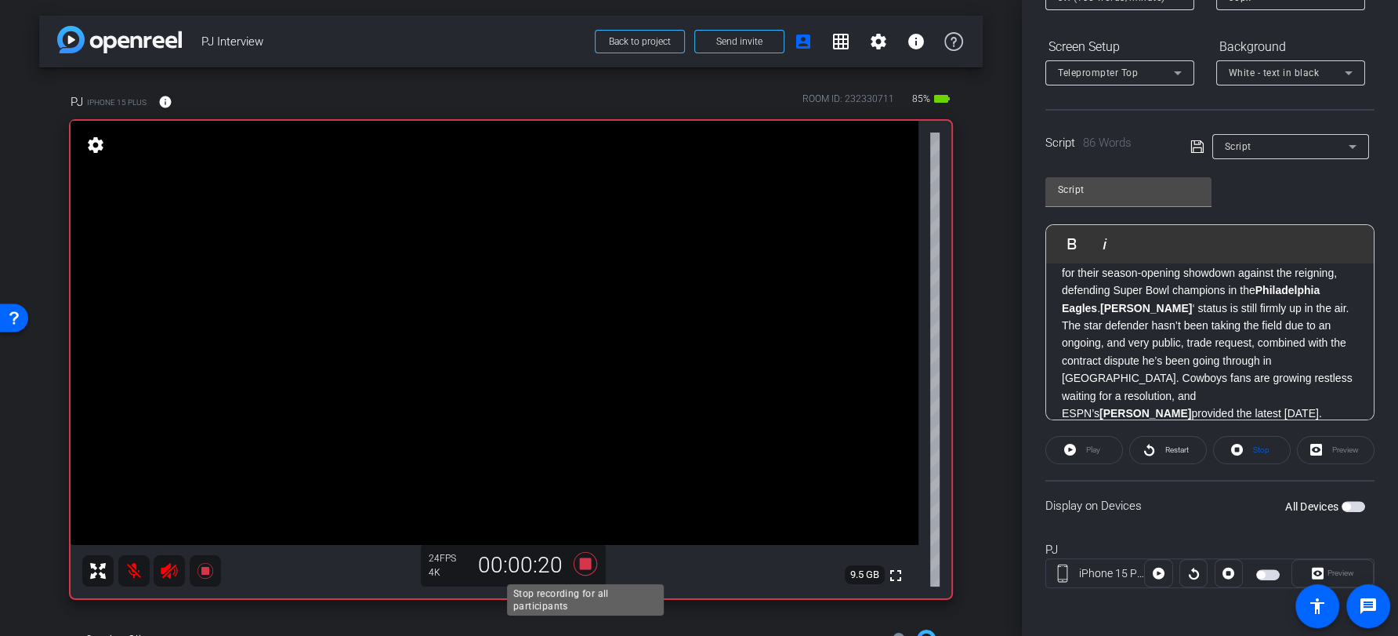
click at [583, 566] on icon at bounding box center [586, 563] width 24 height 24
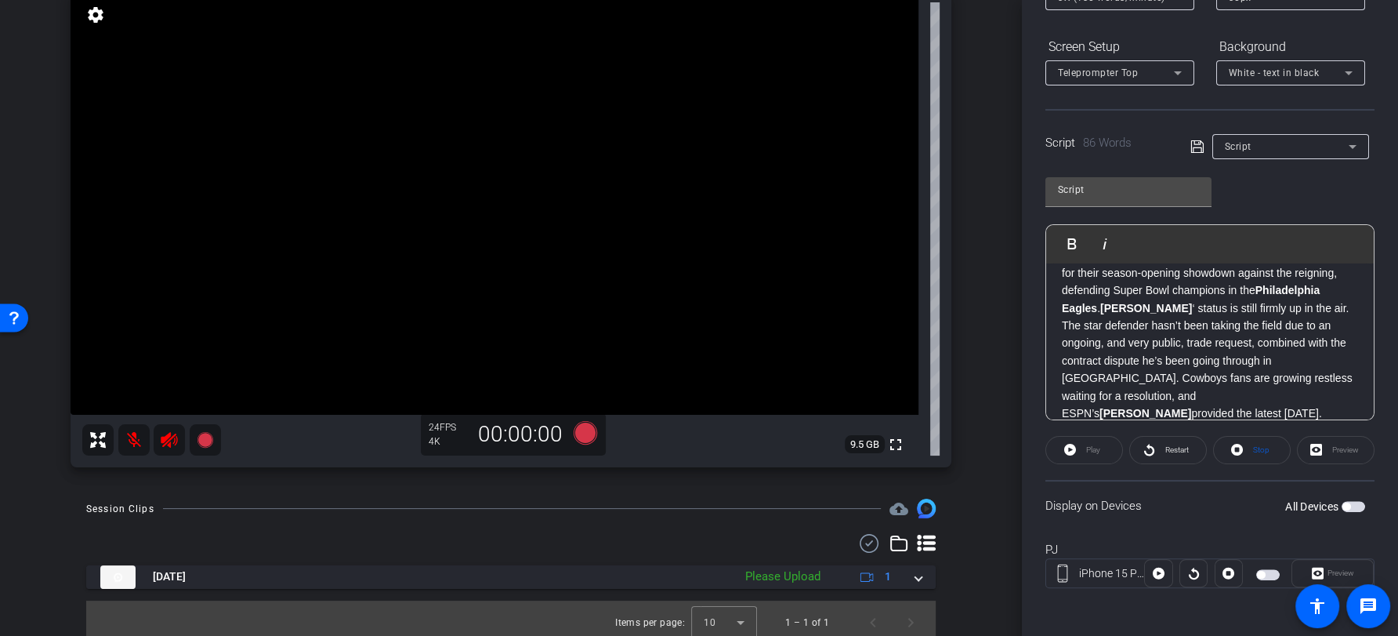
scroll to position [138, 0]
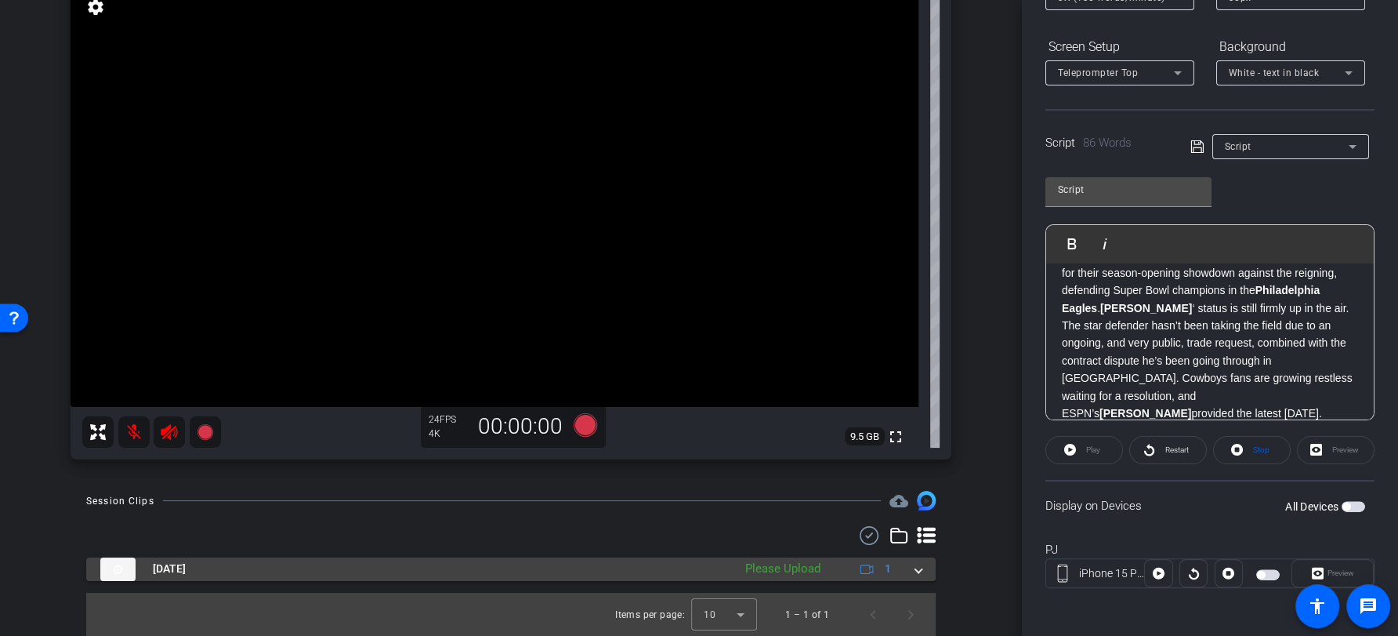
click at [779, 567] on div "Please Upload" at bounding box center [783, 569] width 91 height 18
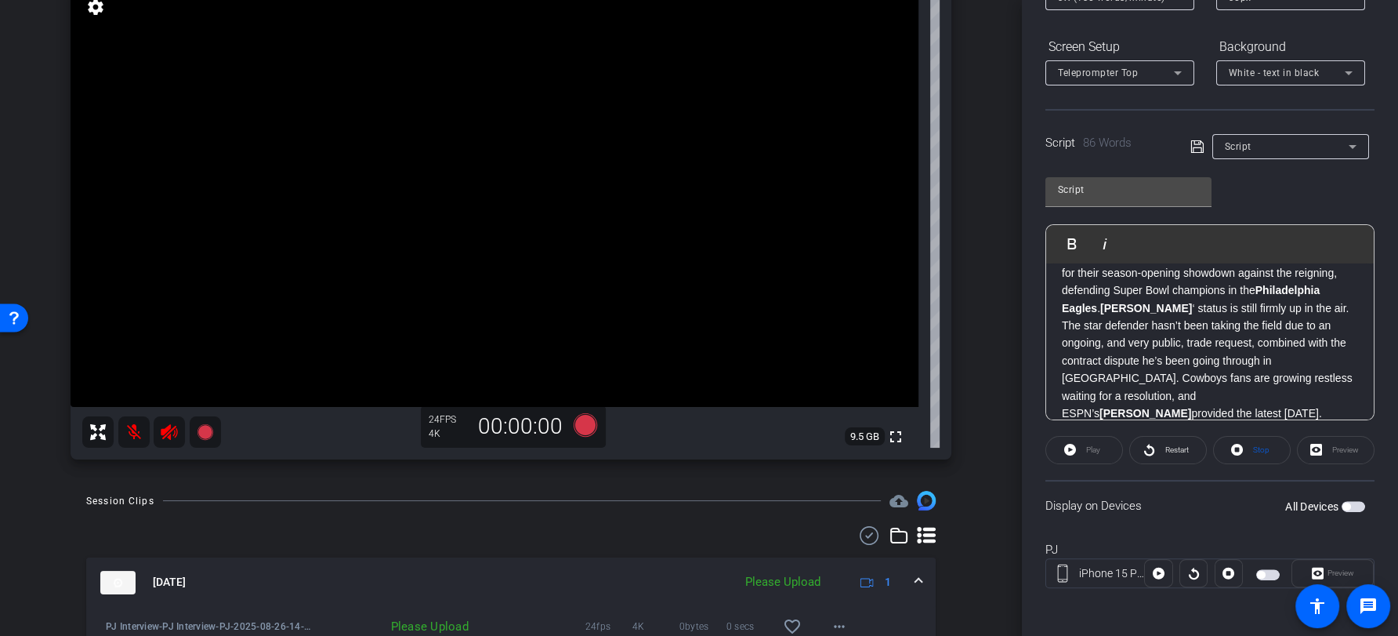
scroll to position [219, 0]
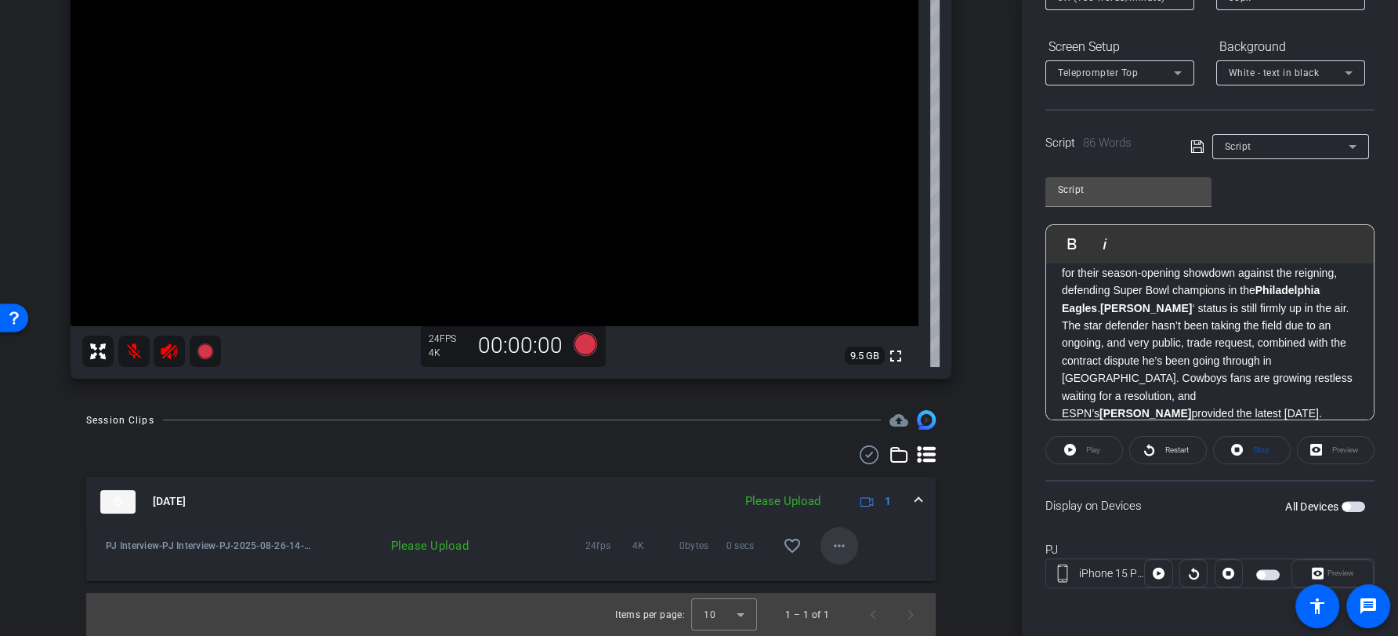
click at [836, 554] on span at bounding box center [840, 546] width 38 height 38
click at [856, 578] on span "Upload" at bounding box center [863, 577] width 63 height 19
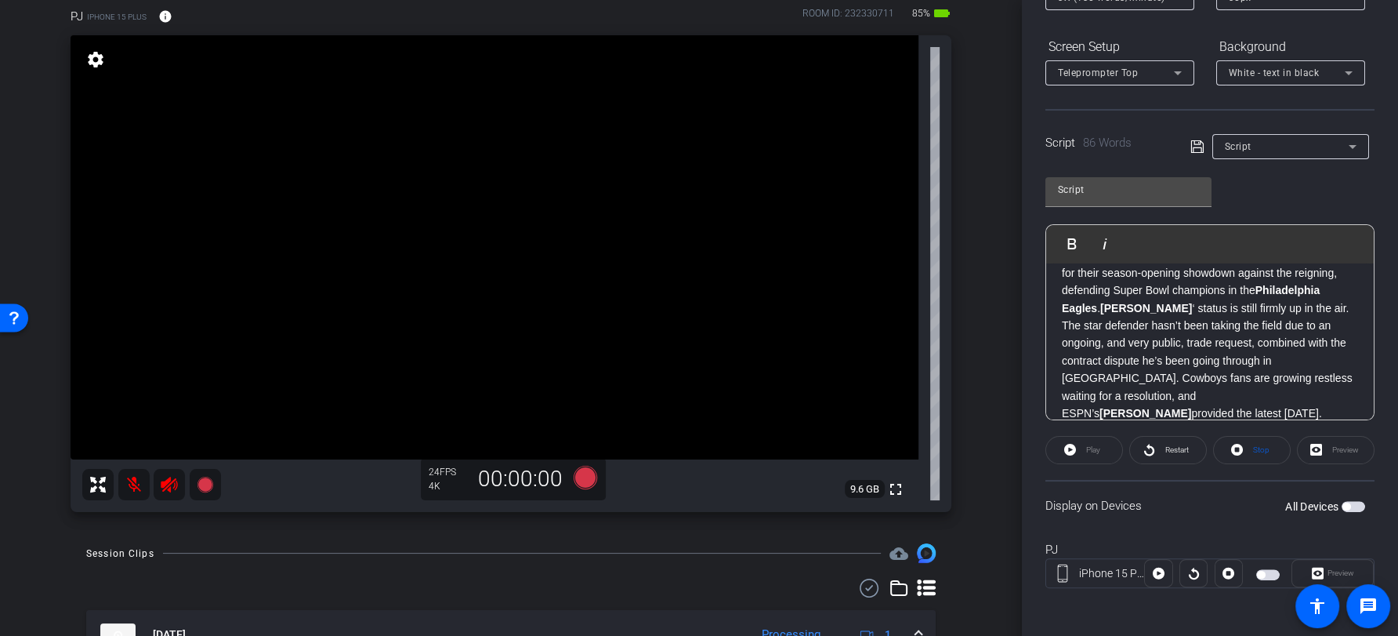
scroll to position [0, 0]
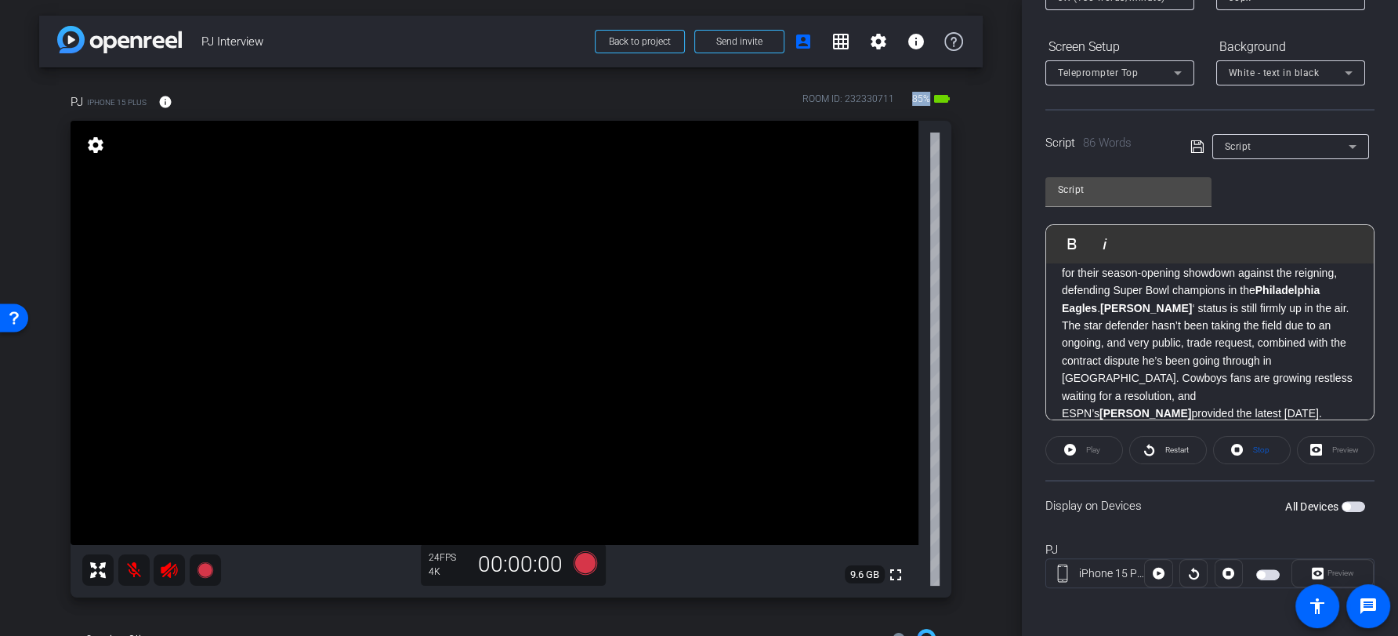
drag, startPoint x: 912, startPoint y: 99, endPoint x: 928, endPoint y: 99, distance: 15.7
click at [928, 99] on span "85%" at bounding box center [921, 98] width 23 height 25
drag, startPoint x: 142, startPoint y: 105, endPoint x: 86, endPoint y: 105, distance: 55.6
click at [87, 105] on span "iPhone 15 Plus" at bounding box center [117, 102] width 60 height 12
click at [168, 102] on mat-icon "info" at bounding box center [165, 102] width 14 height 14
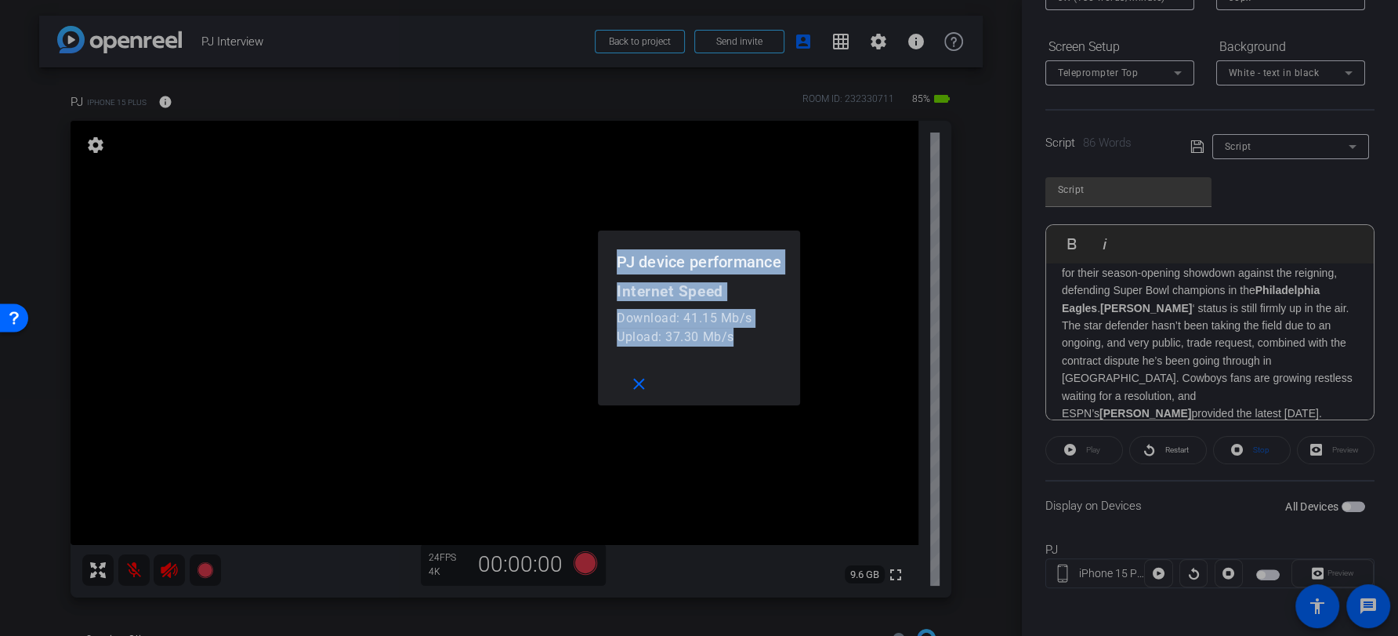
drag, startPoint x: 746, startPoint y: 348, endPoint x: 604, endPoint y: 254, distance: 170.9
click at [0, 0] on openreel-performance-screen-popup "PJ device performance Internet Speed Download: 41.15 Mb/s Upload: 37.30 Mb/s cl…" at bounding box center [0, 0] width 0 height 0
click at [643, 390] on mat-icon "close" at bounding box center [639, 385] width 20 height 20
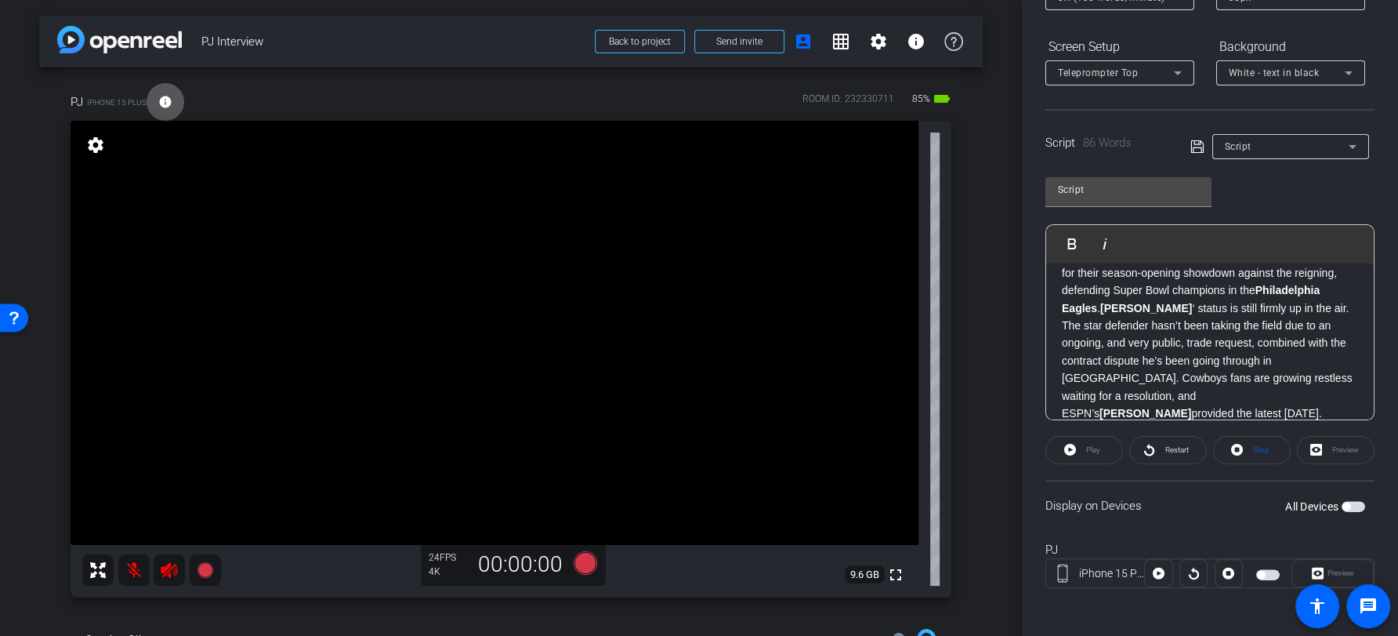
scroll to position [219, 0]
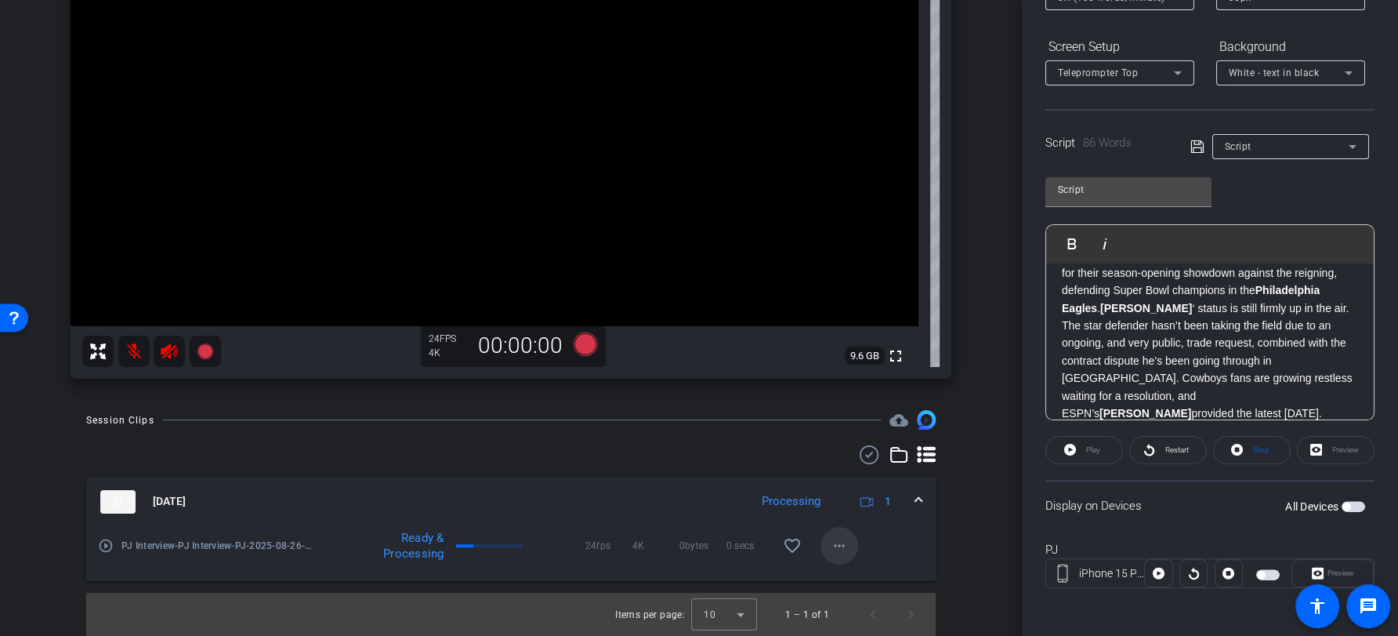
click at [839, 549] on mat-icon "more_horiz" at bounding box center [839, 545] width 19 height 19
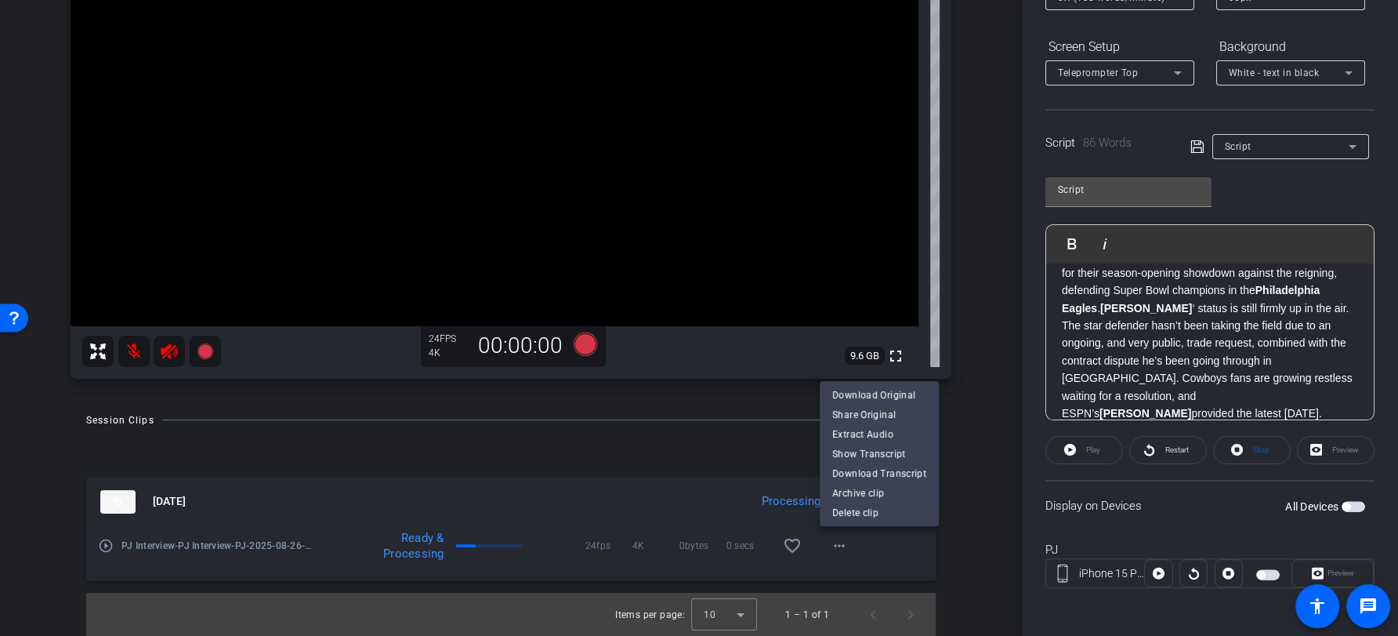
click at [971, 444] on div at bounding box center [699, 318] width 1398 height 636
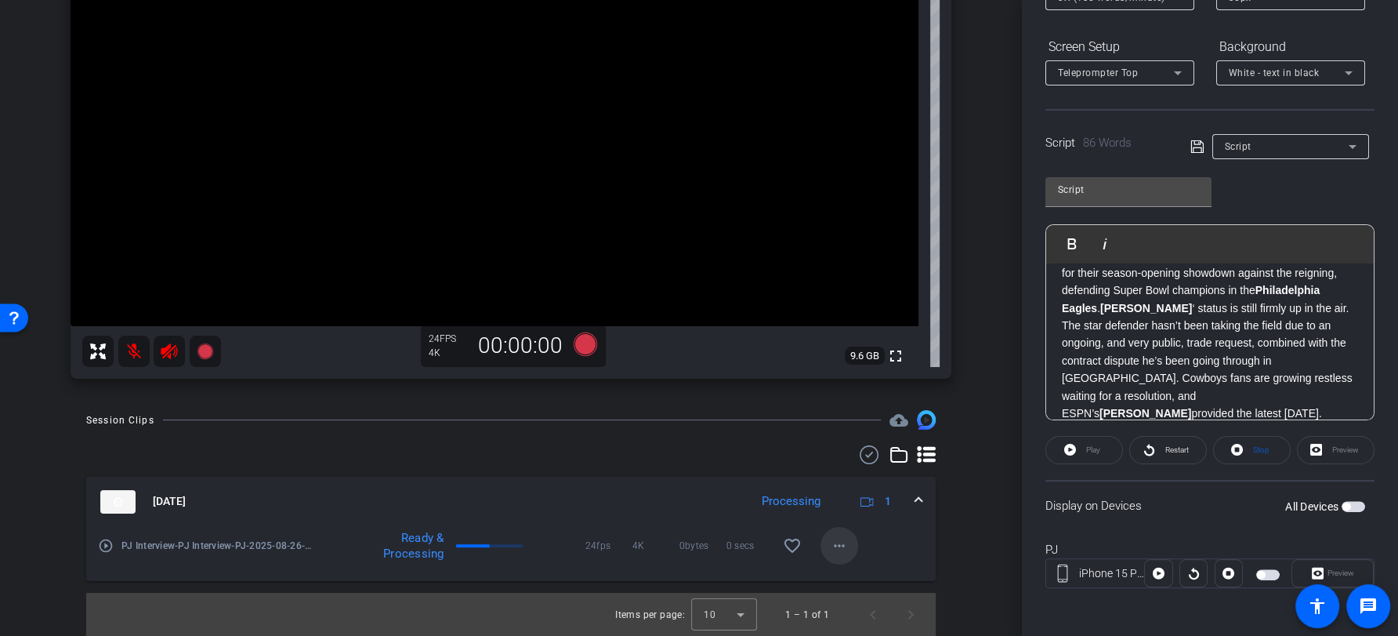
click at [843, 546] on mat-icon "more_horiz" at bounding box center [839, 545] width 19 height 19
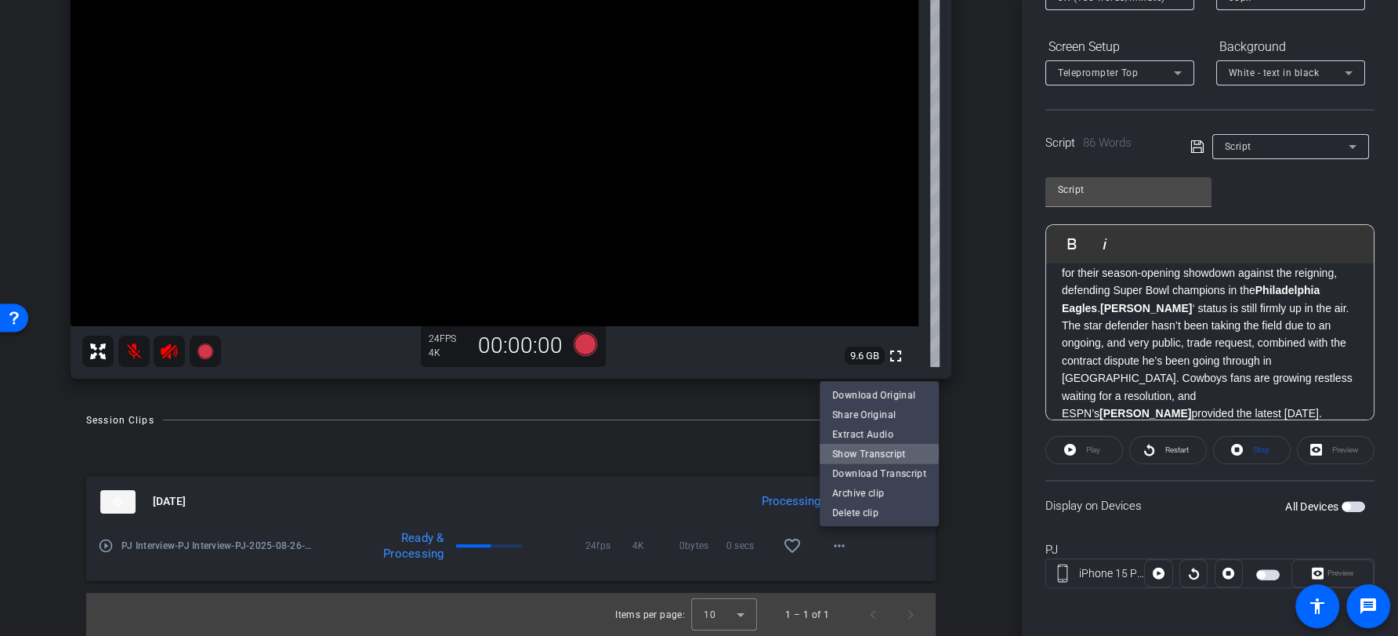
click at [879, 454] on span "Show Transcript" at bounding box center [879, 453] width 94 height 19
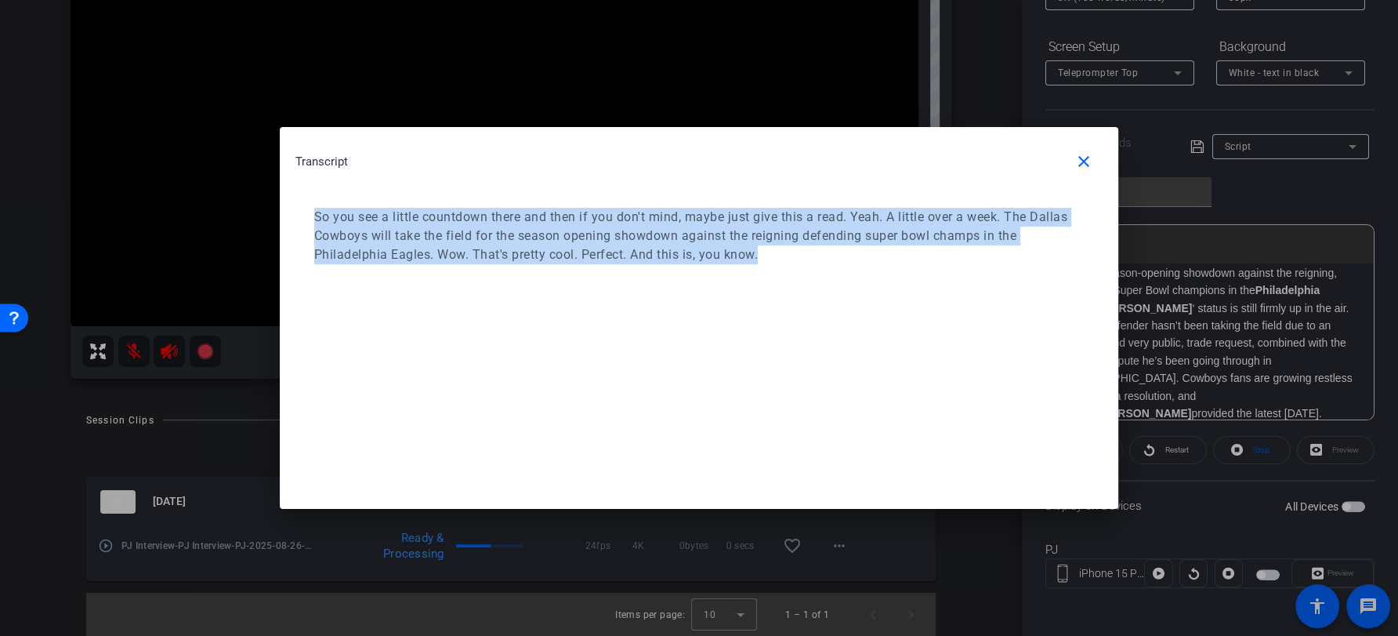
drag, startPoint x: 790, startPoint y: 270, endPoint x: 336, endPoint y: 194, distance: 460.1
click at [336, 194] on div "So you see a little countdown there and then if you don't mind, maybe just give…" at bounding box center [698, 236] width 807 height 88
click at [1093, 169] on mat-icon "close" at bounding box center [1084, 161] width 19 height 19
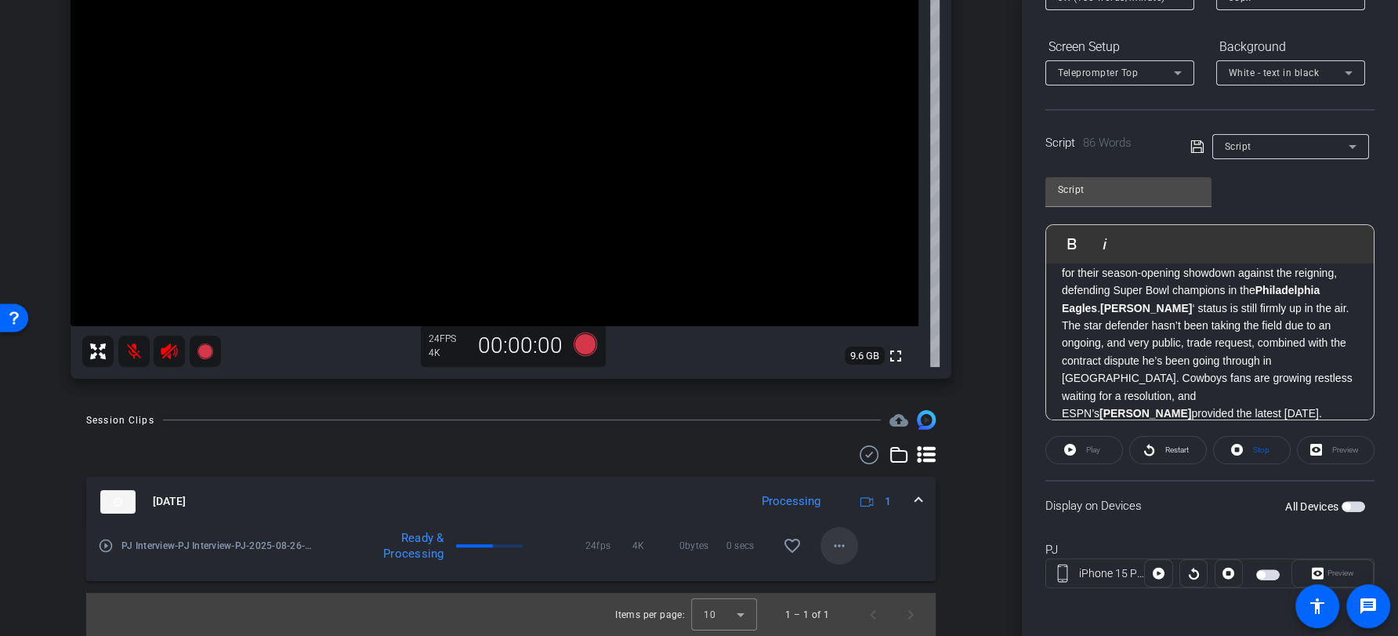
click at [845, 549] on mat-icon "more_horiz" at bounding box center [839, 545] width 19 height 19
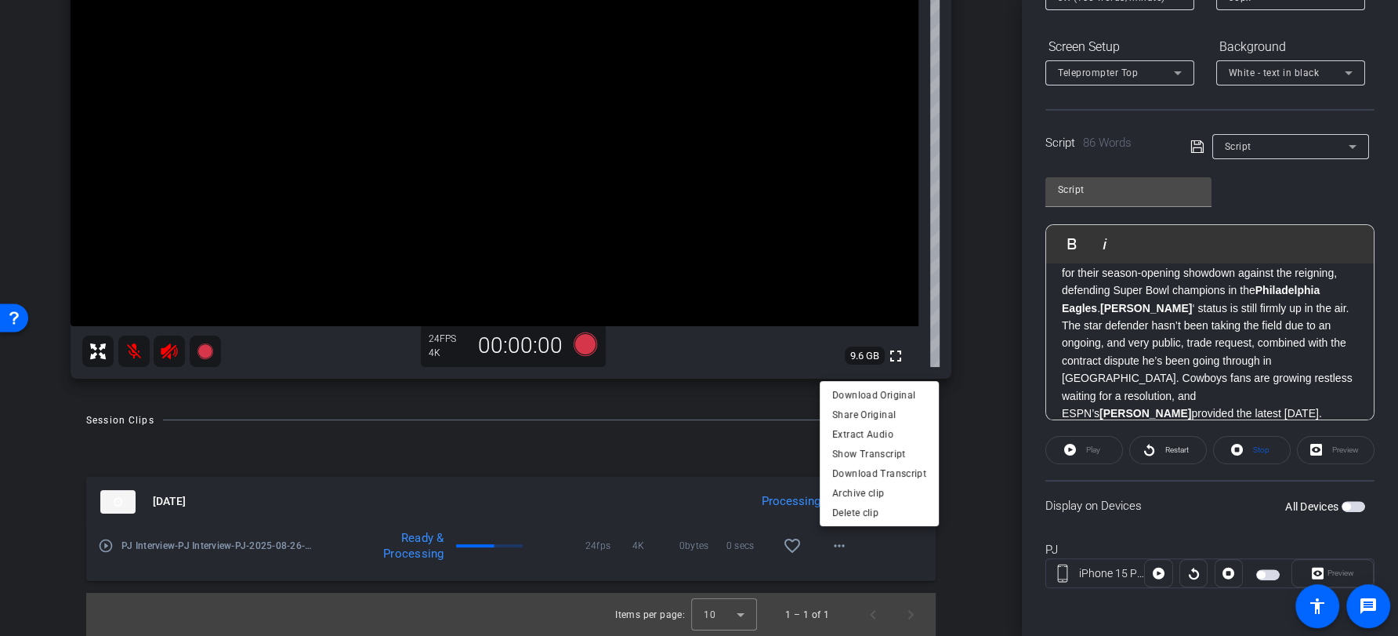
click at [763, 440] on div at bounding box center [699, 318] width 1398 height 636
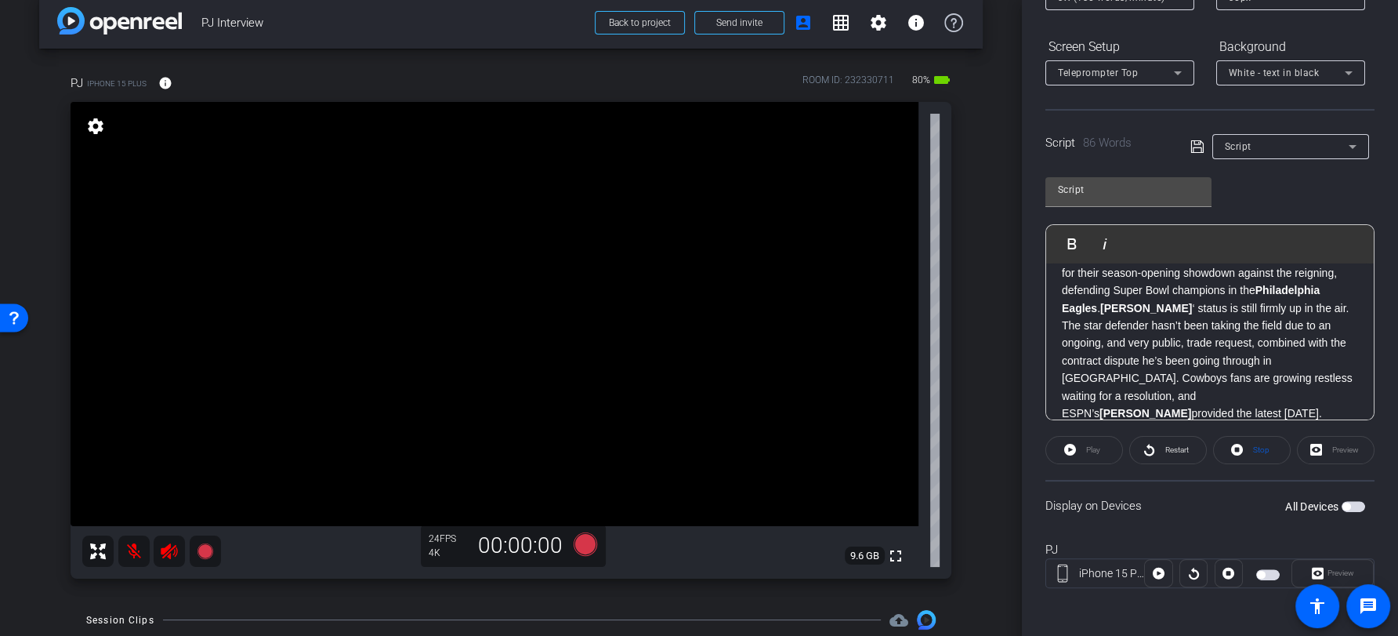
scroll to position [0, 0]
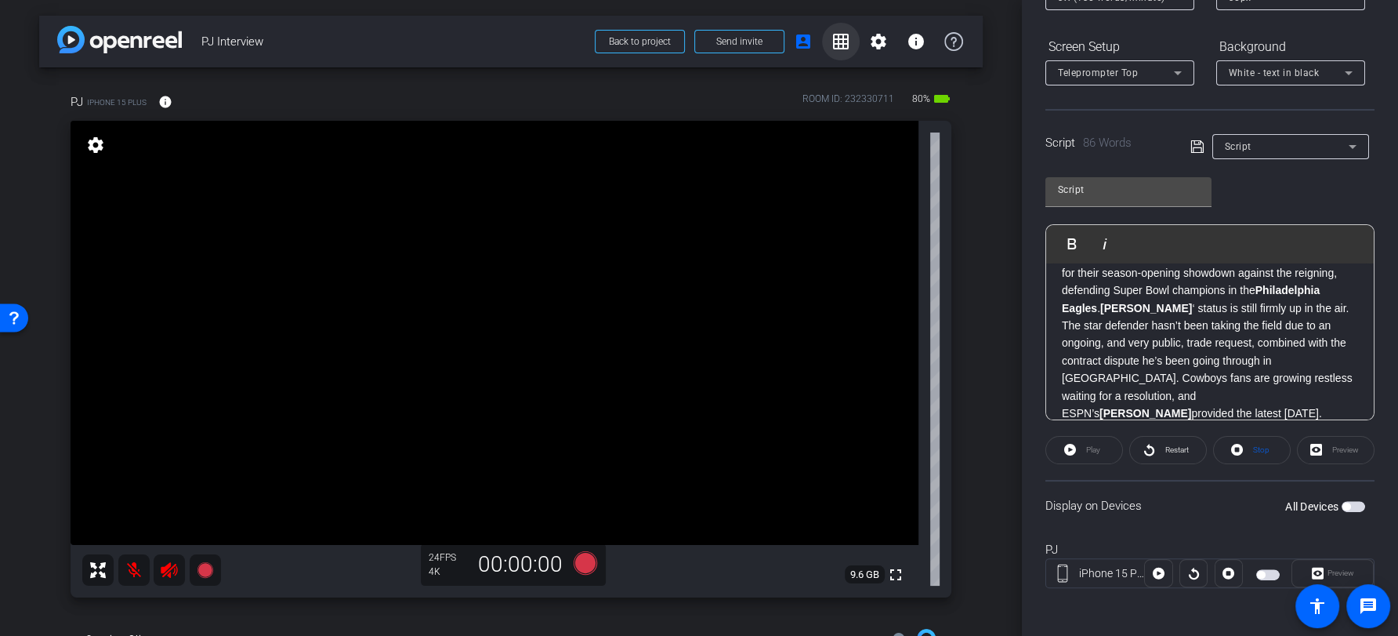
click at [839, 42] on mat-icon "grid_on" at bounding box center [841, 41] width 19 height 19
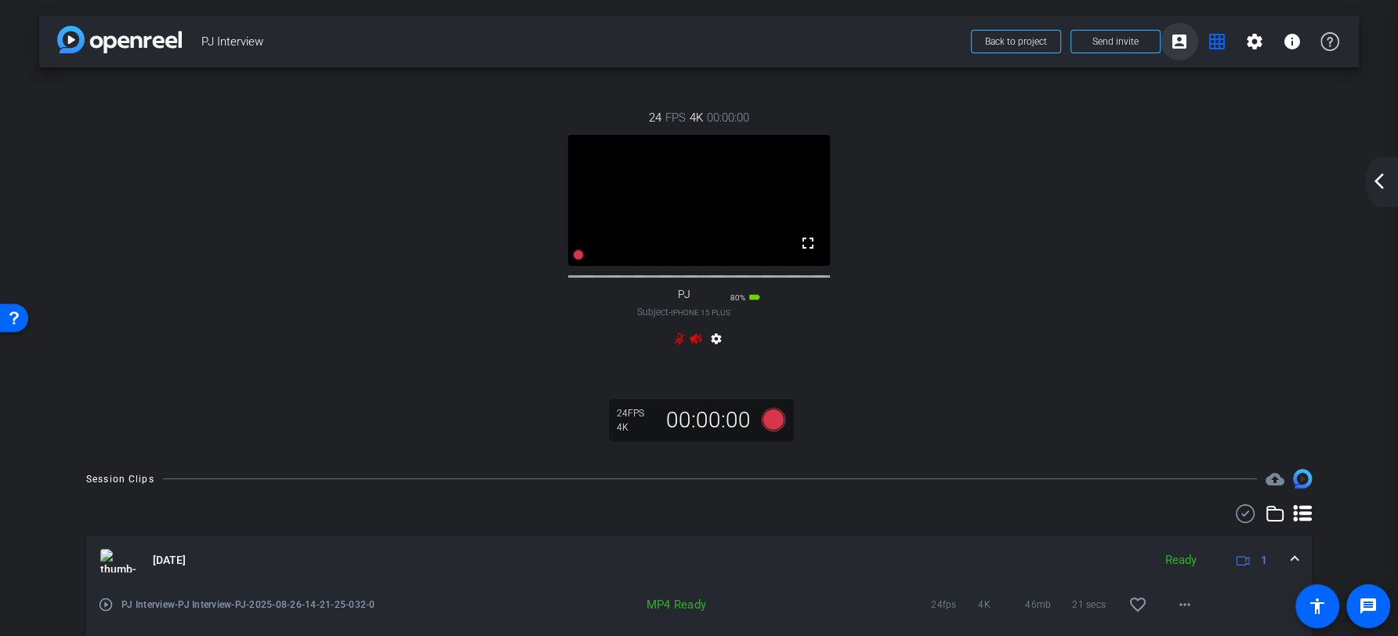
click at [1170, 45] on mat-icon "account_box" at bounding box center [1179, 41] width 19 height 19
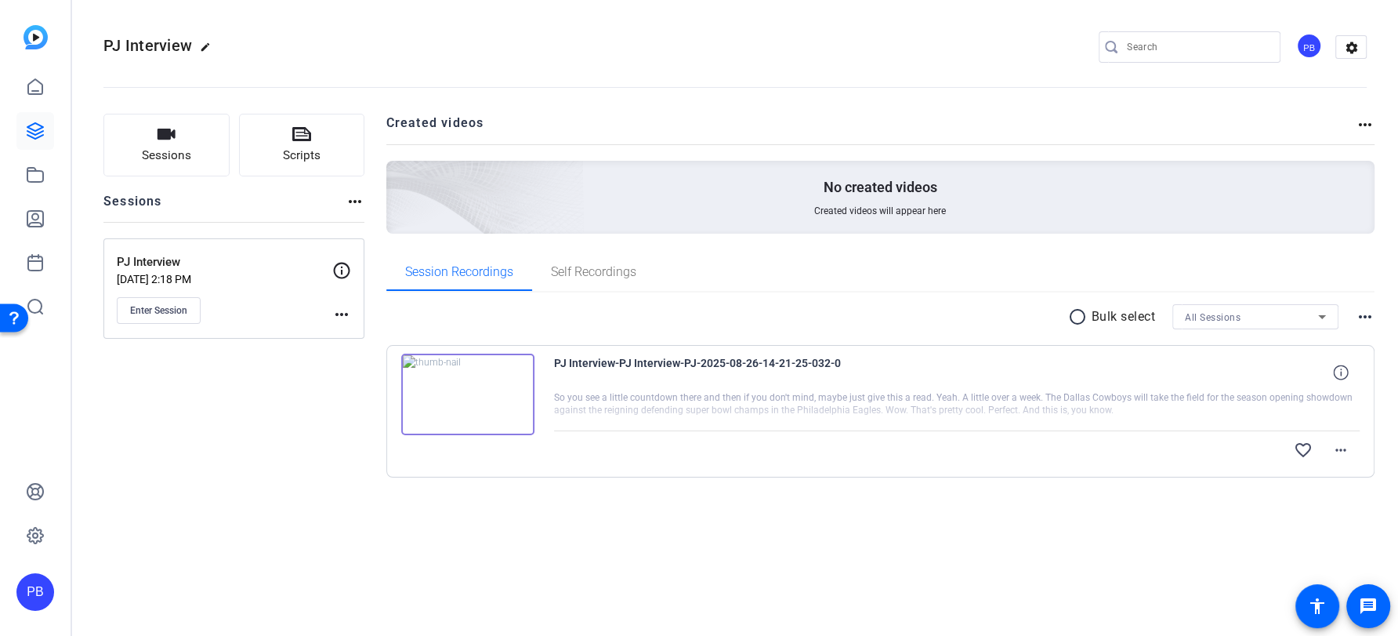
click at [517, 411] on img at bounding box center [467, 394] width 133 height 82
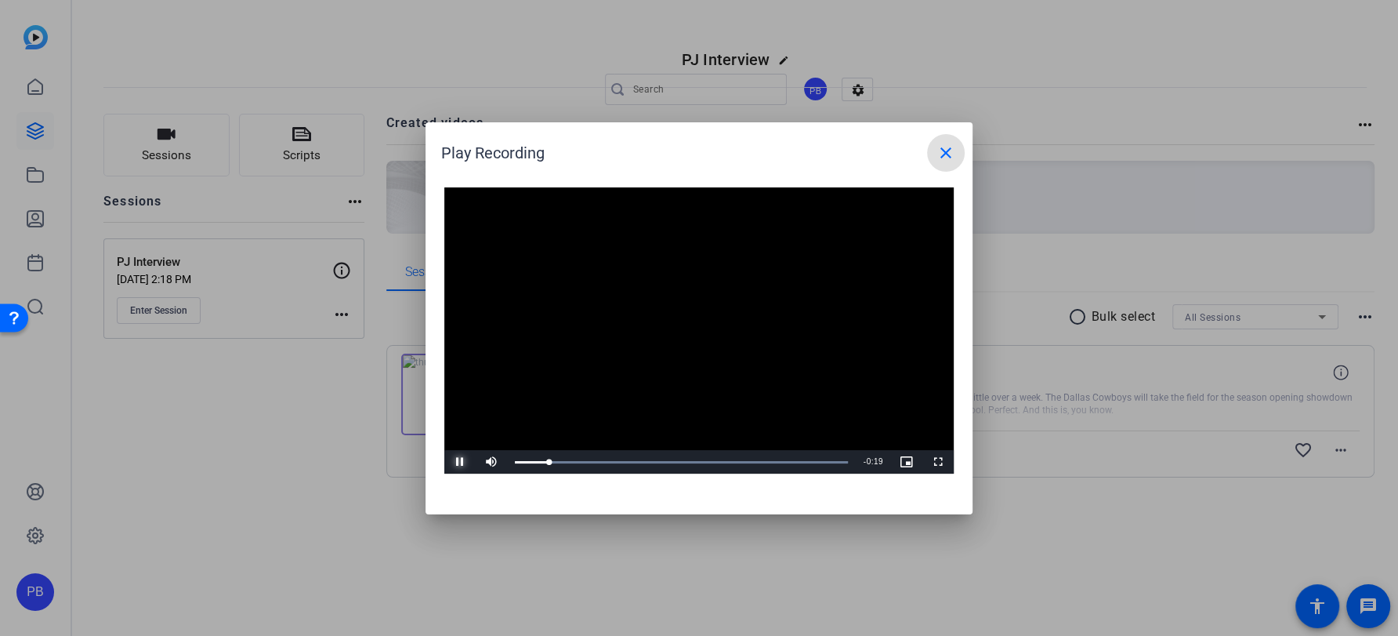
click at [0, 0] on span "Video Player" at bounding box center [0, 0] width 0 height 0
click at [946, 147] on mat-icon "close" at bounding box center [946, 152] width 19 height 19
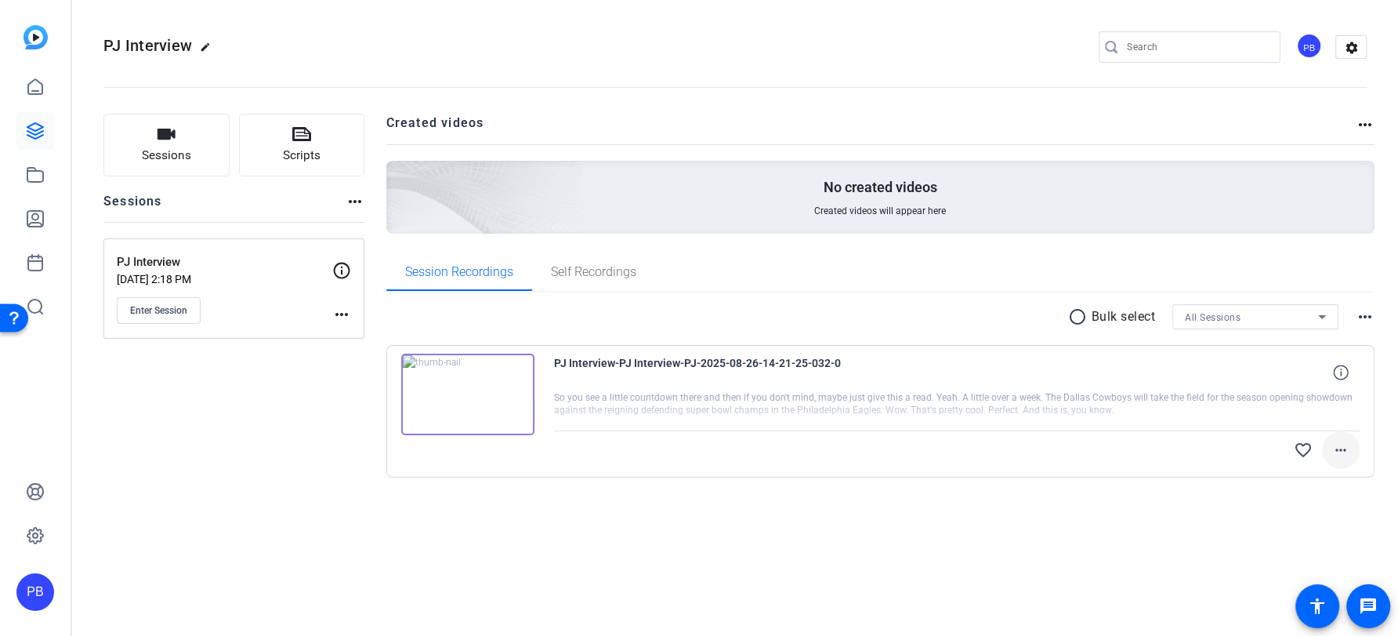
click at [1333, 444] on mat-icon "more_horiz" at bounding box center [1341, 449] width 19 height 19
click at [1356, 438] on div at bounding box center [699, 318] width 1398 height 636
click at [31, 179] on icon at bounding box center [35, 174] width 19 height 19
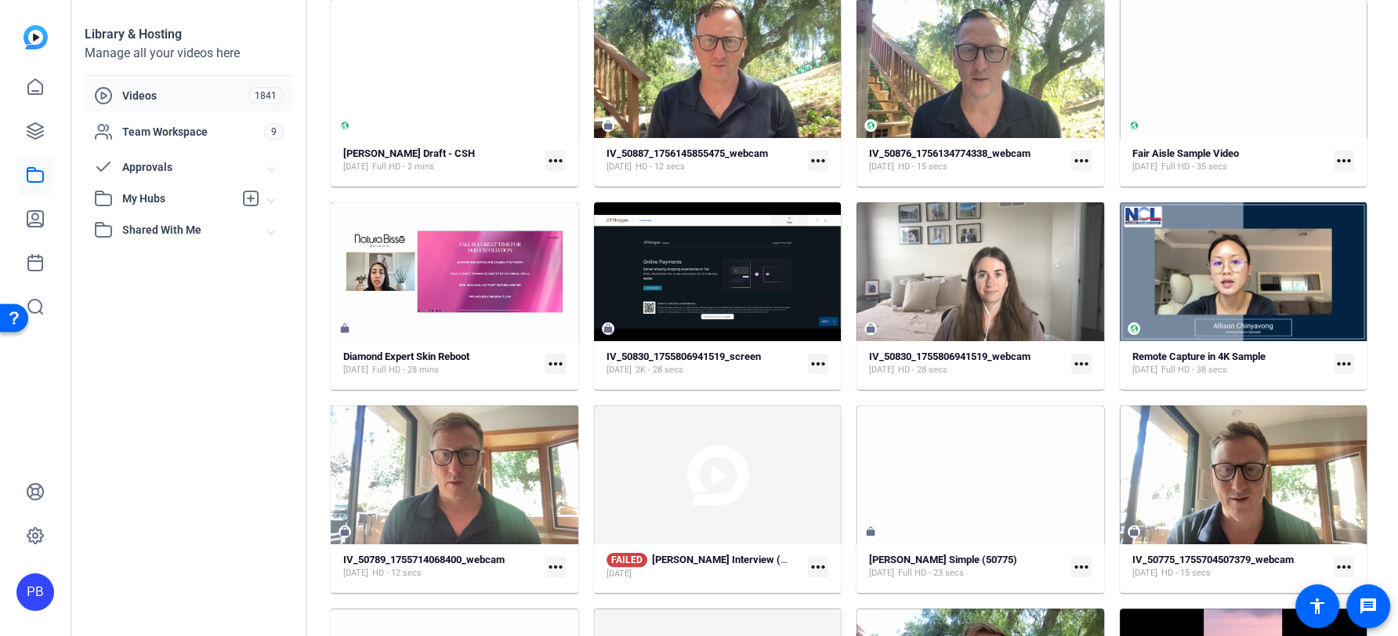
scroll to position [248, 0]
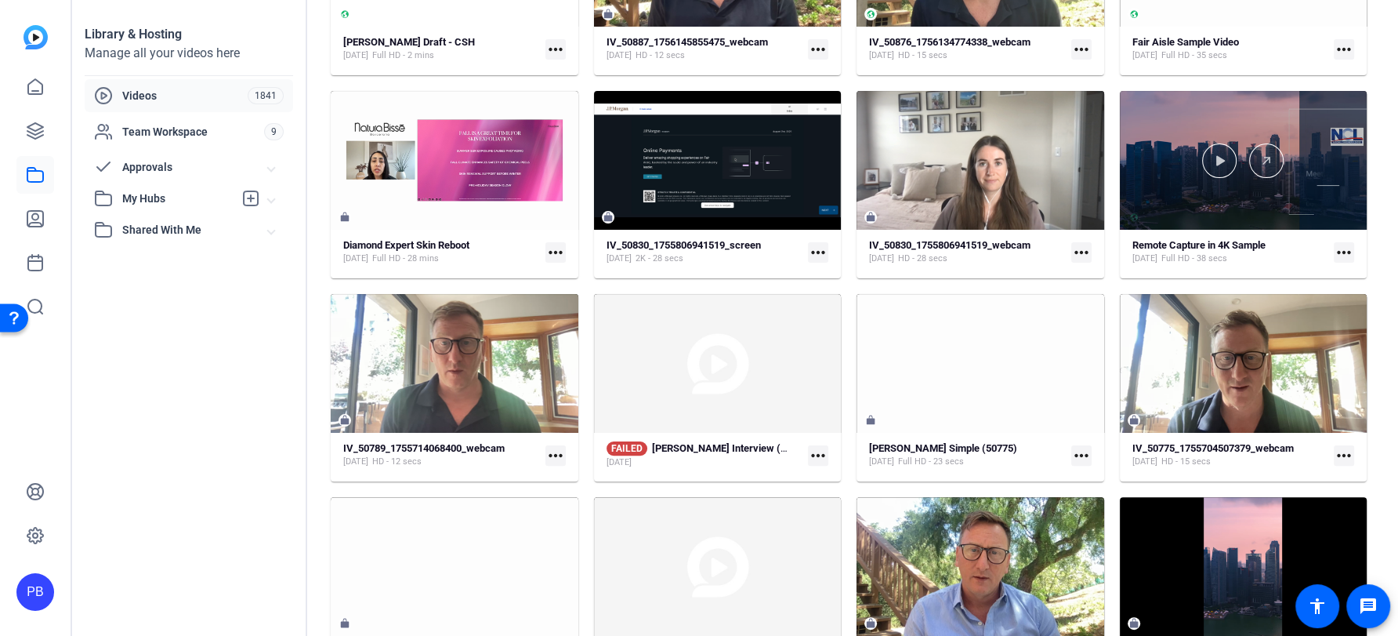
click at [1163, 179] on div at bounding box center [1244, 160] width 248 height 139
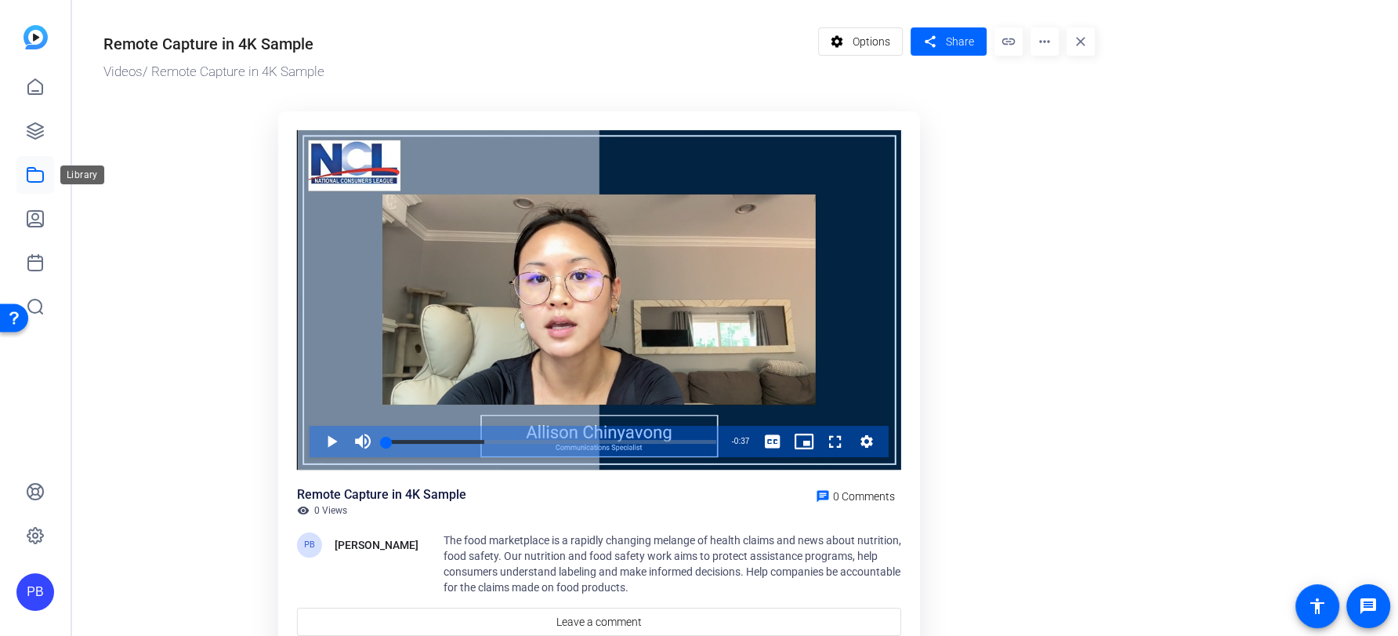
click at [34, 175] on icon at bounding box center [35, 174] width 19 height 19
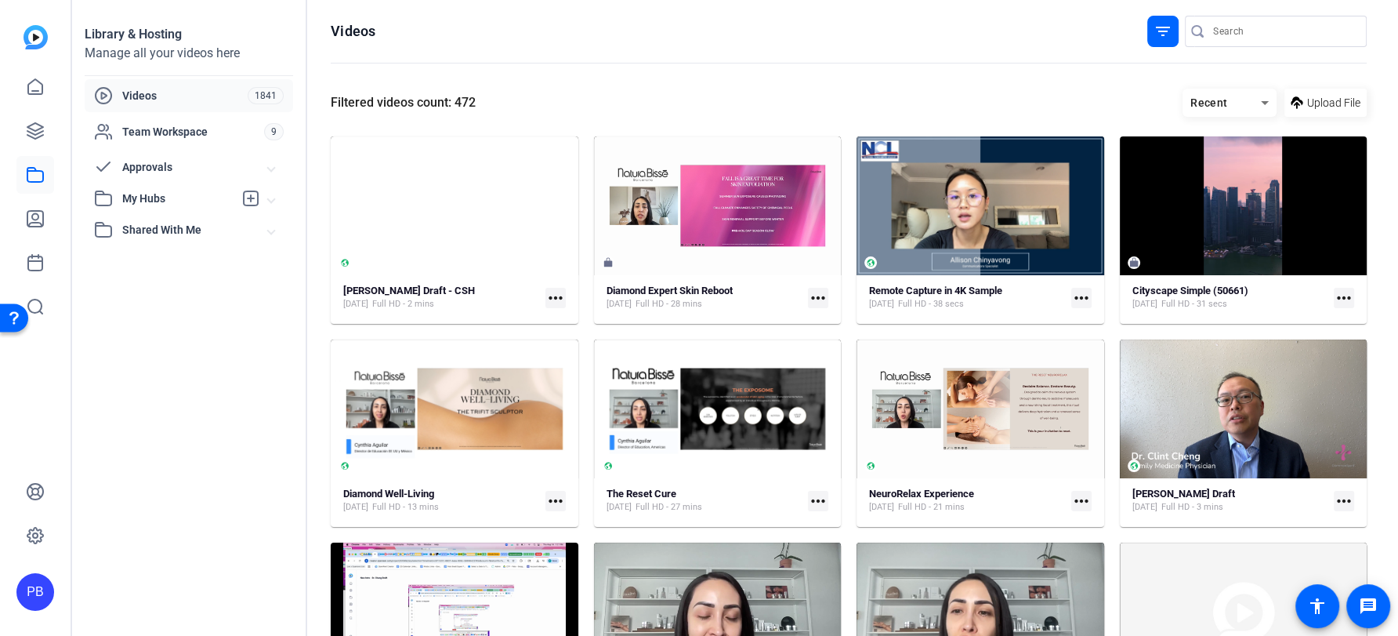
click at [154, 190] on span "My Hubs" at bounding box center [177, 198] width 111 height 16
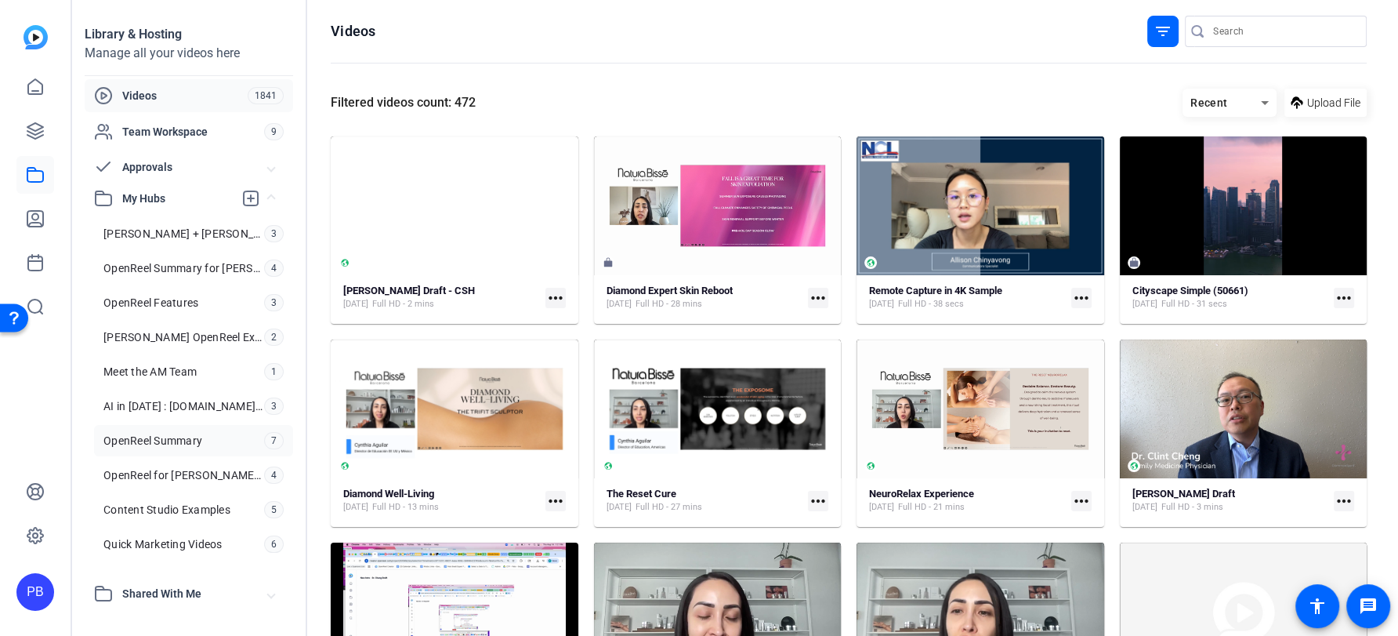
click at [135, 437] on span "OpenReel Summary" at bounding box center [152, 441] width 99 height 16
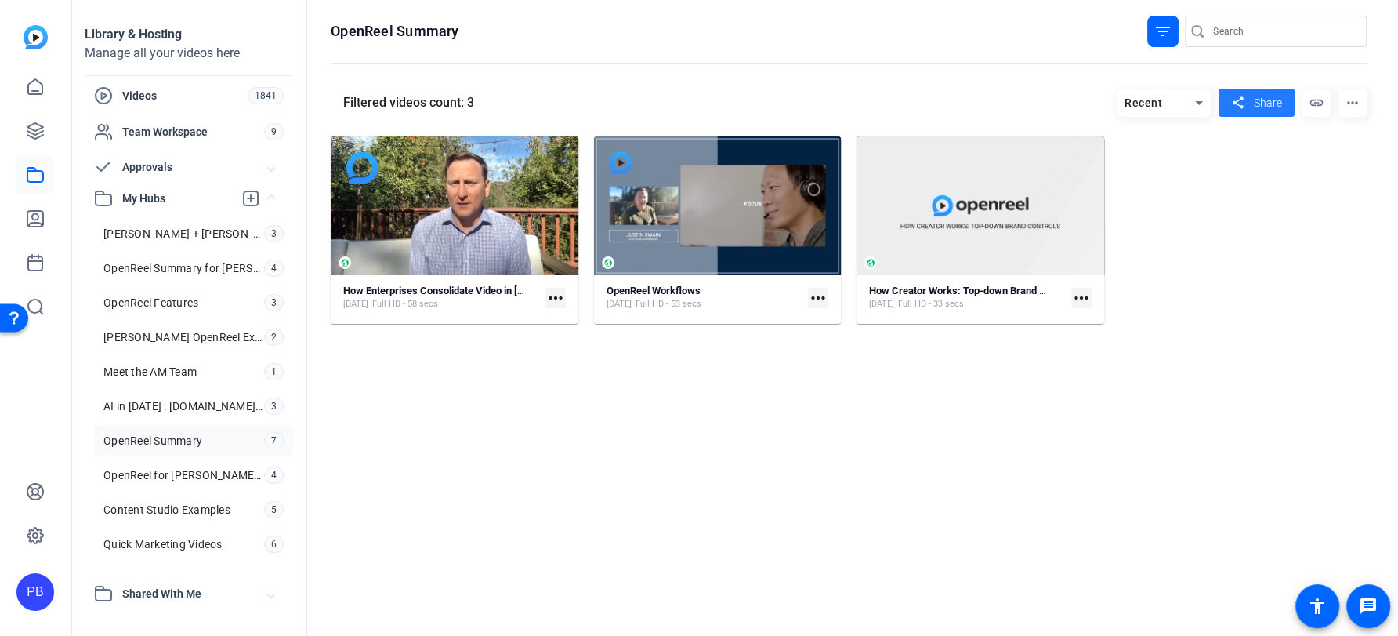
click at [1271, 101] on span "Share" at bounding box center [1268, 103] width 28 height 16
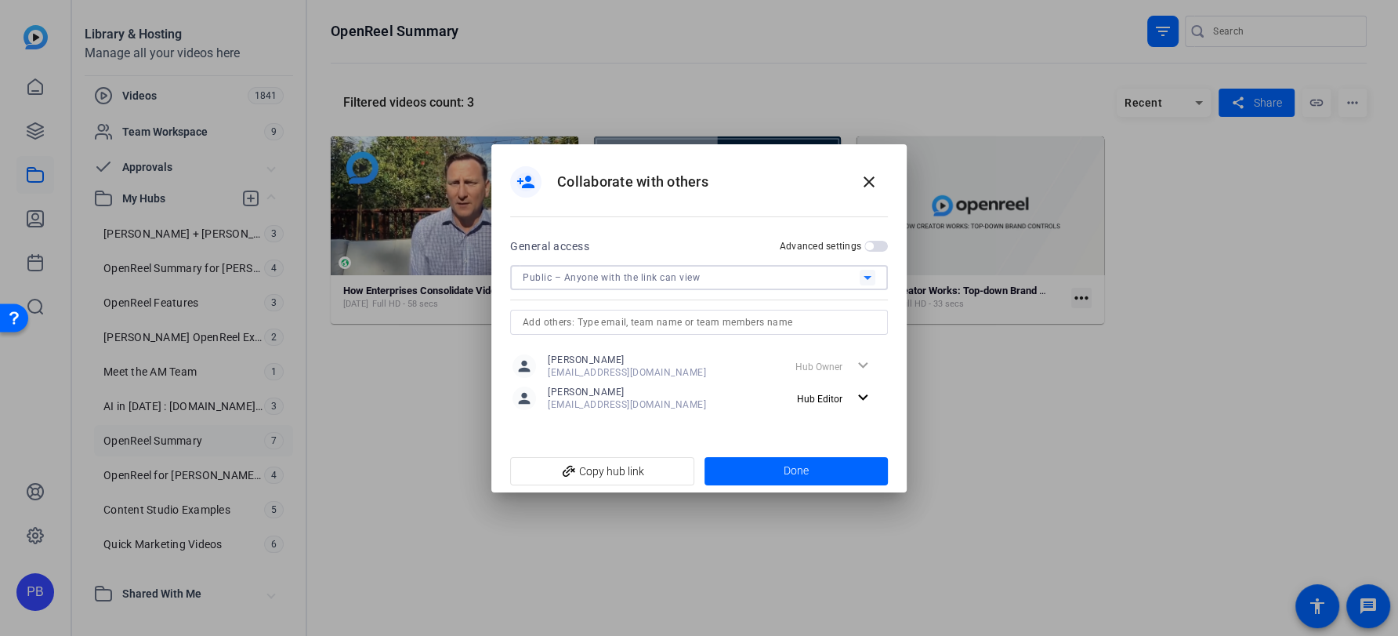
click at [698, 281] on div "Public – Anyone with the link can view" at bounding box center [691, 277] width 337 height 20
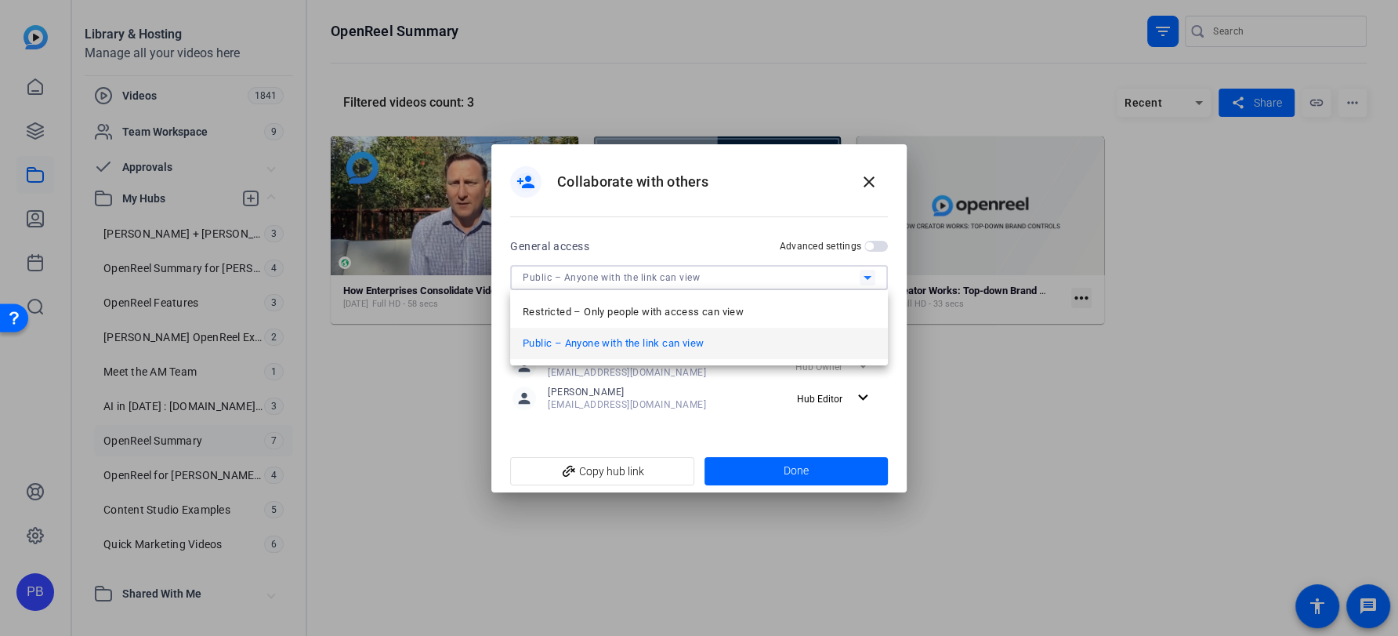
click at [733, 221] on div at bounding box center [699, 318] width 1398 height 636
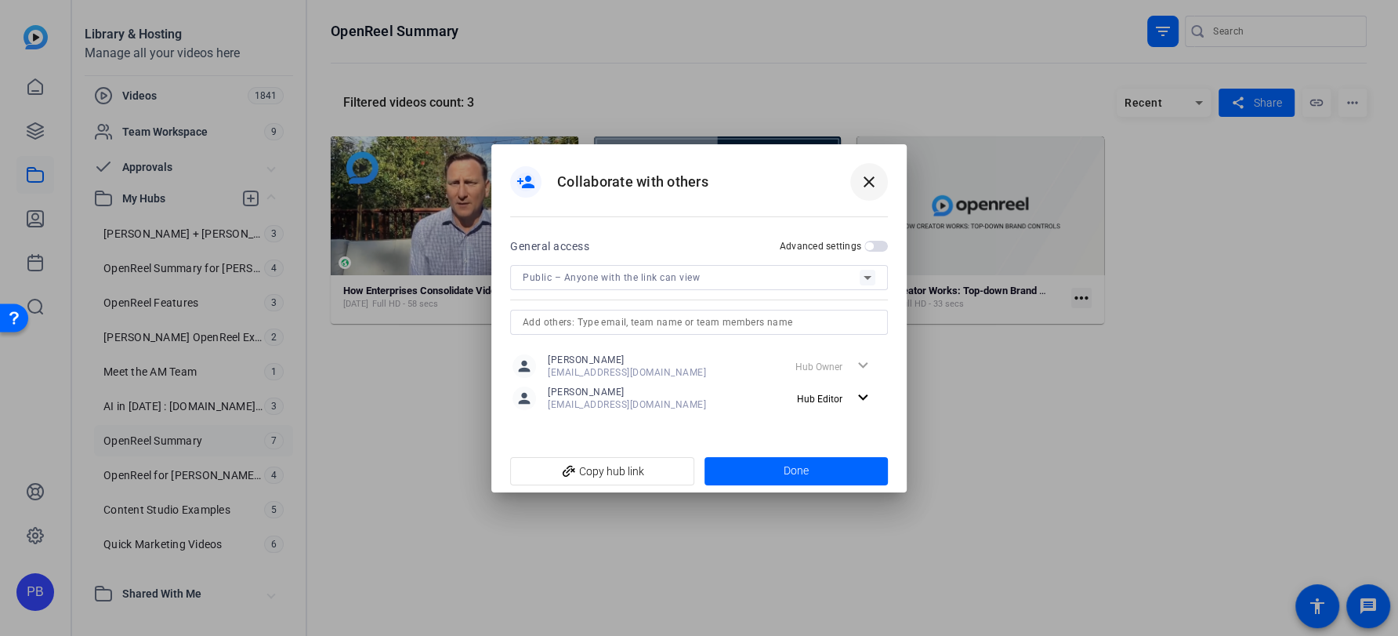
click at [874, 166] on span at bounding box center [869, 182] width 38 height 38
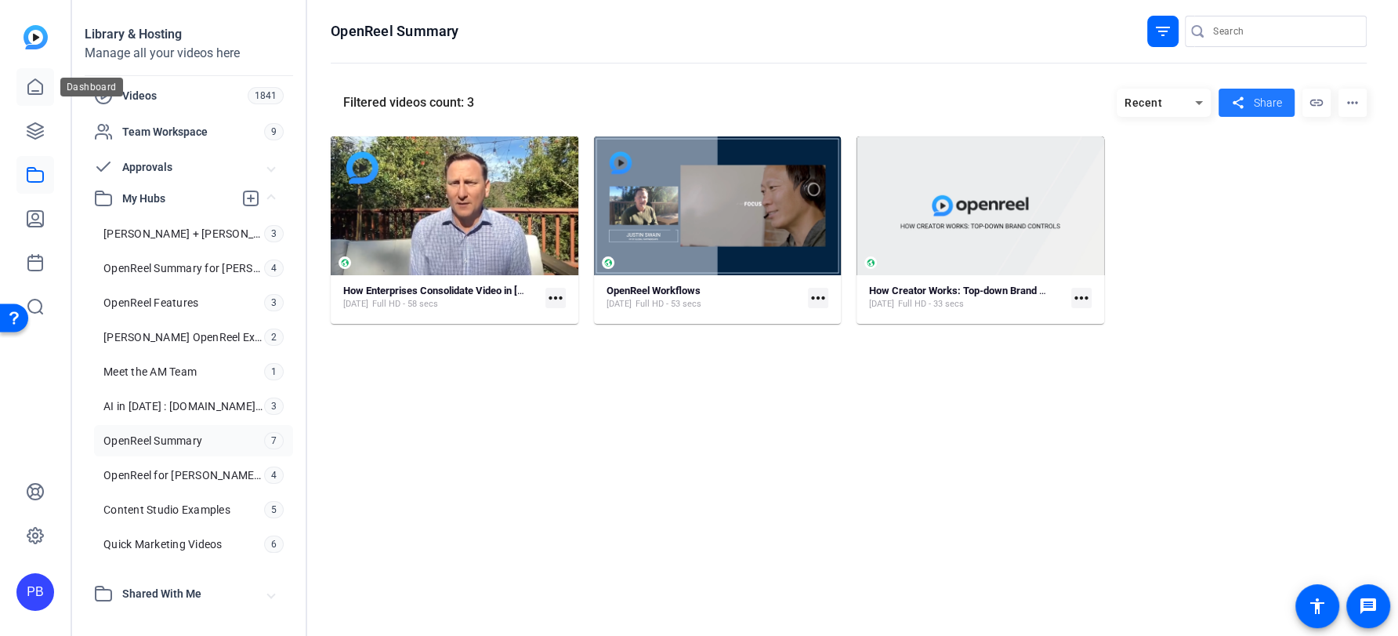
click at [37, 88] on icon at bounding box center [35, 87] width 19 height 19
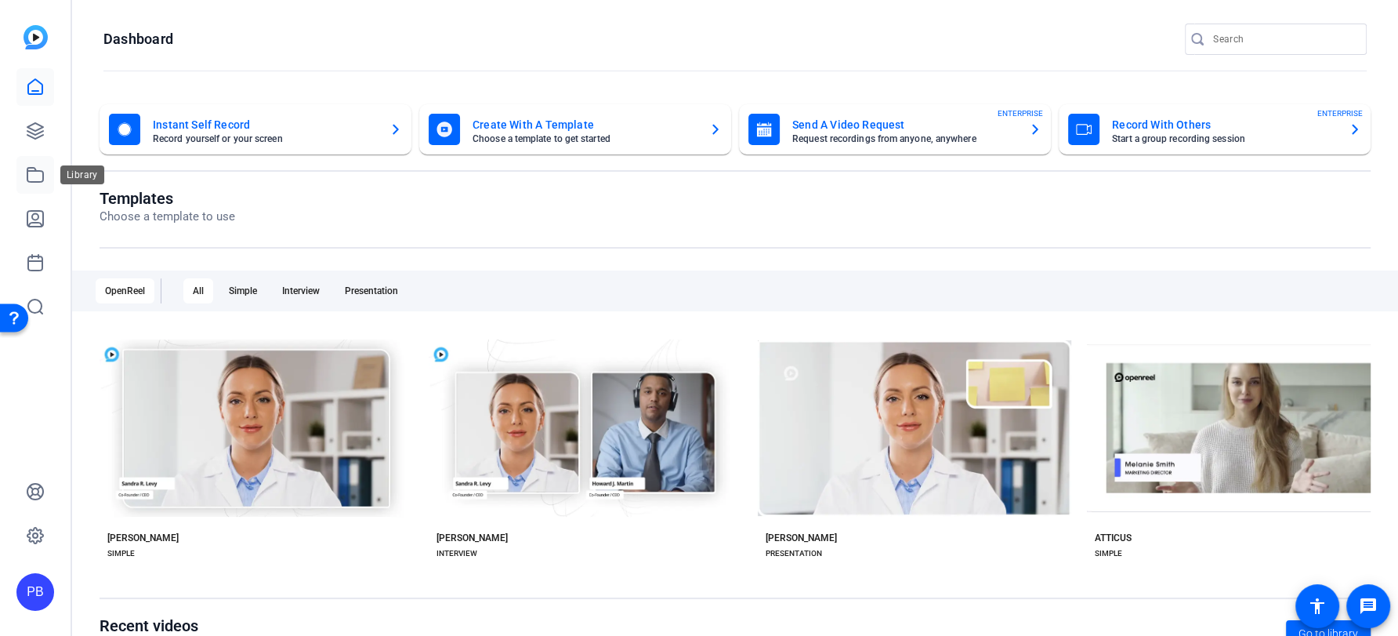
click at [30, 173] on icon at bounding box center [35, 174] width 19 height 19
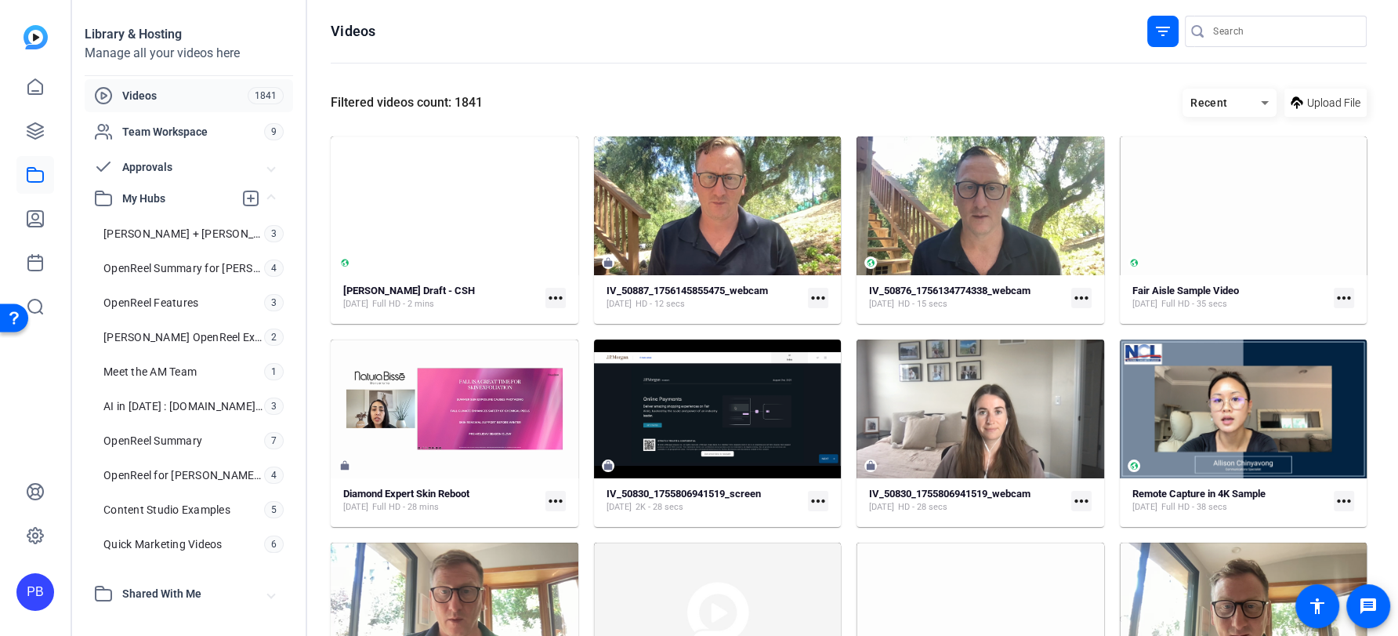
click at [156, 175] on span "Approvals" at bounding box center [195, 167] width 146 height 16
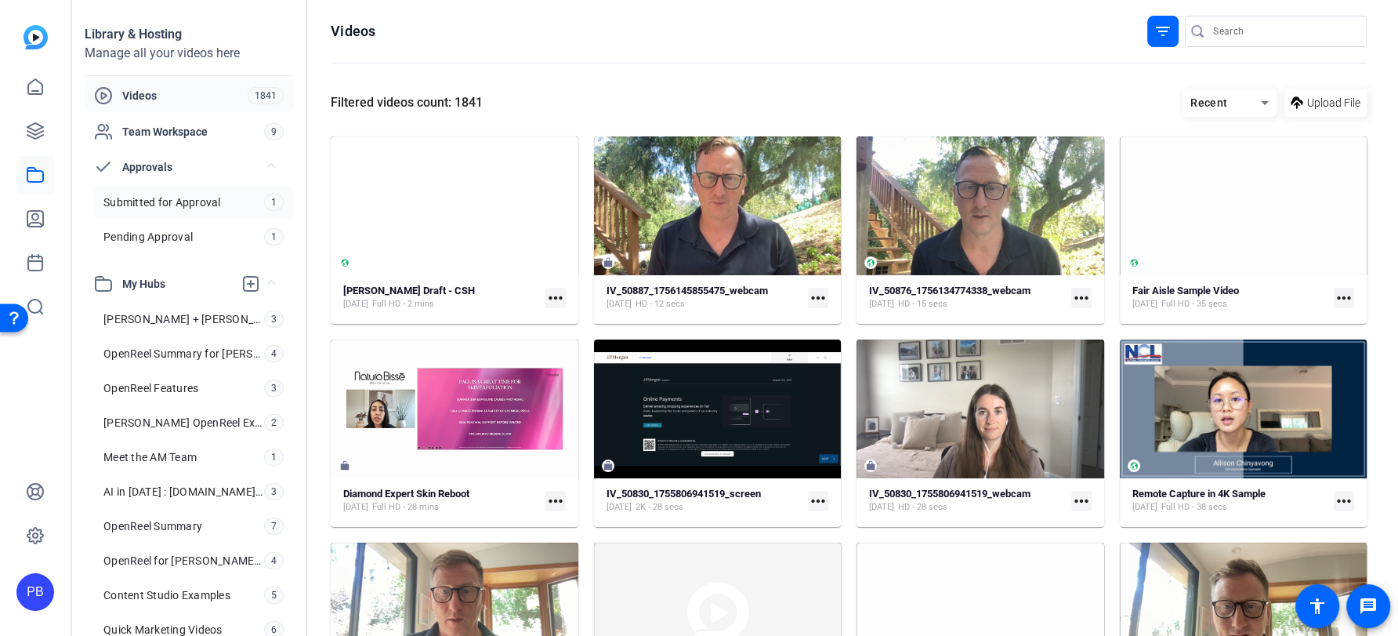
click at [200, 195] on span "Submitted for Approval" at bounding box center [162, 202] width 118 height 16
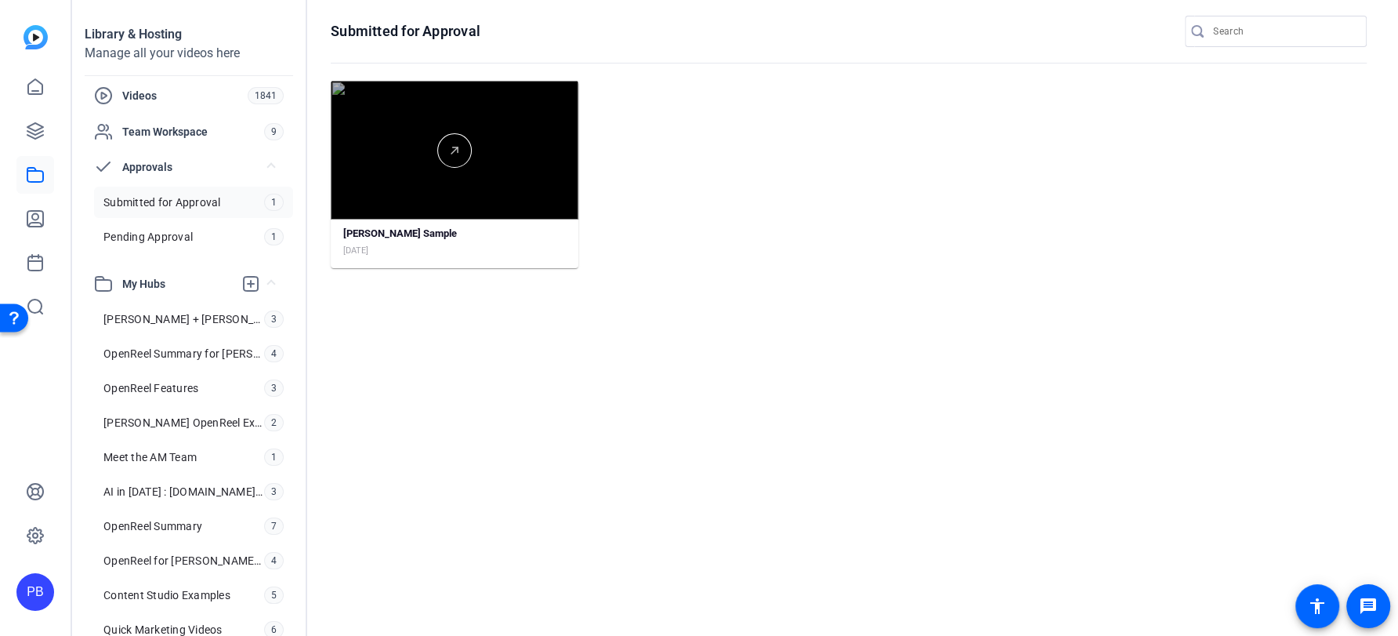
click at [458, 205] on div at bounding box center [455, 150] width 248 height 139
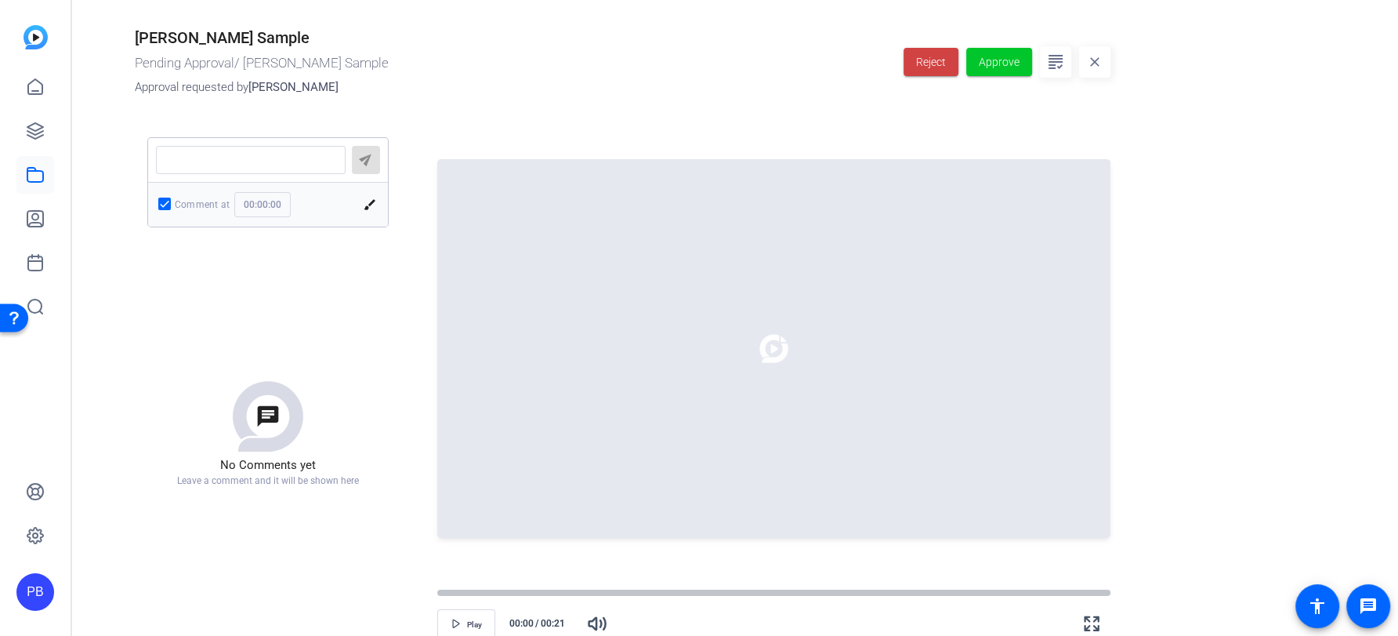
click at [980, 81] on div "Reject Approve close" at bounding box center [1007, 62] width 207 height 68
click at [1002, 60] on span "Approve" at bounding box center [999, 62] width 41 height 16
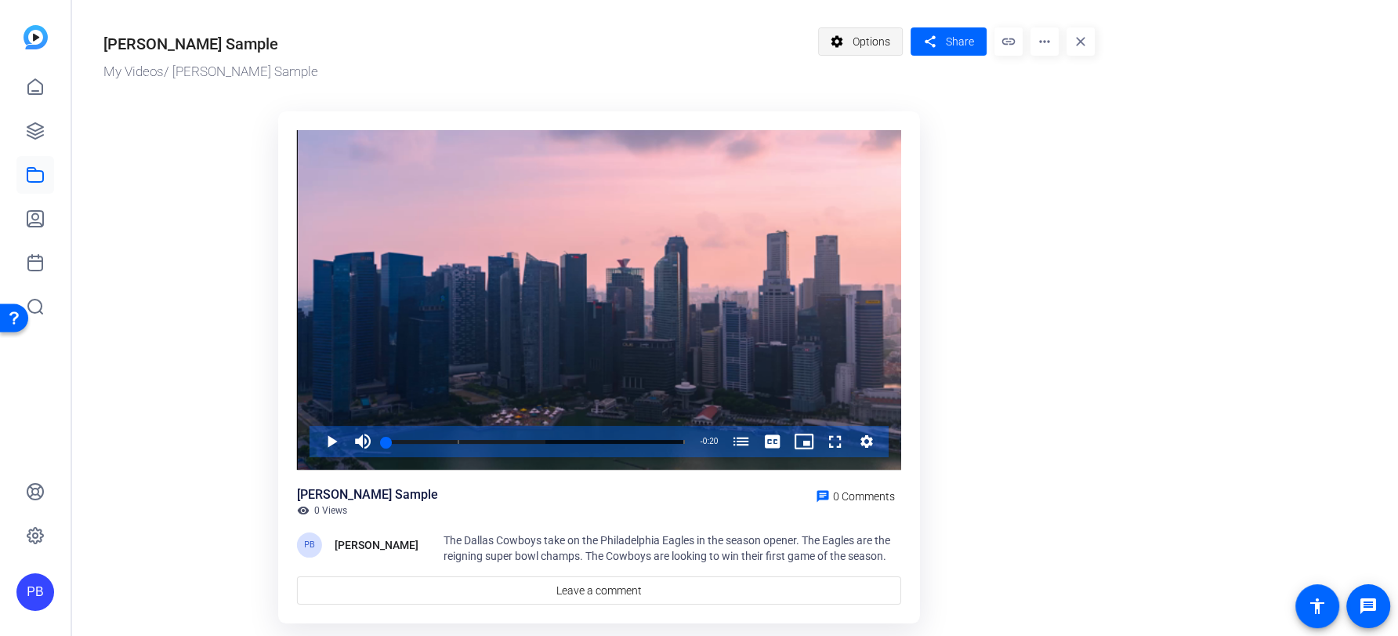
click at [882, 31] on span "Options" at bounding box center [872, 42] width 38 height 30
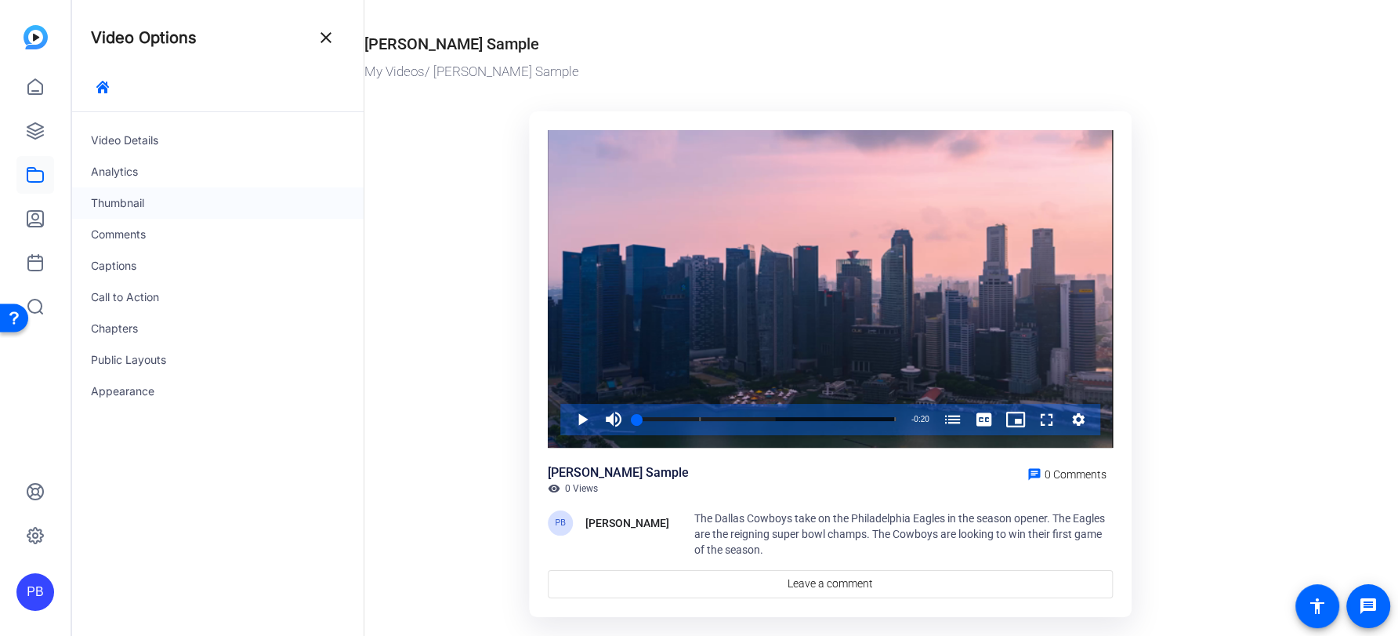
click at [157, 201] on div "Thumbnail" at bounding box center [218, 202] width 292 height 31
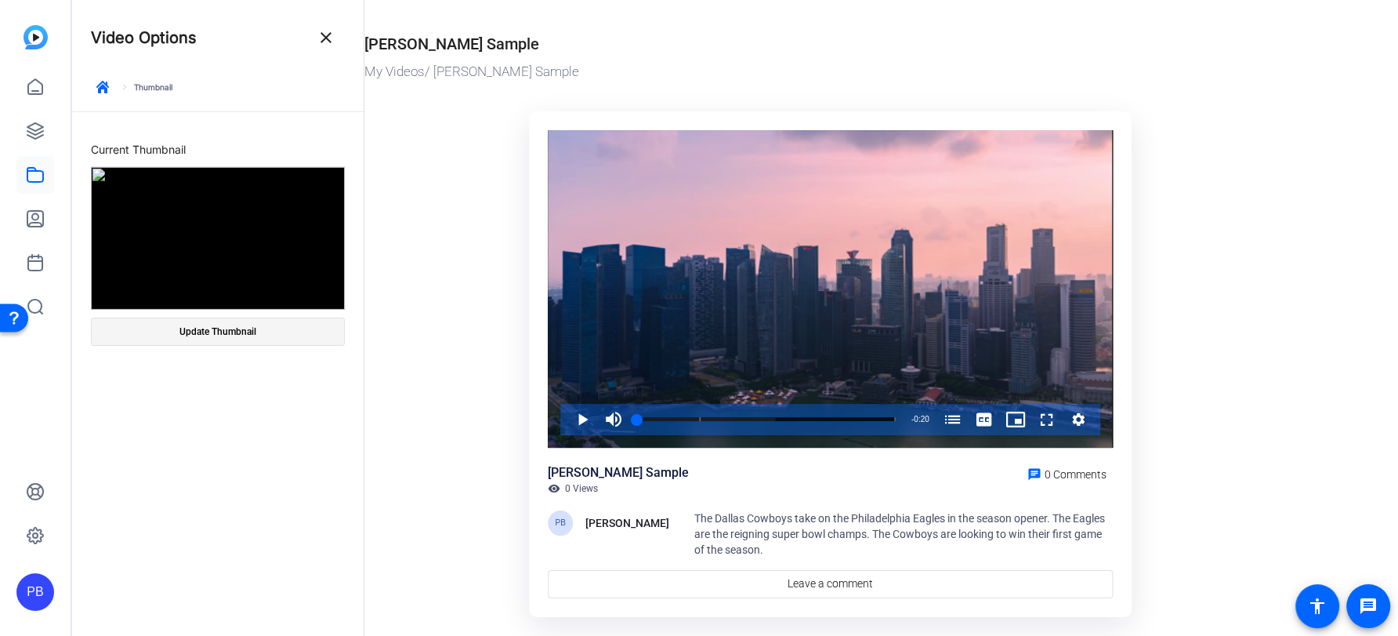
click at [269, 340] on span at bounding box center [218, 332] width 252 height 38
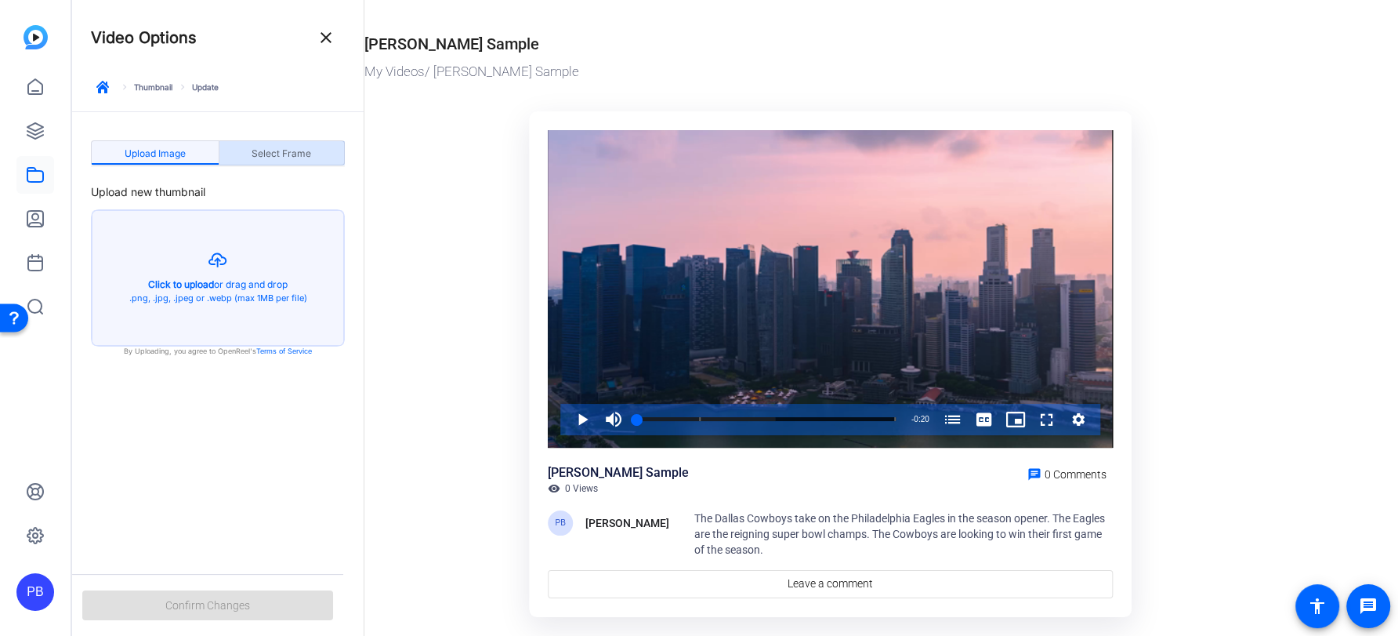
click at [310, 154] on span "Select Frame" at bounding box center [282, 153] width 60 height 9
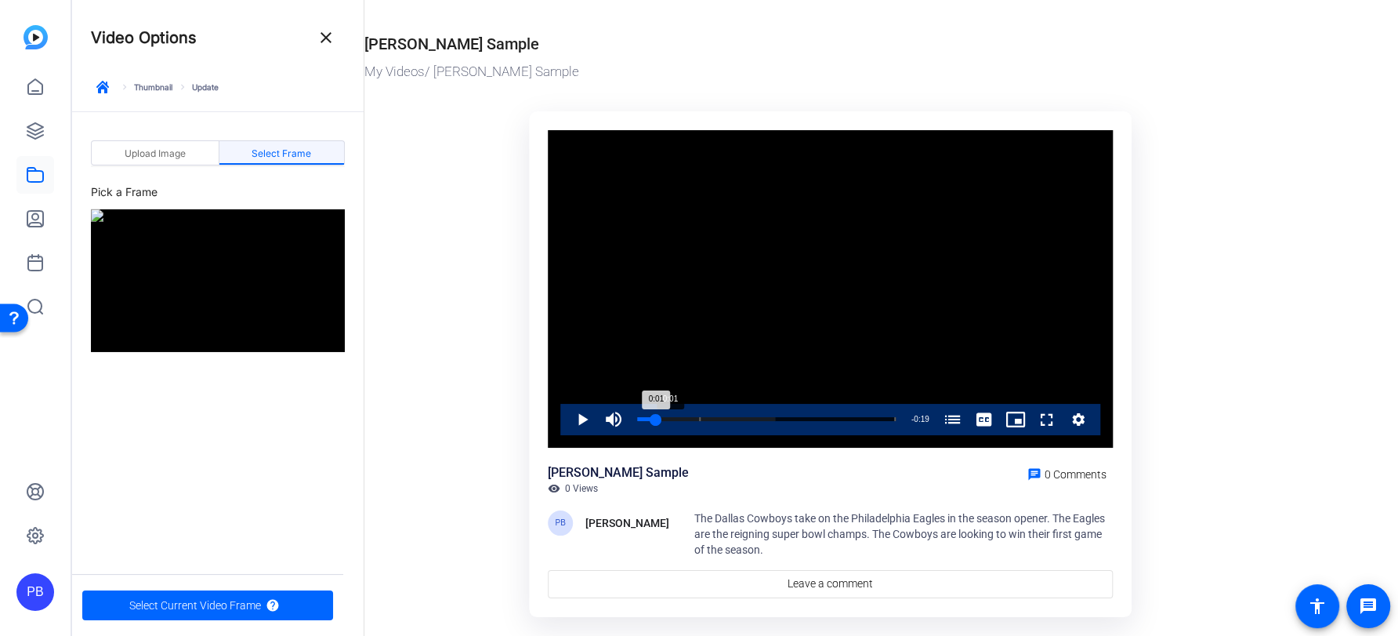
click at [655, 420] on div "Loaded : 53.37% 0:01 0:01 The Dallas Cowboys vs. Philadelphia Eagles (00:05)" at bounding box center [766, 419] width 259 height 4
drag, startPoint x: 655, startPoint y: 420, endPoint x: 688, endPoint y: 418, distance: 33.0
click at [688, 418] on div "0:04" at bounding box center [663, 419] width 52 height 4
click at [224, 604] on span "Select Current Video Frame" at bounding box center [195, 605] width 132 height 30
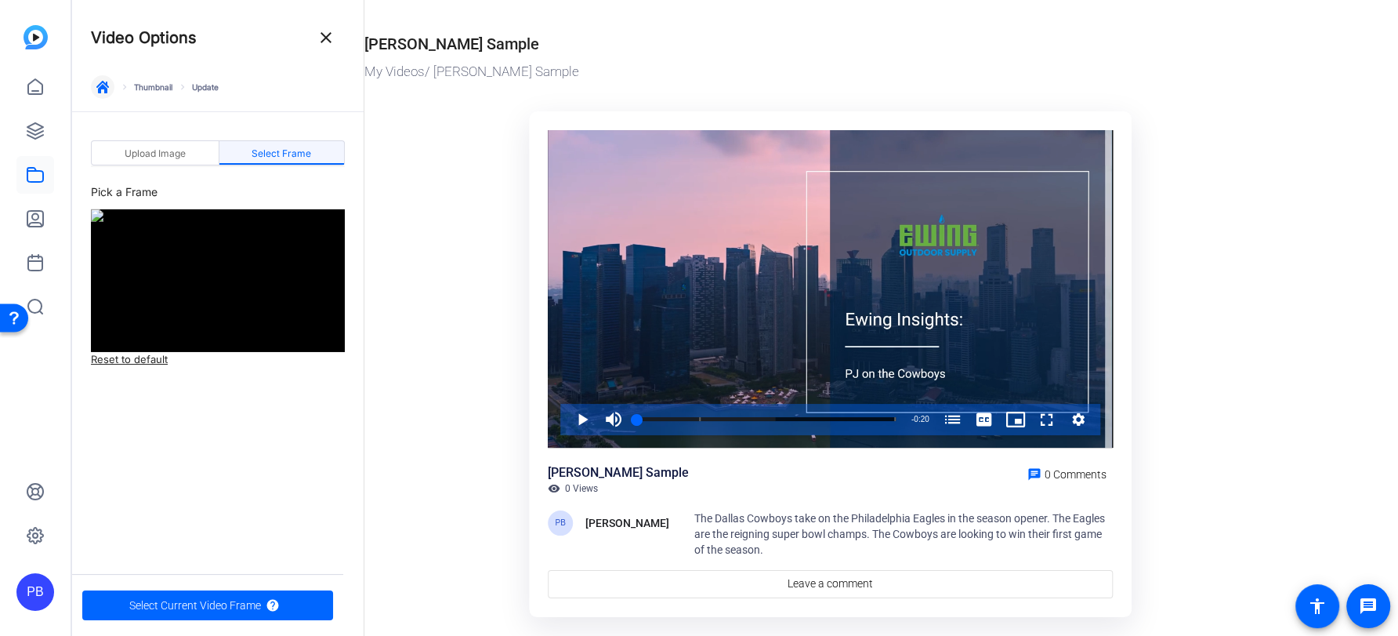
click at [99, 89] on icon "button" at bounding box center [102, 87] width 13 height 13
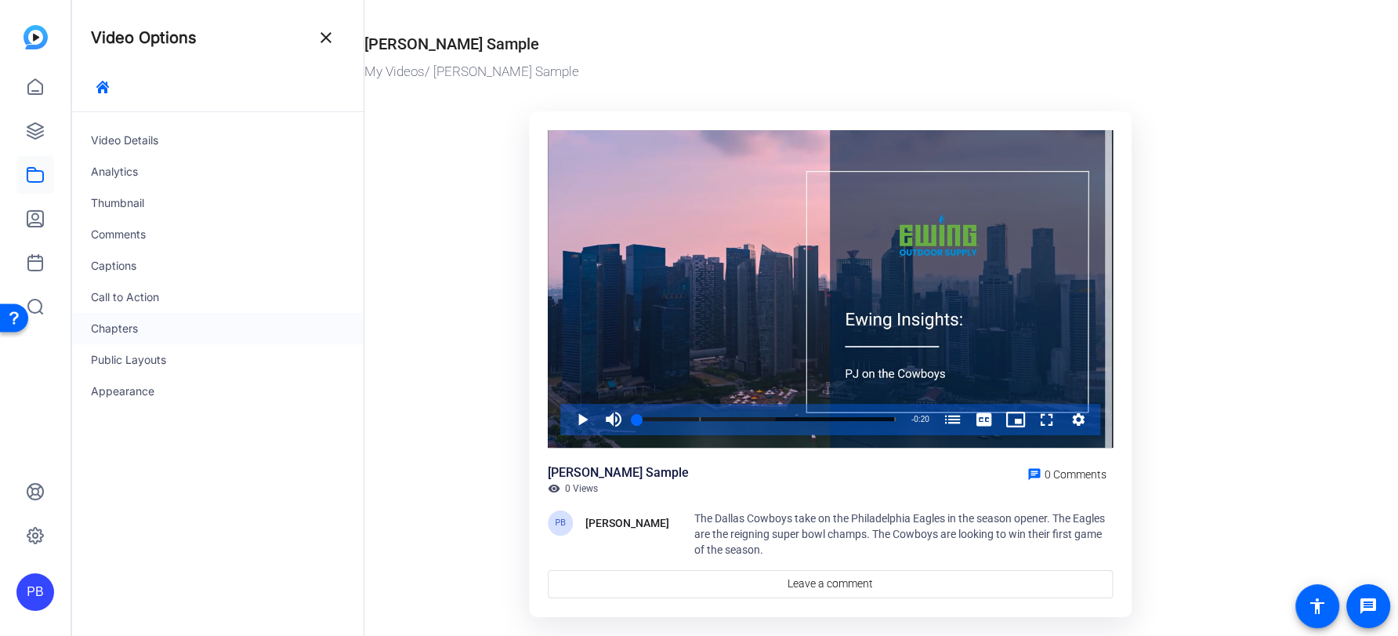
click at [171, 325] on div "Chapters" at bounding box center [218, 328] width 292 height 31
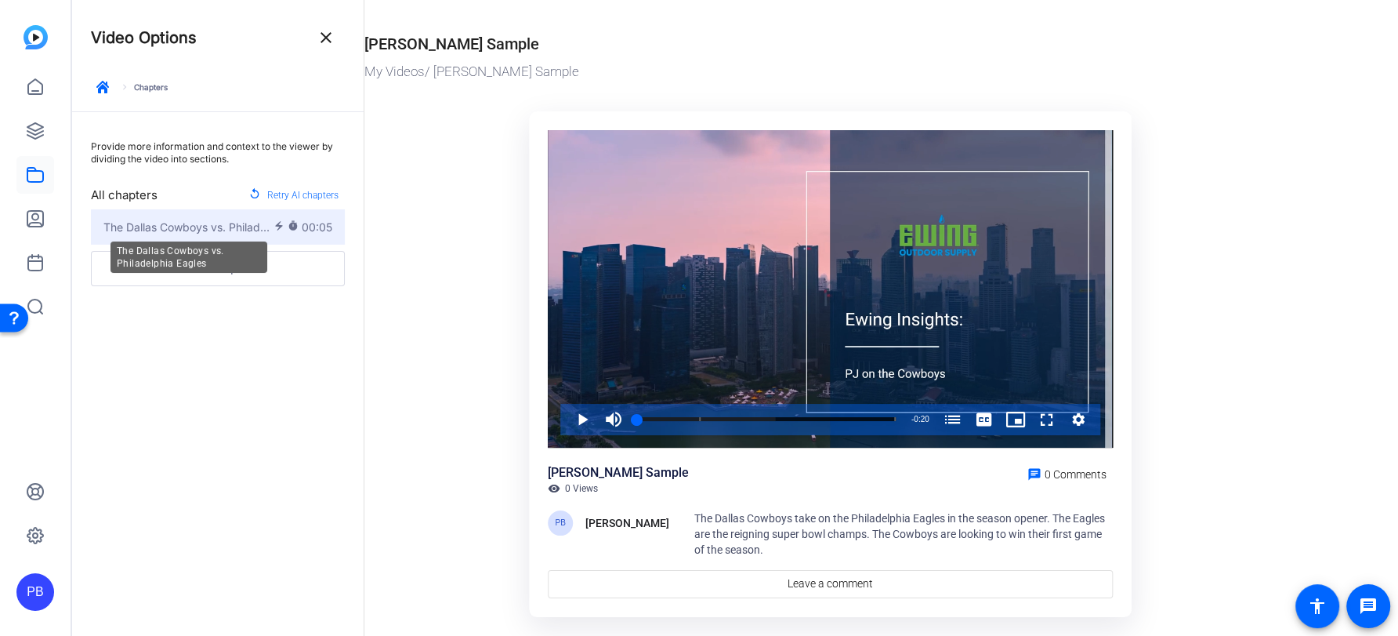
click at [238, 230] on span "The Dallas Cowboys vs. Philadelphia Eagles" at bounding box center [188, 227] width 170 height 16
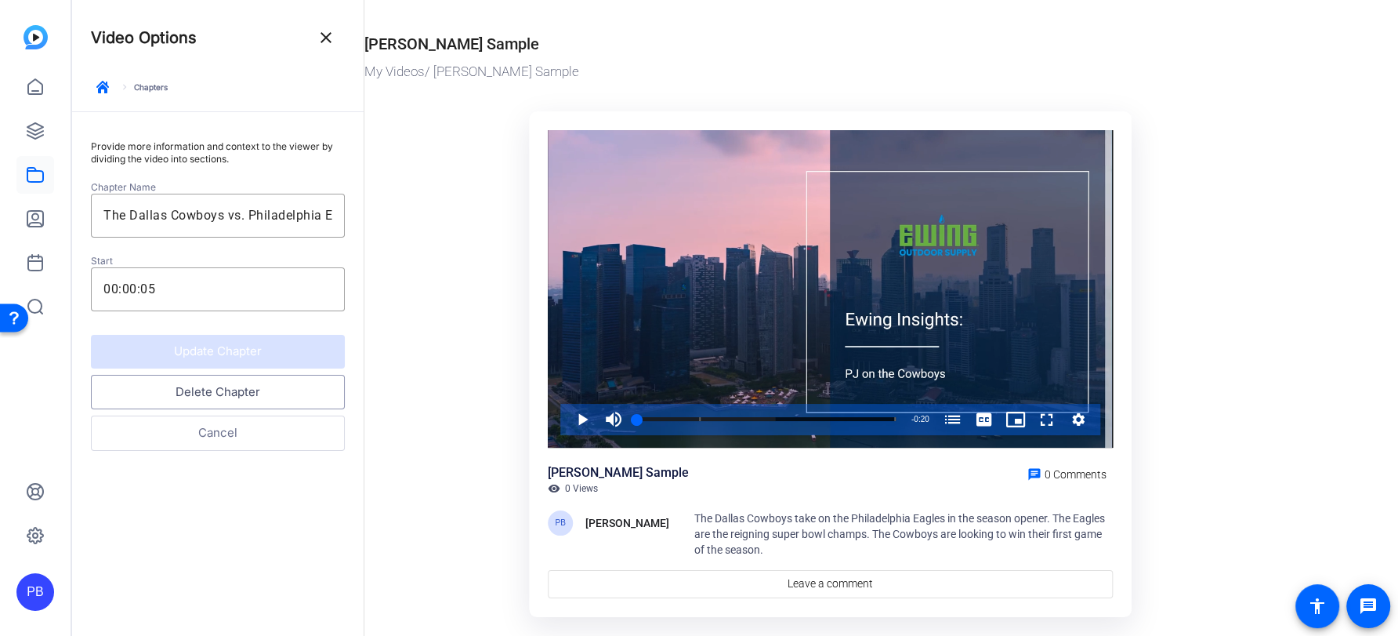
click at [253, 386] on button "Delete Chapter" at bounding box center [218, 392] width 254 height 35
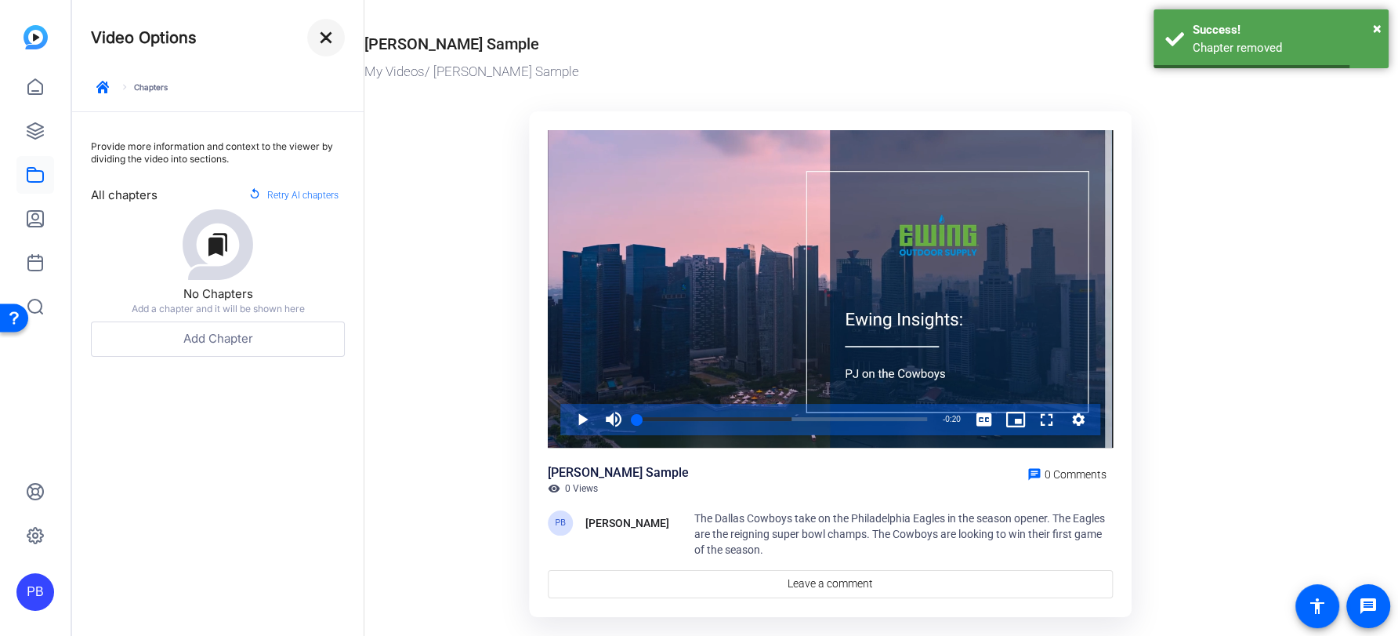
click at [320, 28] on mat-icon "close" at bounding box center [326, 37] width 19 height 19
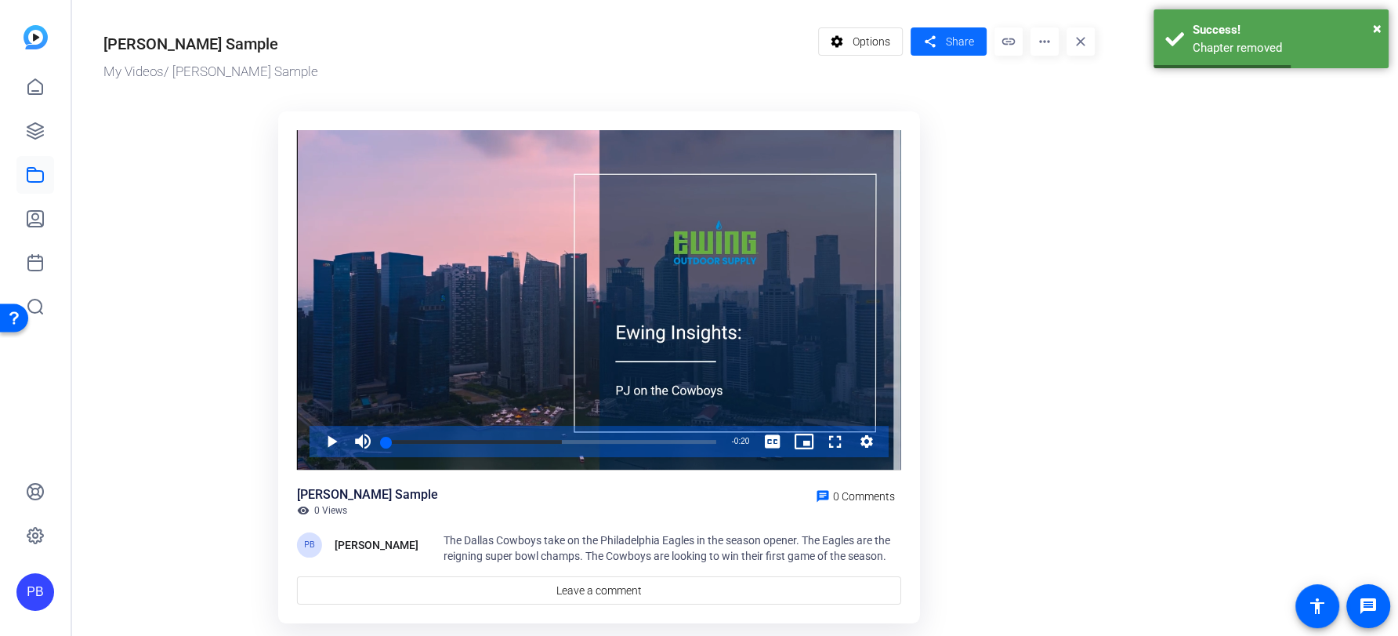
click at [948, 45] on span "Share" at bounding box center [960, 42] width 28 height 16
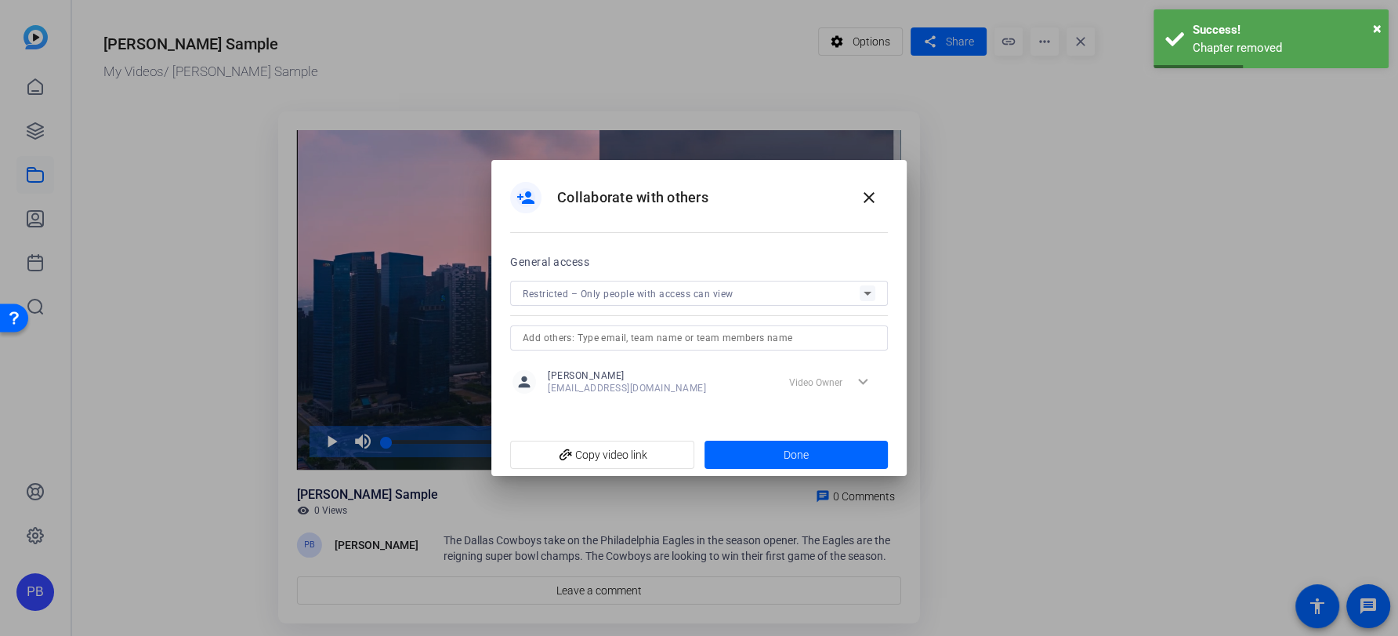
click at [670, 292] on span "Restricted – Only people with access can view" at bounding box center [628, 293] width 211 height 11
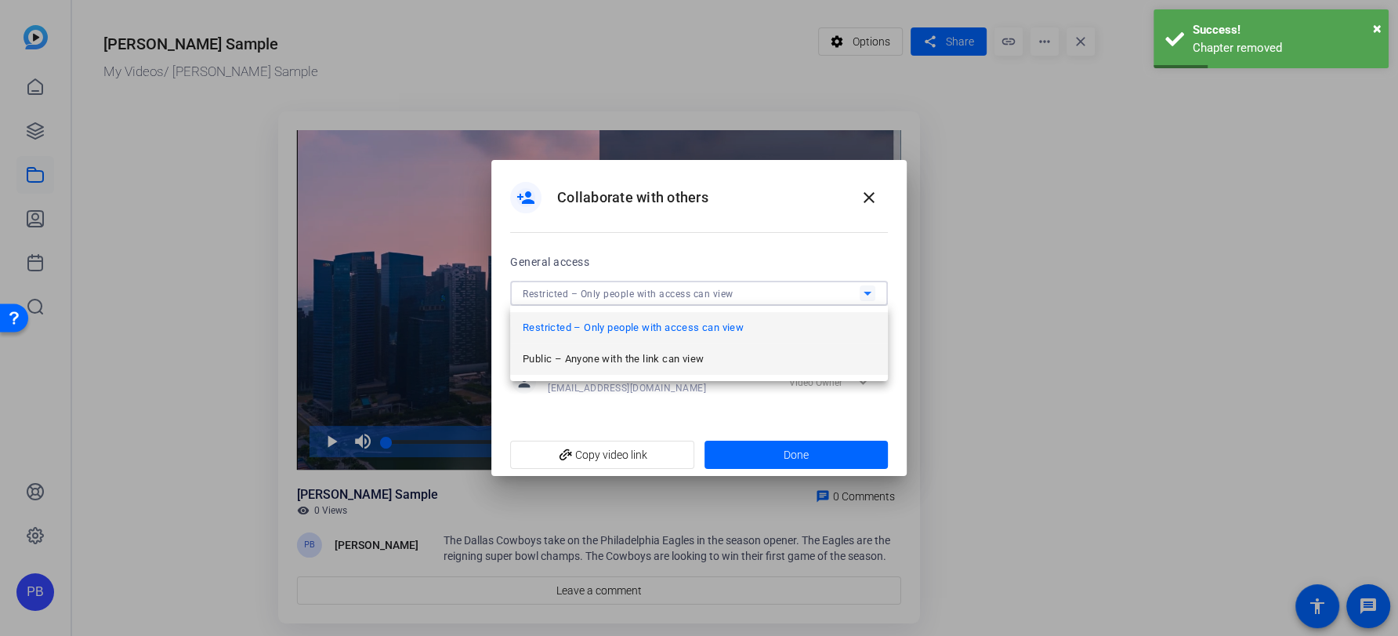
click at [659, 345] on mat-option "Public – Anyone with the link can view" at bounding box center [699, 358] width 378 height 31
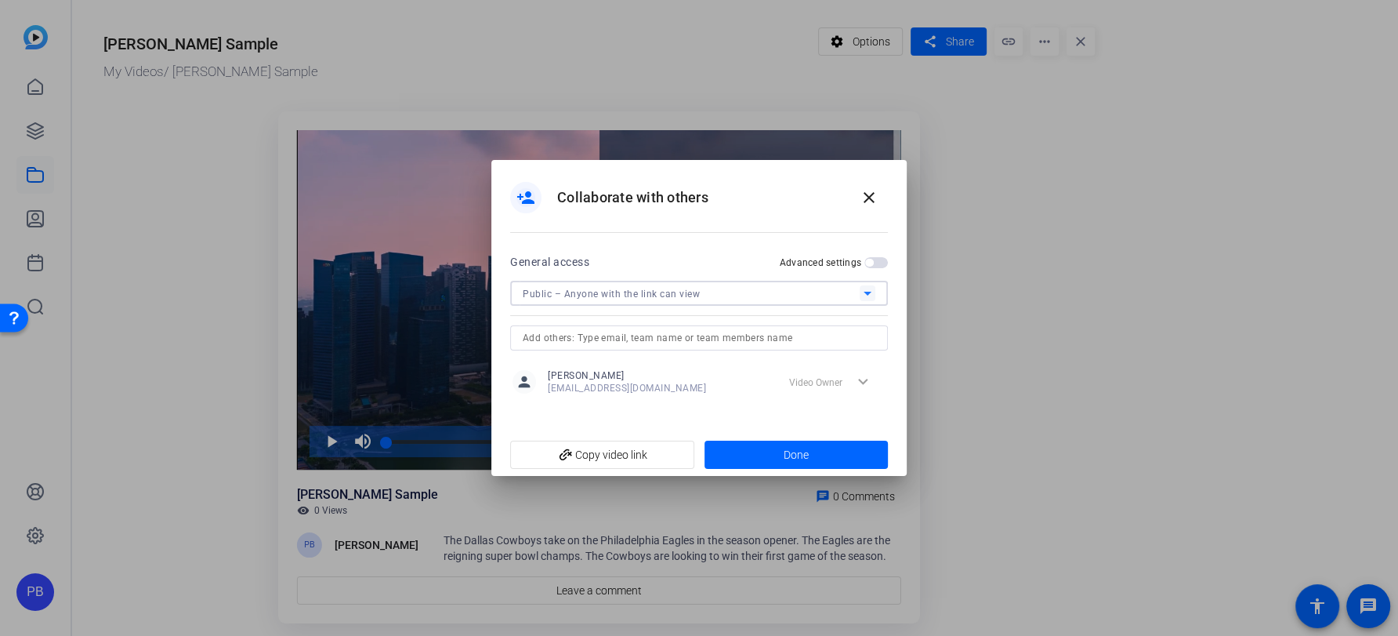
click at [874, 263] on span "button" at bounding box center [877, 262] width 24 height 11
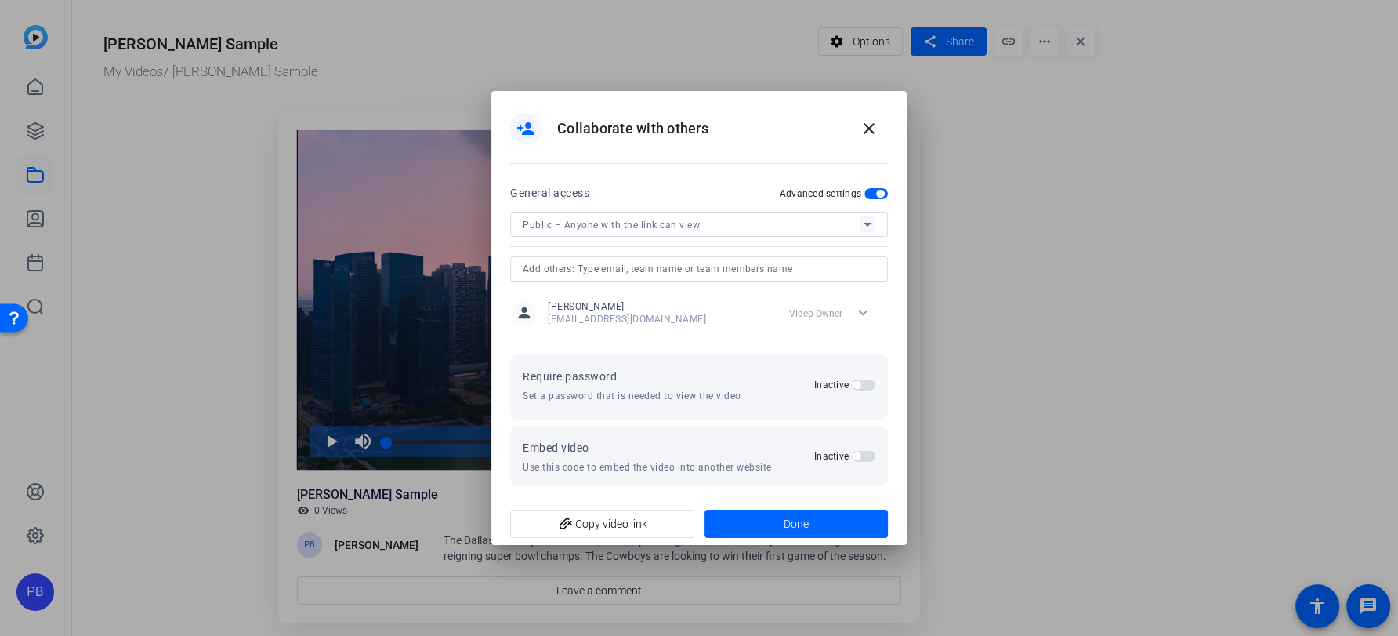
click at [857, 386] on span "button" at bounding box center [857, 385] width 8 height 8
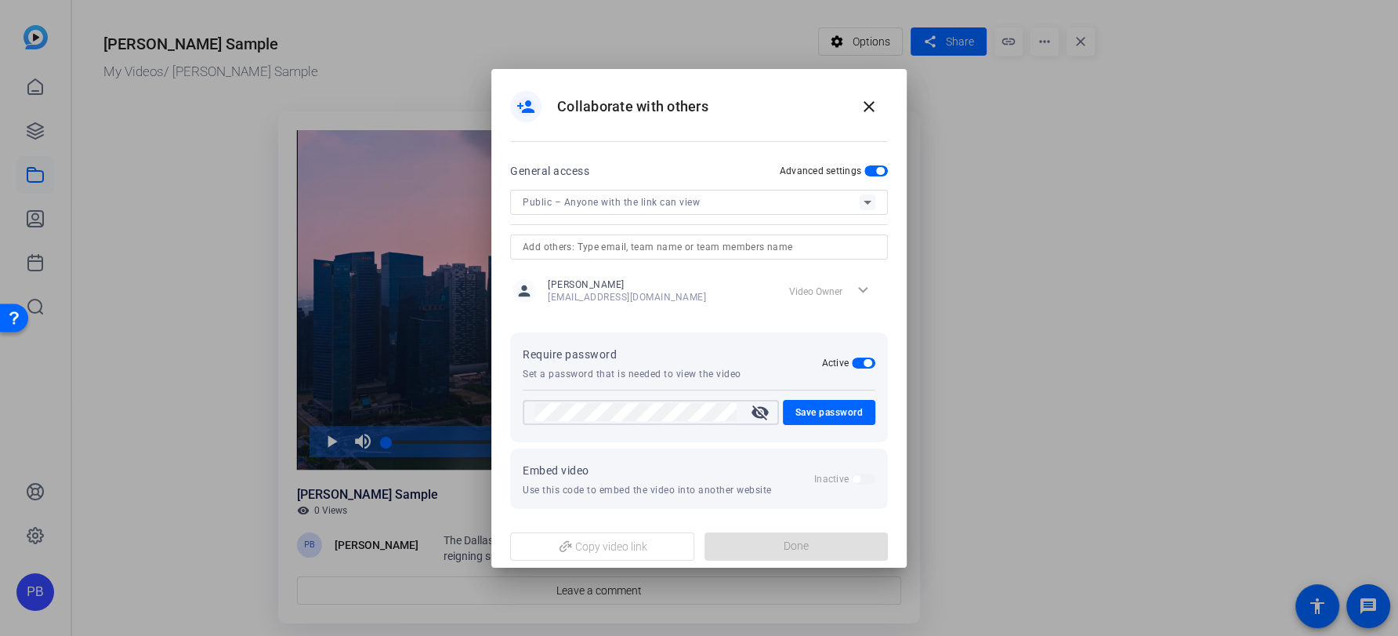
click at [760, 413] on mat-icon "visibility_off" at bounding box center [760, 412] width 38 height 19
click at [814, 413] on span "Save password" at bounding box center [830, 412] width 68 height 19
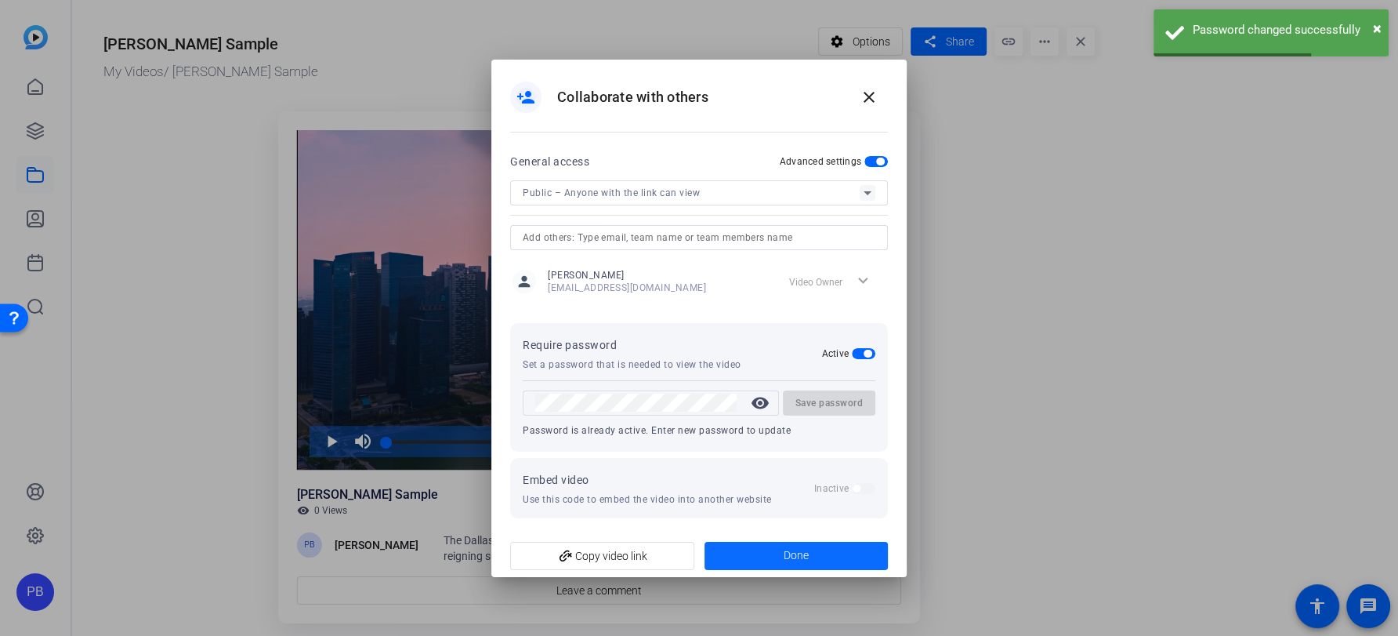
click at [736, 556] on span at bounding box center [797, 556] width 184 height 38
